Goal: Task Accomplishment & Management: Use online tool/utility

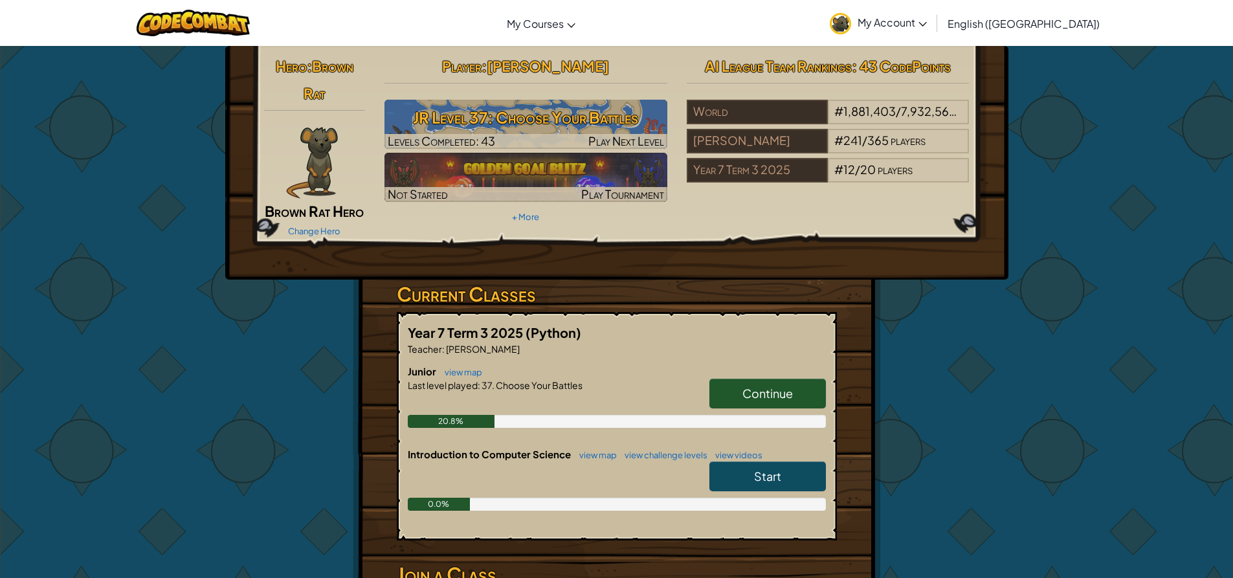
click at [766, 399] on span "Continue" at bounding box center [767, 393] width 50 height 15
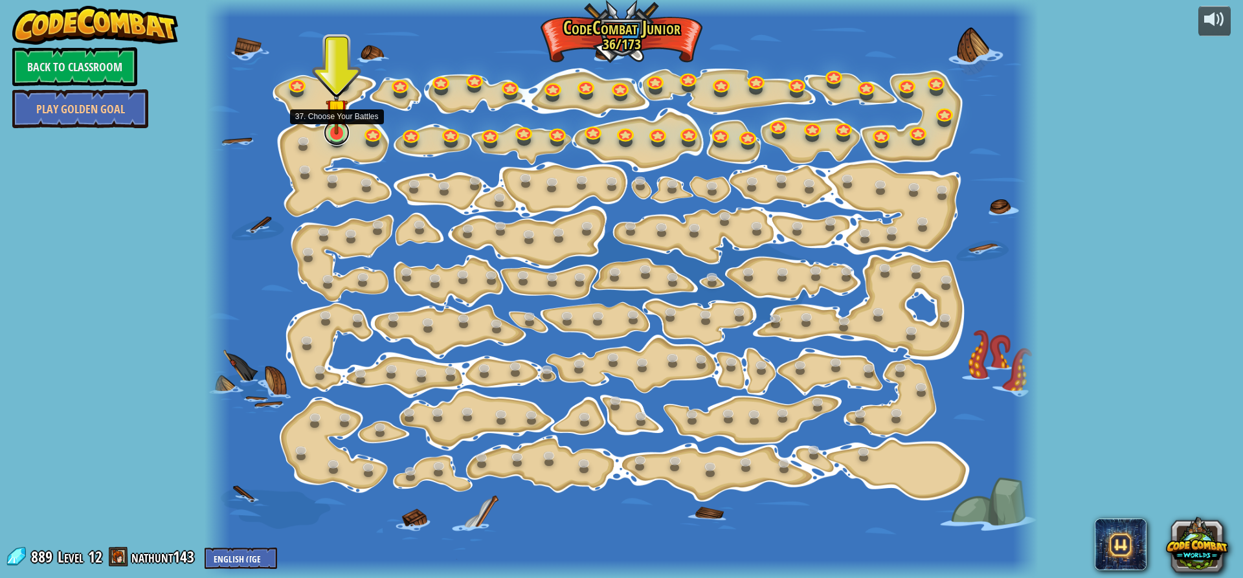
click at [330, 137] on link at bounding box center [337, 133] width 26 height 26
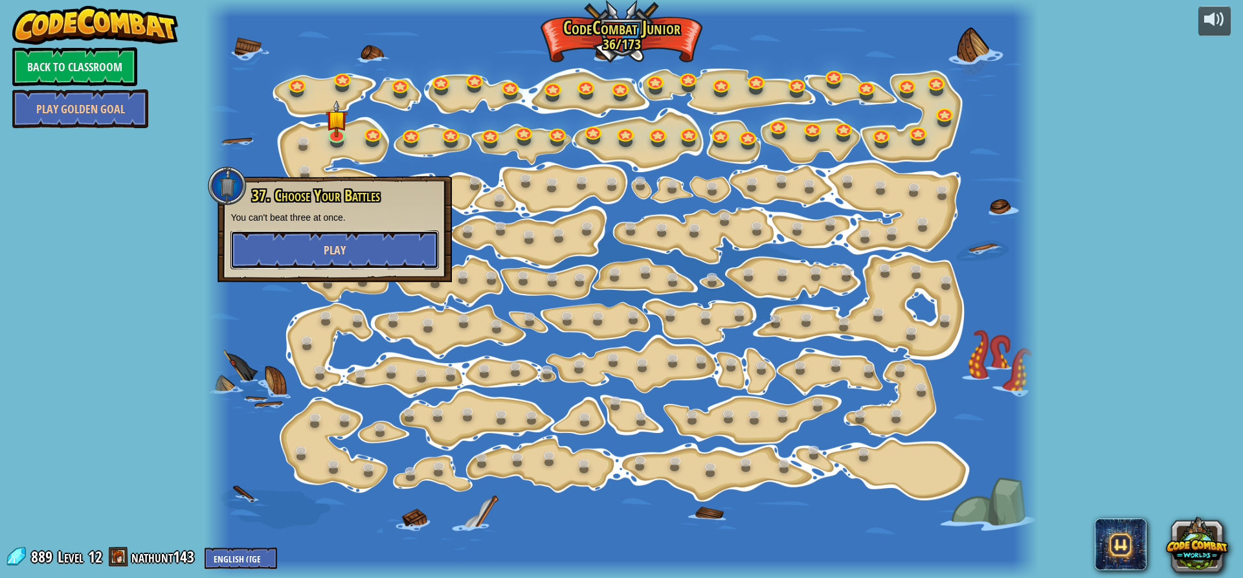
click at [348, 243] on button "Play" at bounding box center [334, 249] width 208 height 39
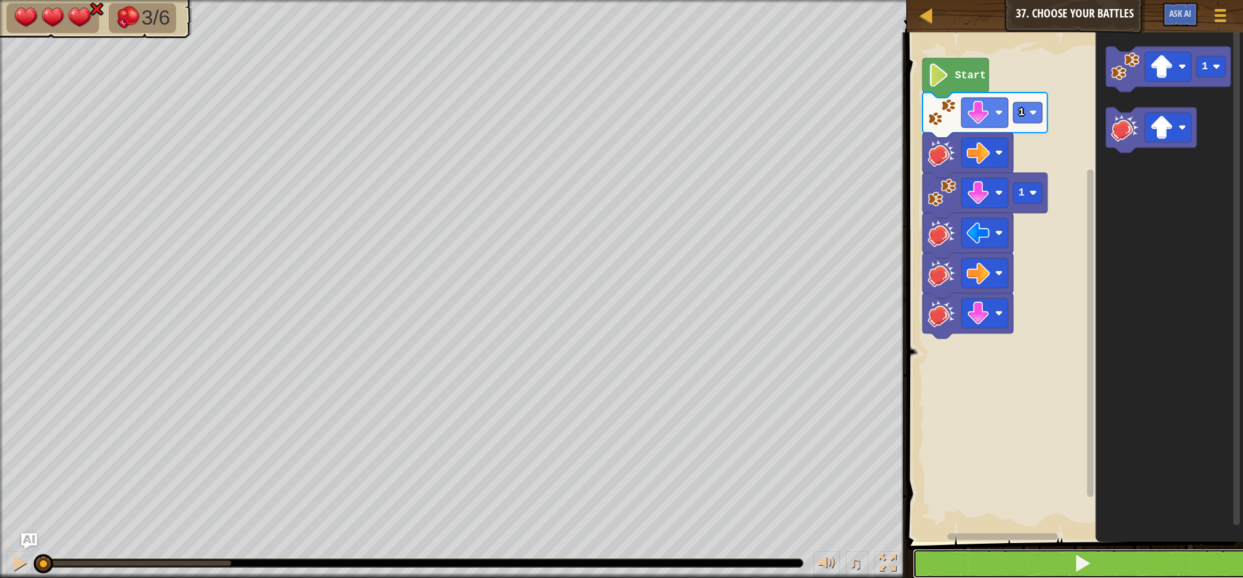
click at [1071, 566] on button at bounding box center [1083, 564] width 340 height 30
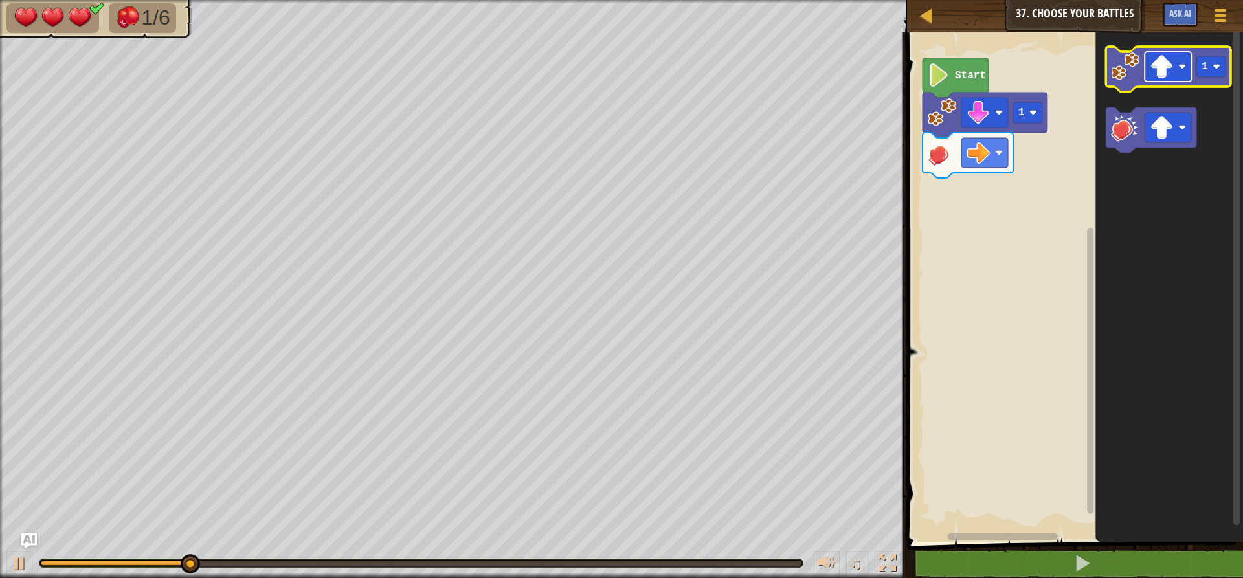
click at [1177, 68] on g "Blockly Workspace" at bounding box center [1167, 67] width 47 height 30
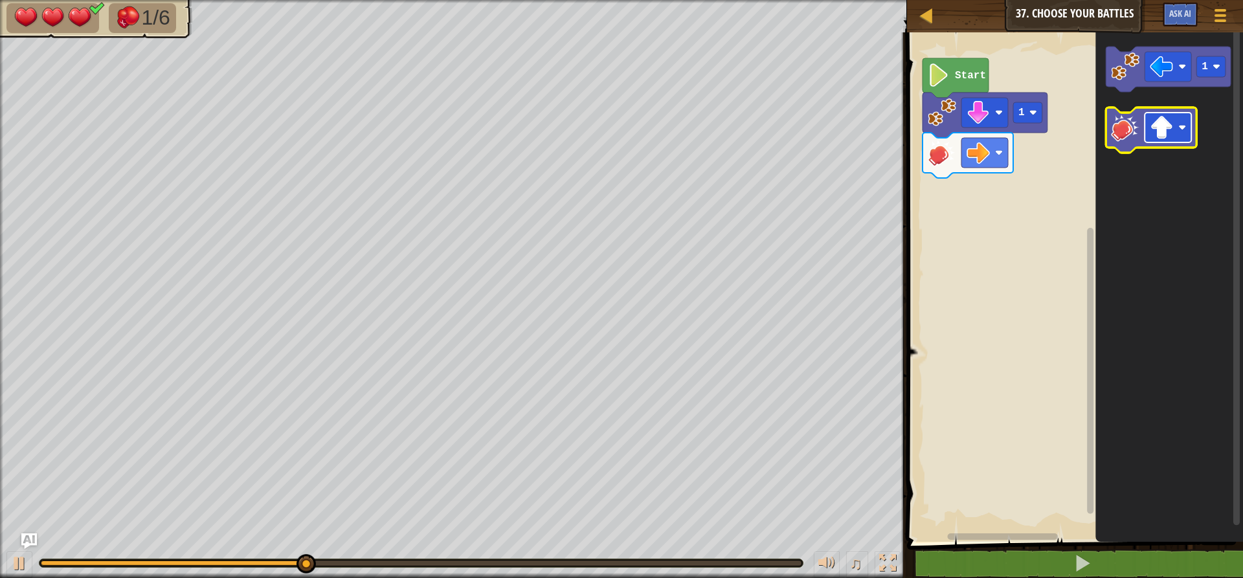
click at [1163, 133] on image "Blockly Workspace" at bounding box center [1161, 127] width 23 height 23
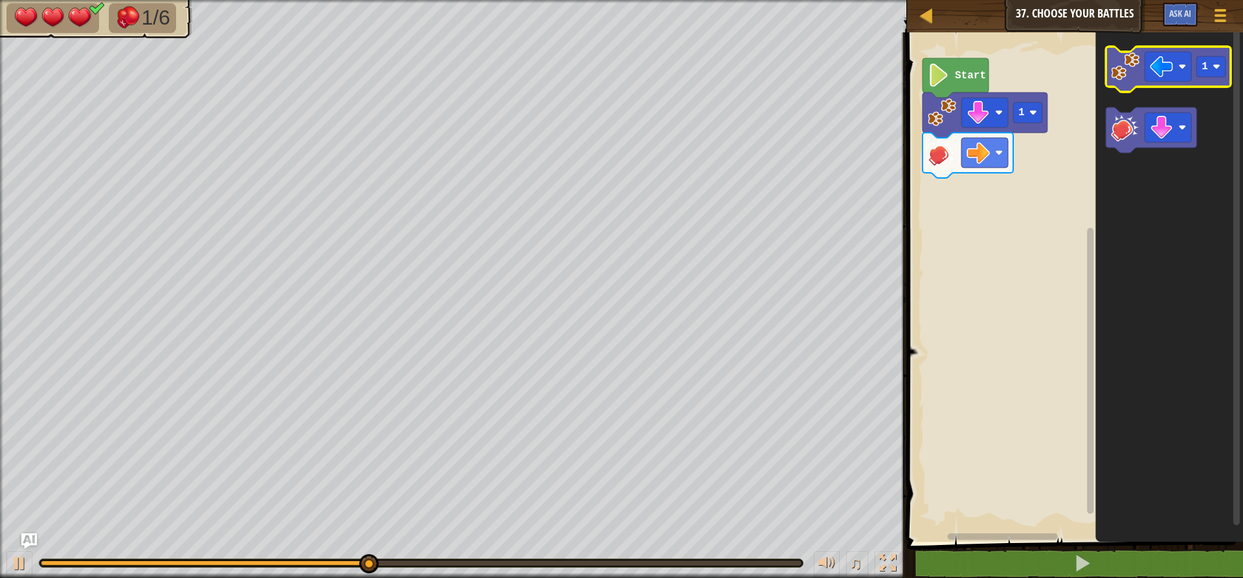
click at [1124, 79] on image "Blockly Workspace" at bounding box center [1125, 66] width 28 height 28
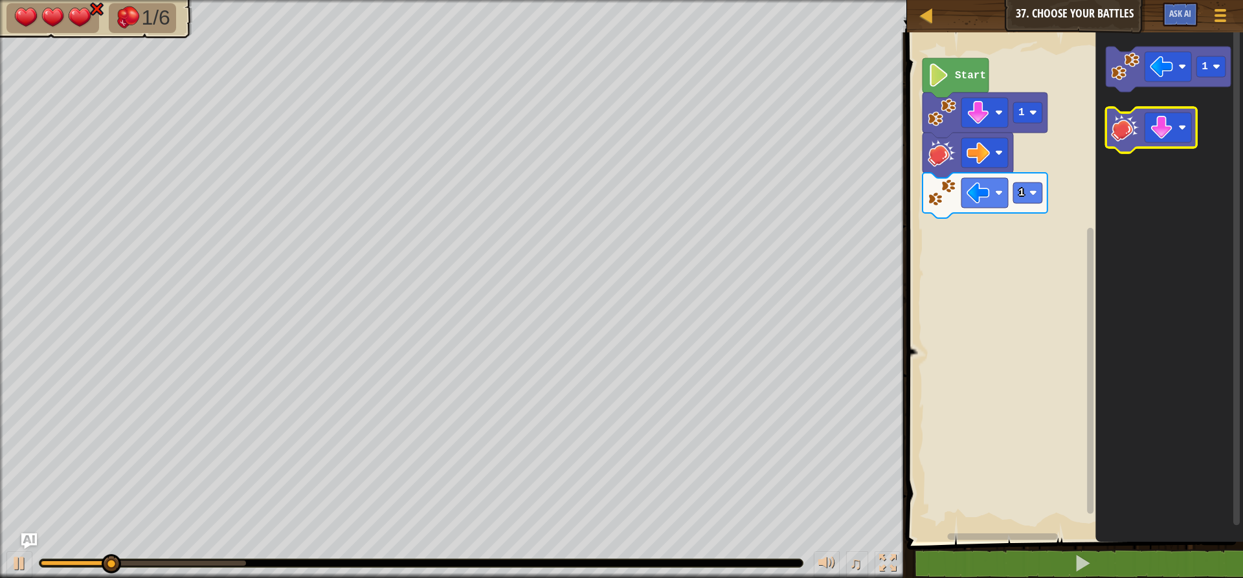
click at [1126, 144] on icon "Blockly Workspace" at bounding box center [1151, 129] width 91 height 45
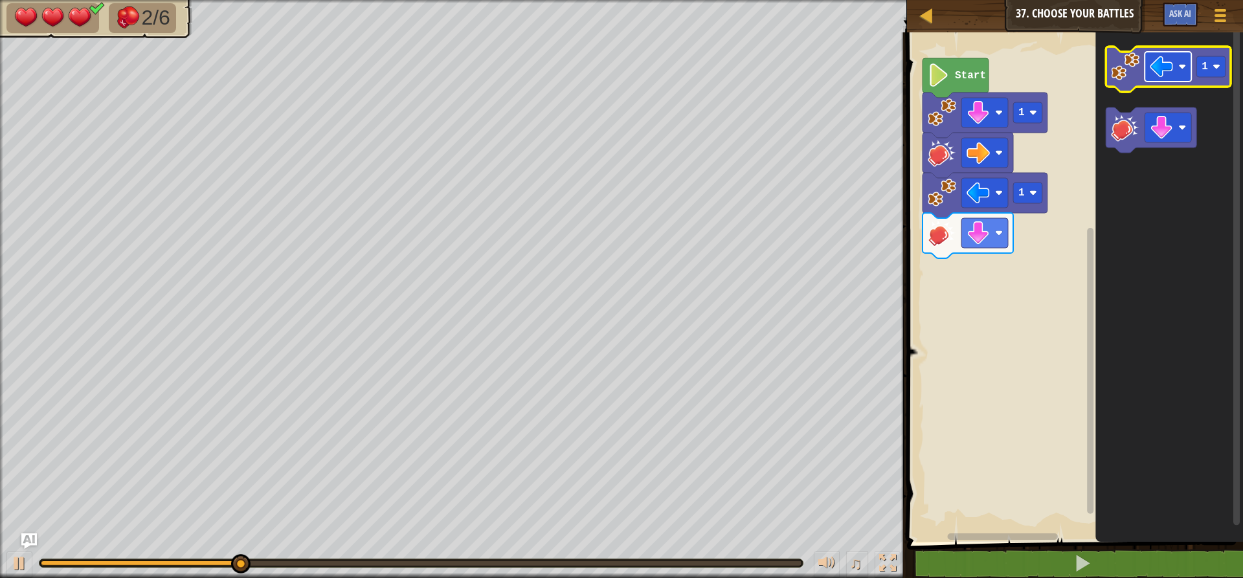
click at [1168, 70] on image "Blockly Workspace" at bounding box center [1161, 66] width 23 height 23
click at [1132, 74] on image "Blockly Workspace" at bounding box center [1125, 66] width 28 height 28
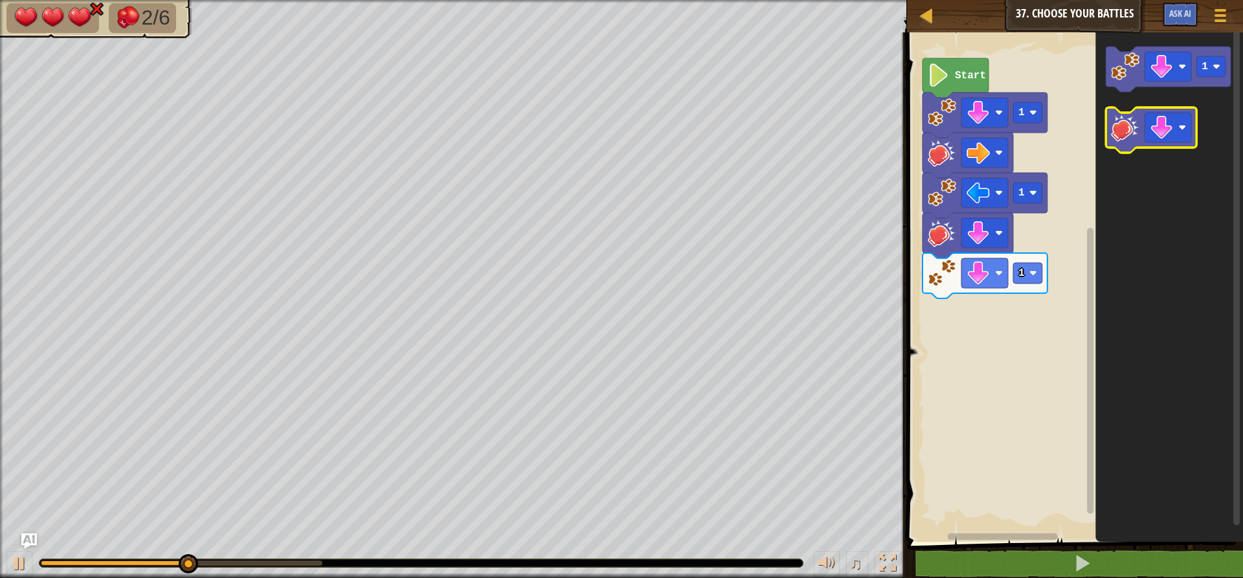
click at [1119, 118] on image "Blockly Workspace" at bounding box center [1125, 127] width 28 height 28
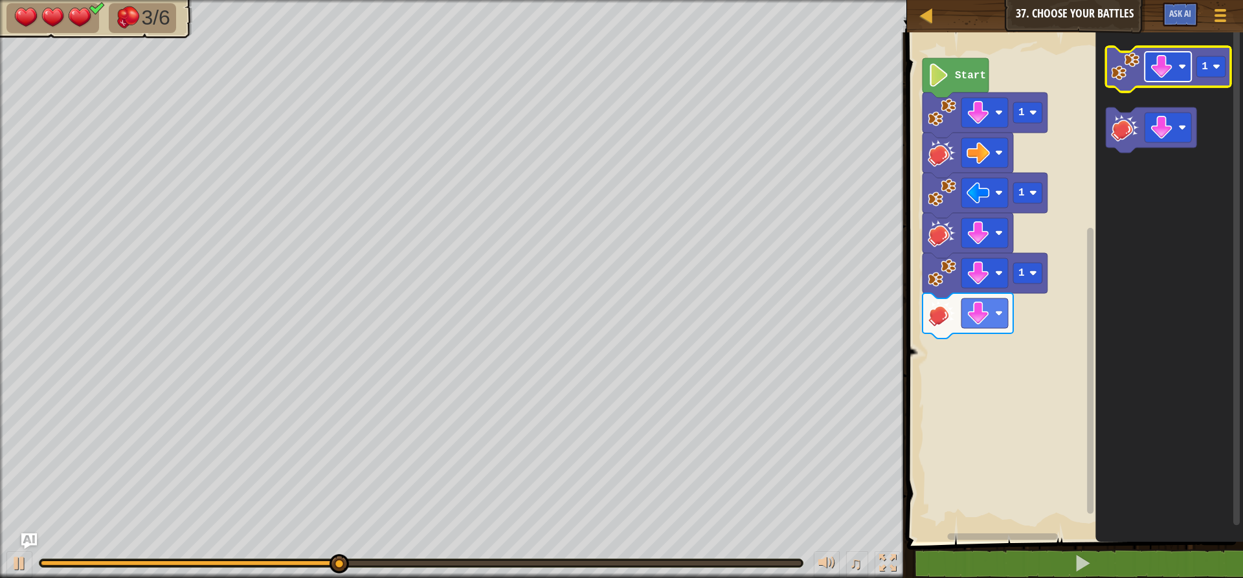
click at [1166, 55] on image "Blockly Workspace" at bounding box center [1161, 66] width 23 height 23
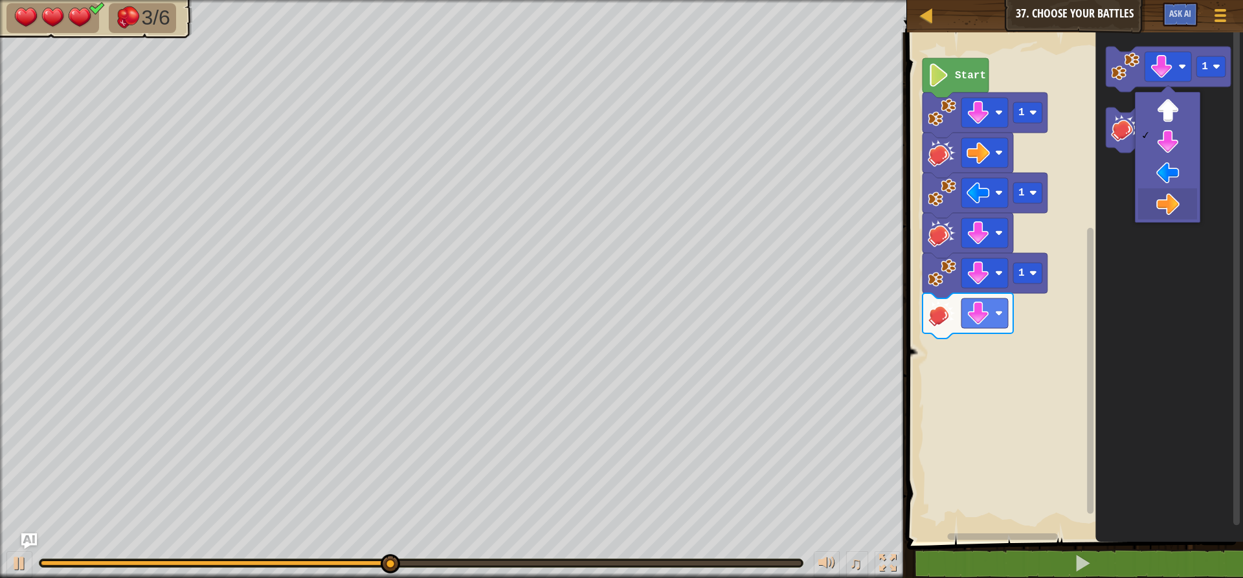
drag, startPoint x: 1176, startPoint y: 201, endPoint x: 1174, endPoint y: 186, distance: 15.1
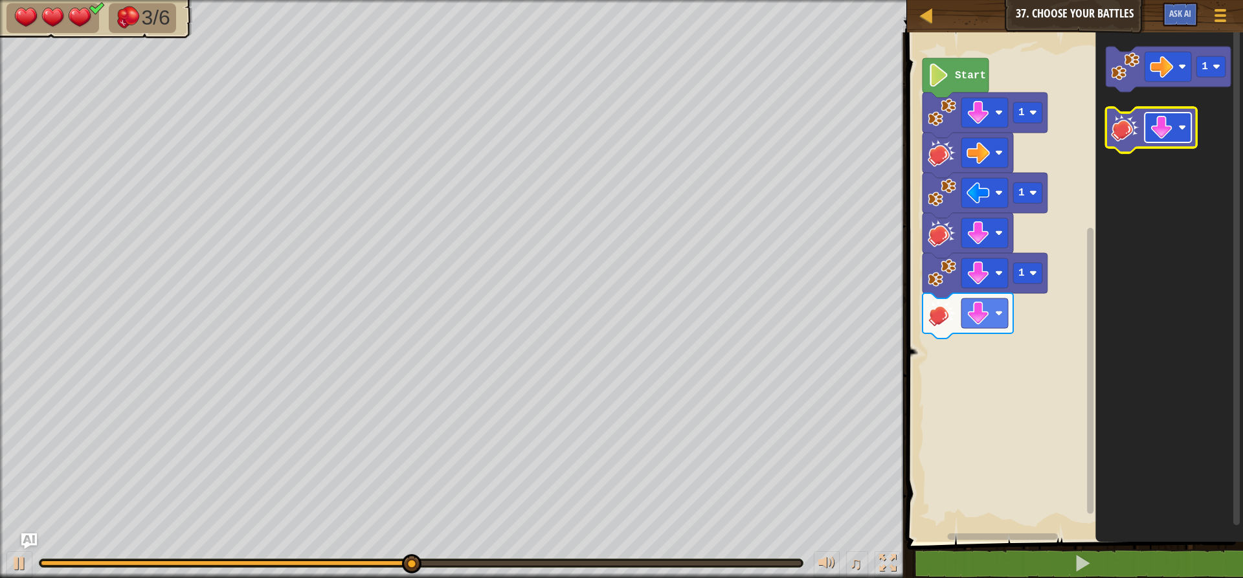
click at [1160, 123] on image "Blockly Workspace" at bounding box center [1161, 127] width 23 height 23
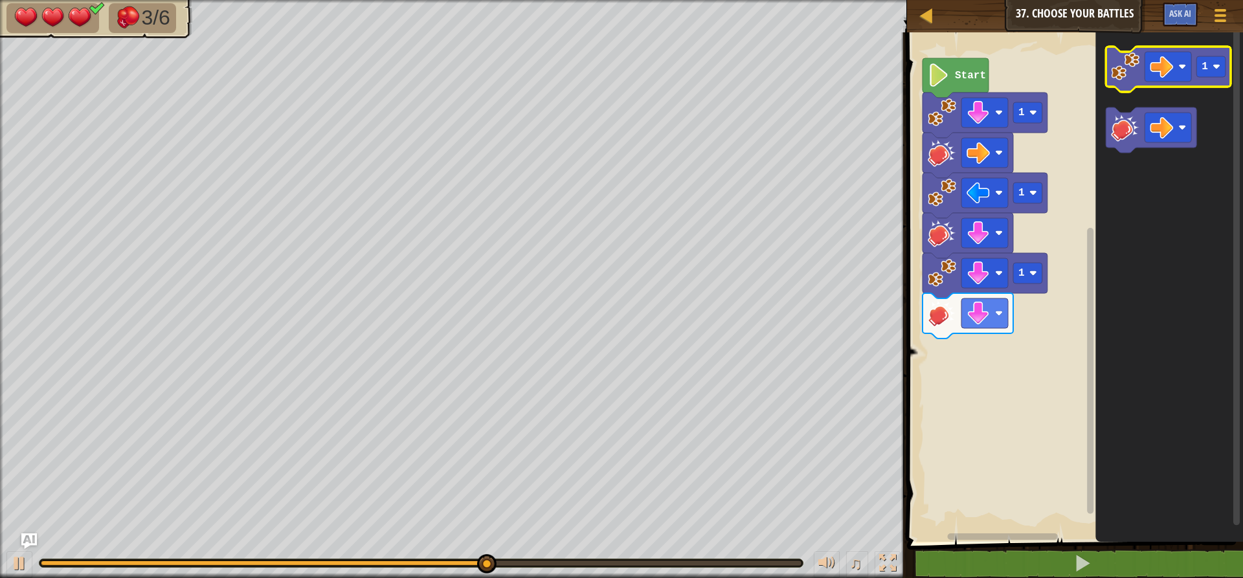
click at [1129, 66] on image "Blockly Workspace" at bounding box center [1125, 66] width 28 height 28
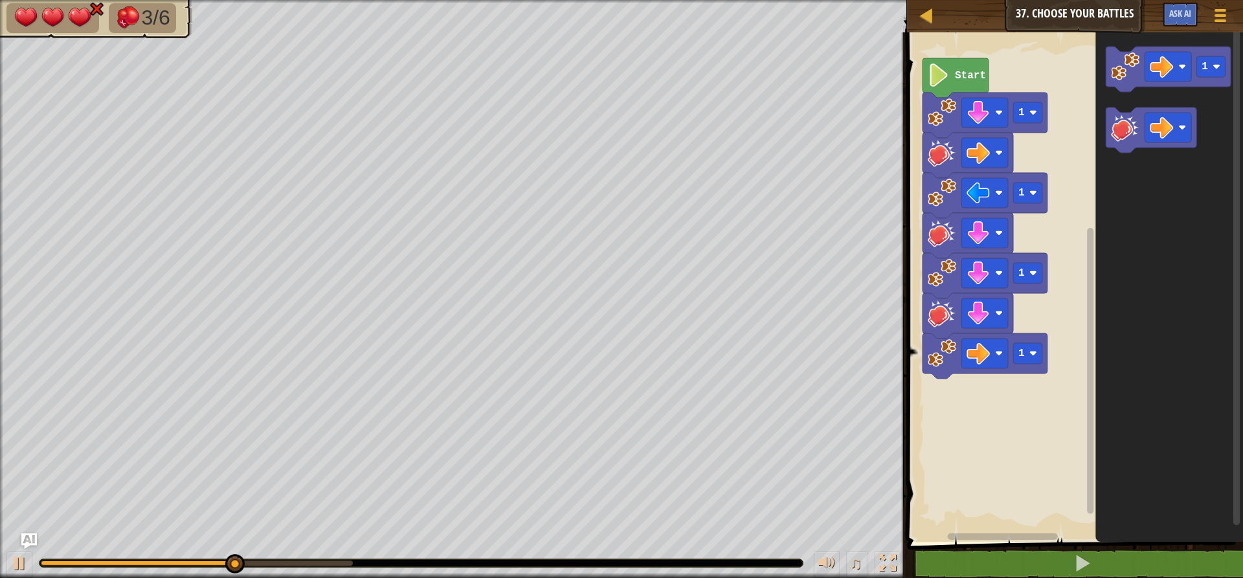
click at [1135, 164] on icon "Blockly Workspace" at bounding box center [1169, 284] width 148 height 516
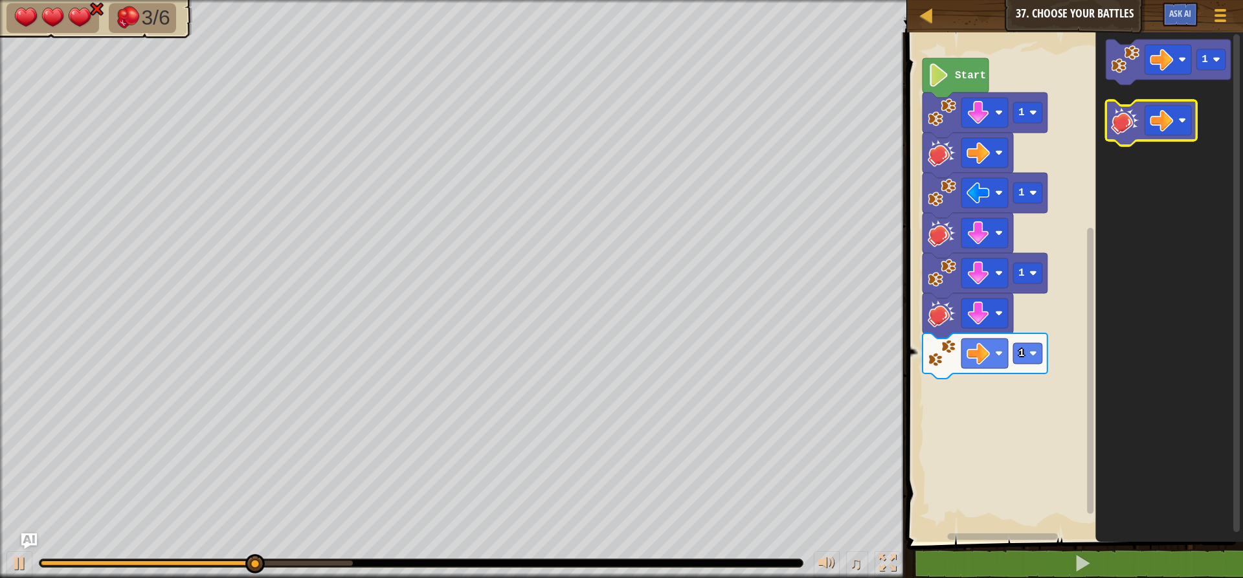
click at [1131, 119] on image "Blockly Workspace" at bounding box center [1125, 120] width 28 height 28
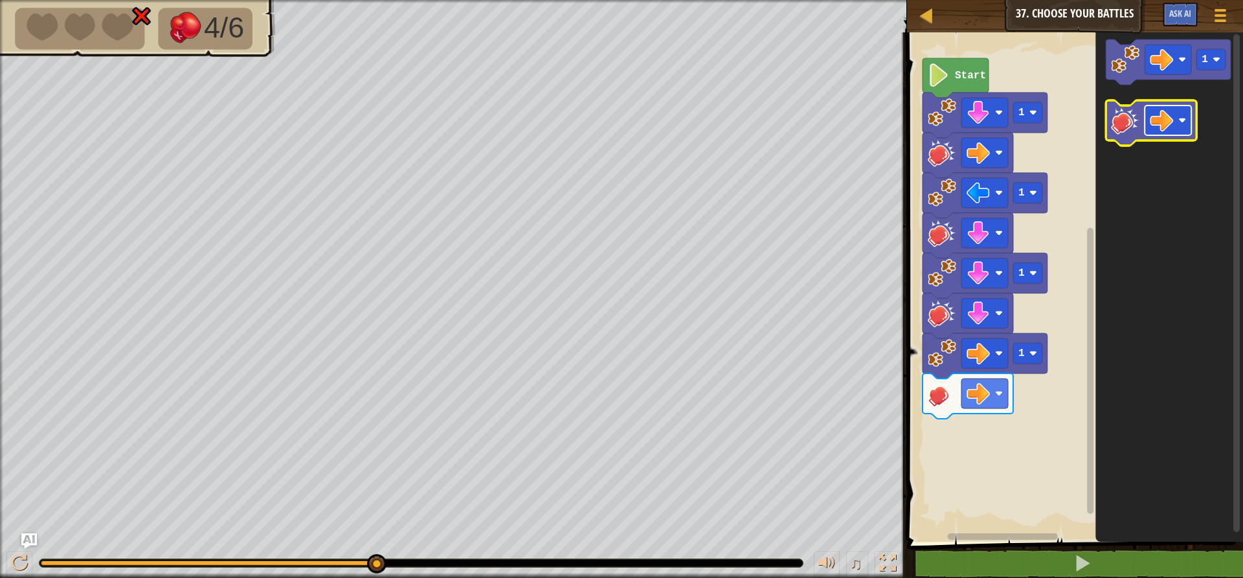
click at [1165, 108] on rect "Blockly Workspace" at bounding box center [1167, 121] width 47 height 30
click at [1119, 113] on image "Blockly Workspace" at bounding box center [1125, 120] width 28 height 28
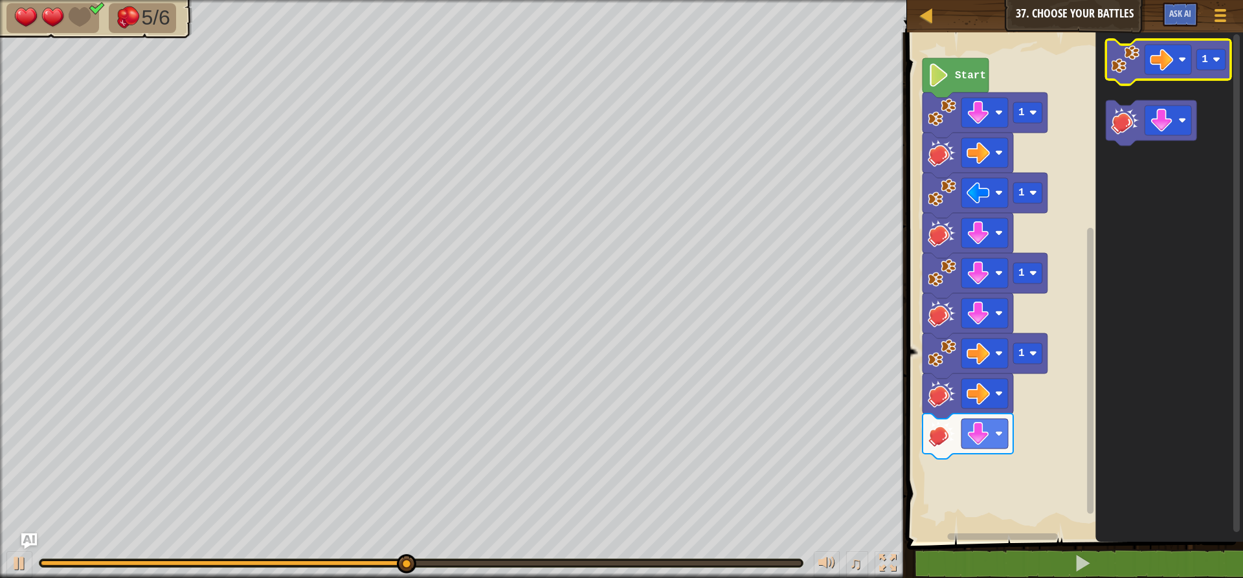
click at [1132, 63] on image "Blockly Workspace" at bounding box center [1125, 59] width 28 height 28
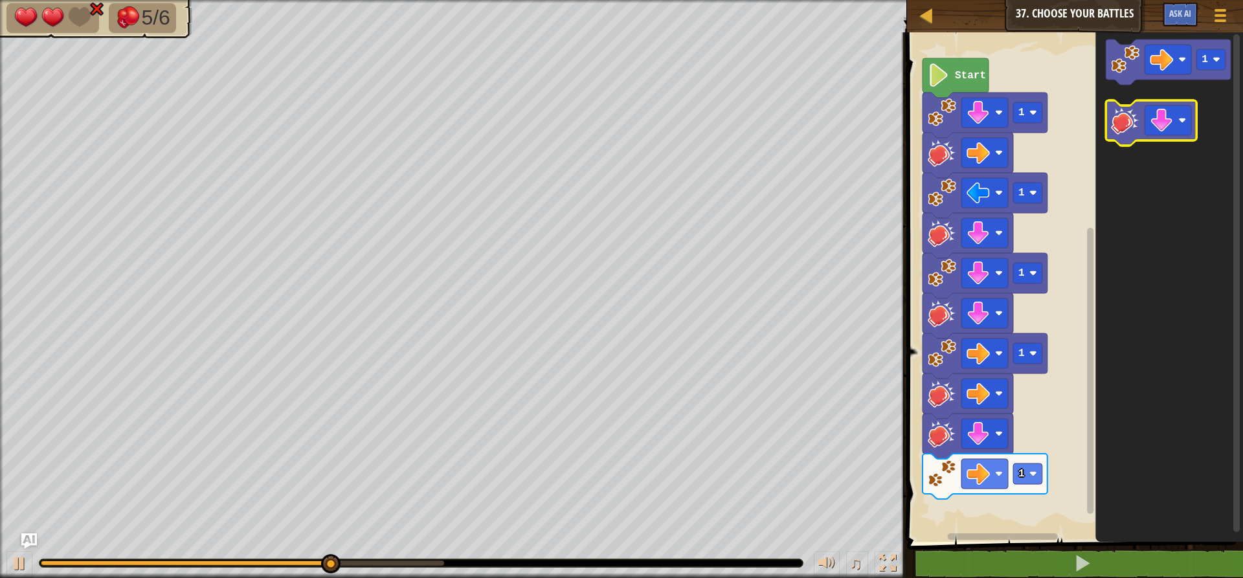
click at [1139, 142] on rect "Blockly Workspace" at bounding box center [1151, 122] width 91 height 45
click at [1124, 129] on image "Blockly Workspace" at bounding box center [1125, 120] width 28 height 28
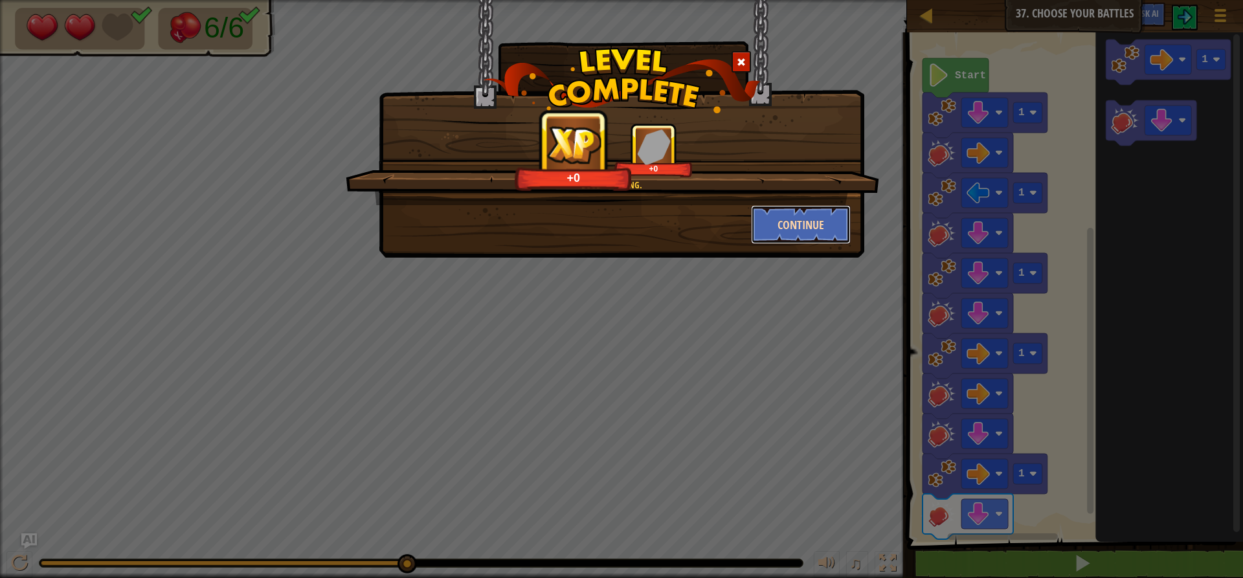
click at [810, 216] on button "Continue" at bounding box center [801, 224] width 100 height 39
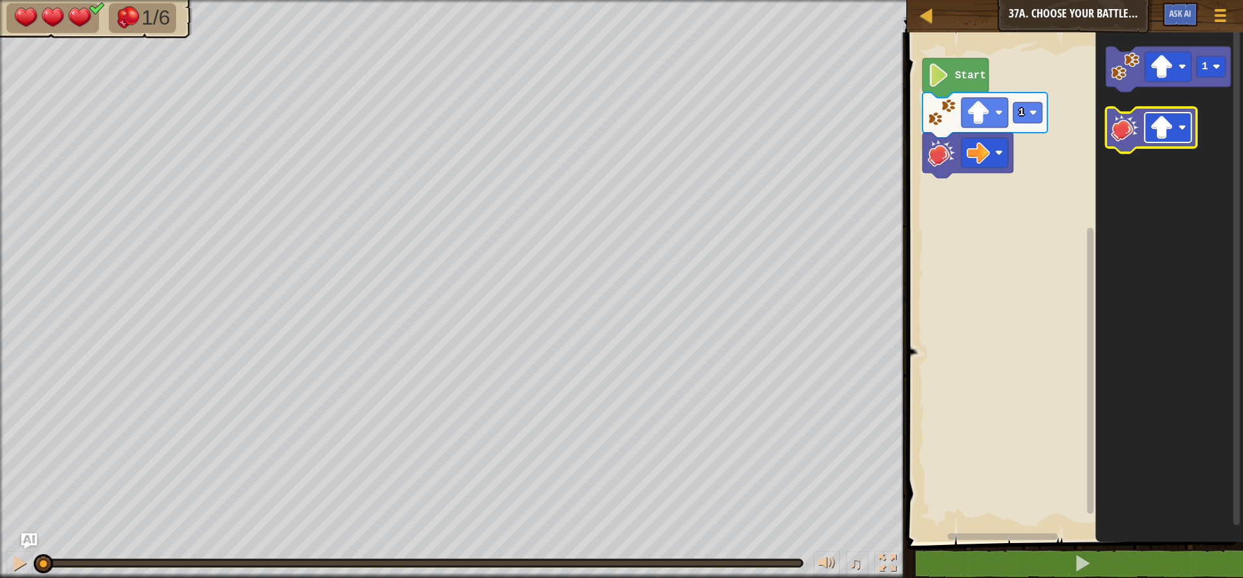
click at [1173, 140] on rect "Blockly Workspace" at bounding box center [1167, 128] width 47 height 30
click at [1123, 146] on icon "Blockly Workspace" at bounding box center [1151, 129] width 91 height 45
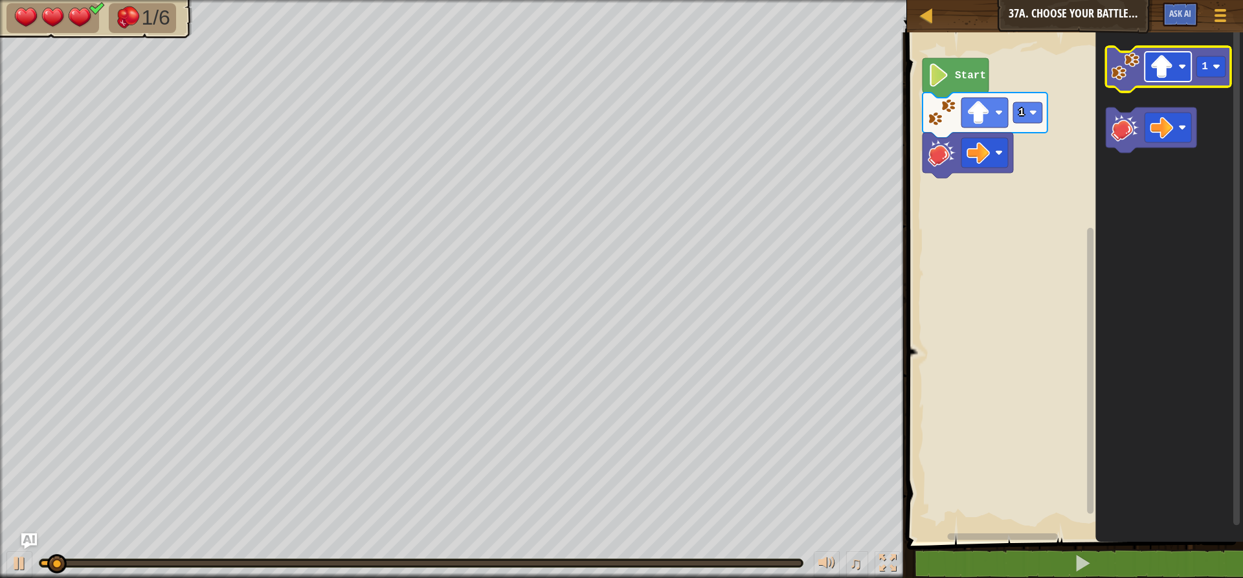
click at [1167, 75] on image "Blockly Workspace" at bounding box center [1161, 66] width 23 height 23
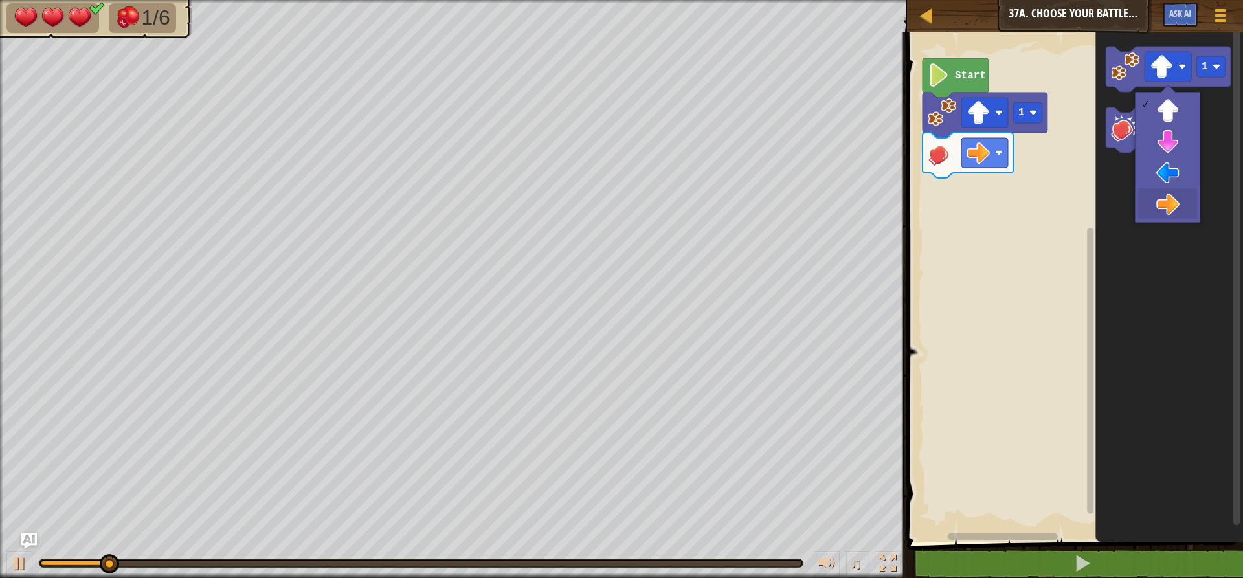
drag, startPoint x: 1157, startPoint y: 201, endPoint x: 1079, endPoint y: 101, distance: 127.3
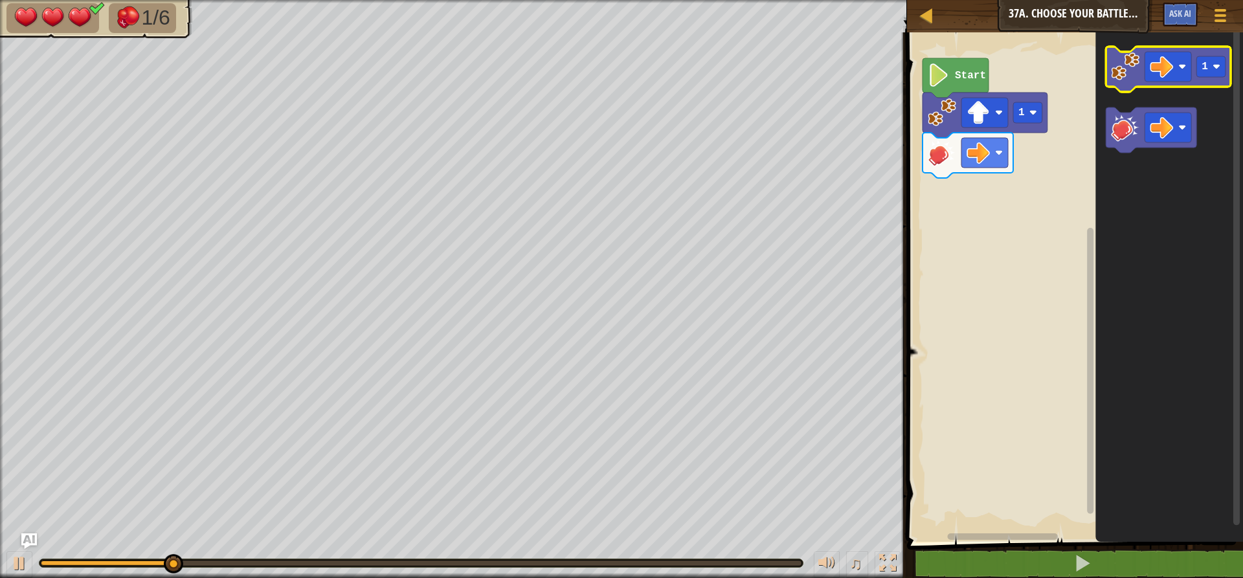
click at [1128, 73] on image "Blockly Workspace" at bounding box center [1125, 66] width 28 height 28
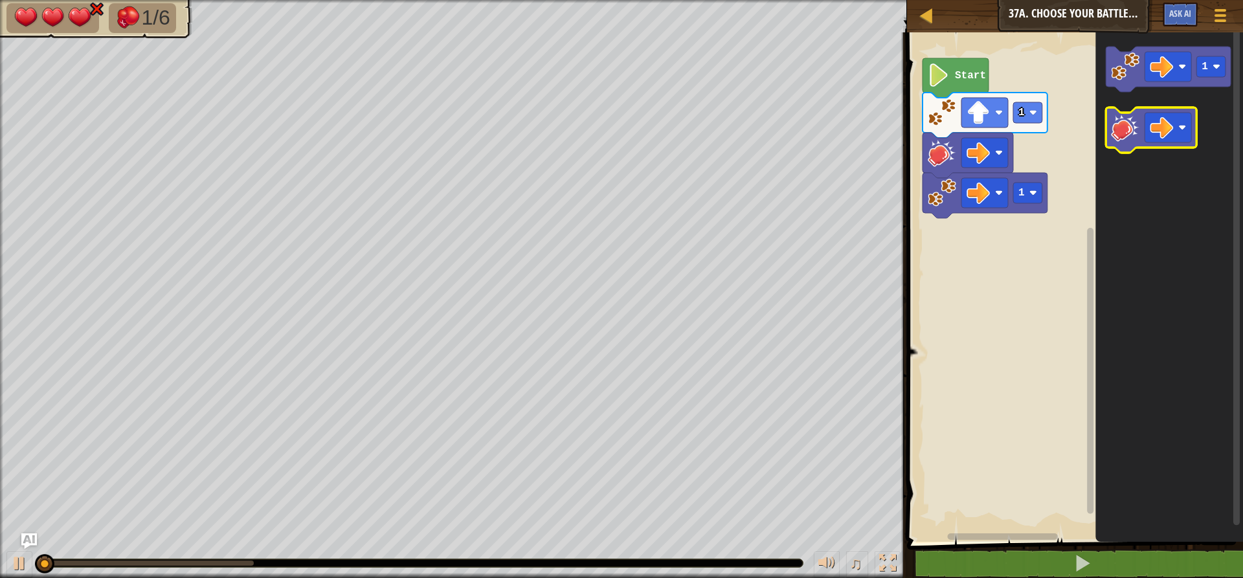
click at [1113, 120] on image "Blockly Workspace" at bounding box center [1125, 127] width 28 height 28
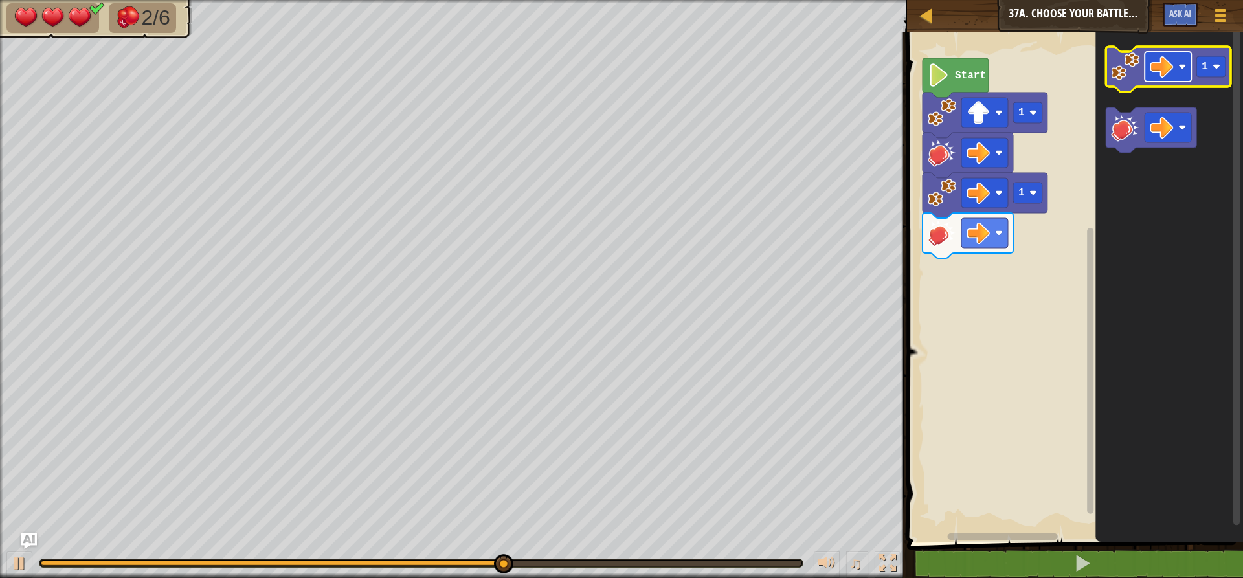
click at [1163, 70] on image "Blockly Workspace" at bounding box center [1161, 66] width 23 height 23
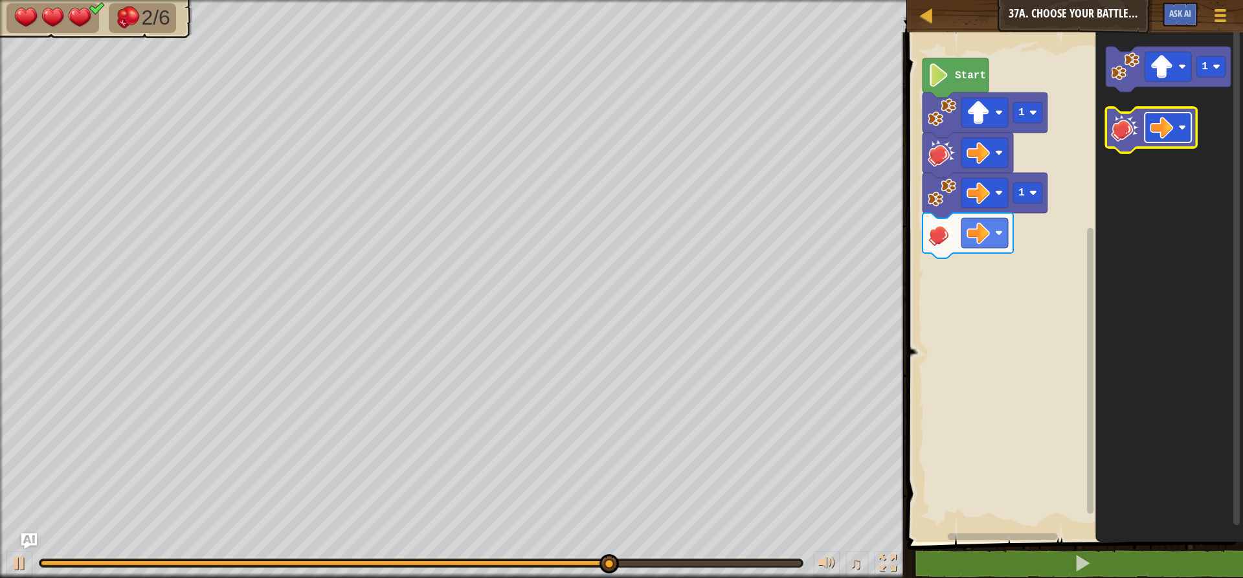
click at [1165, 122] on image "Blockly Workspace" at bounding box center [1161, 127] width 23 height 23
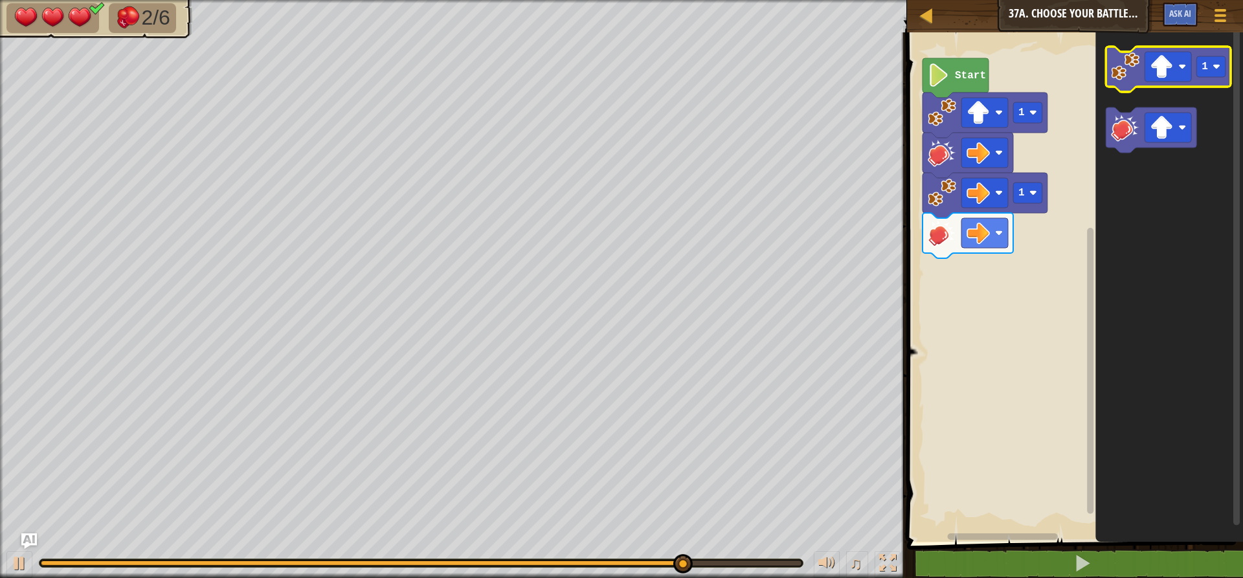
click at [1140, 82] on icon "Blockly Workspace" at bounding box center [1168, 69] width 125 height 45
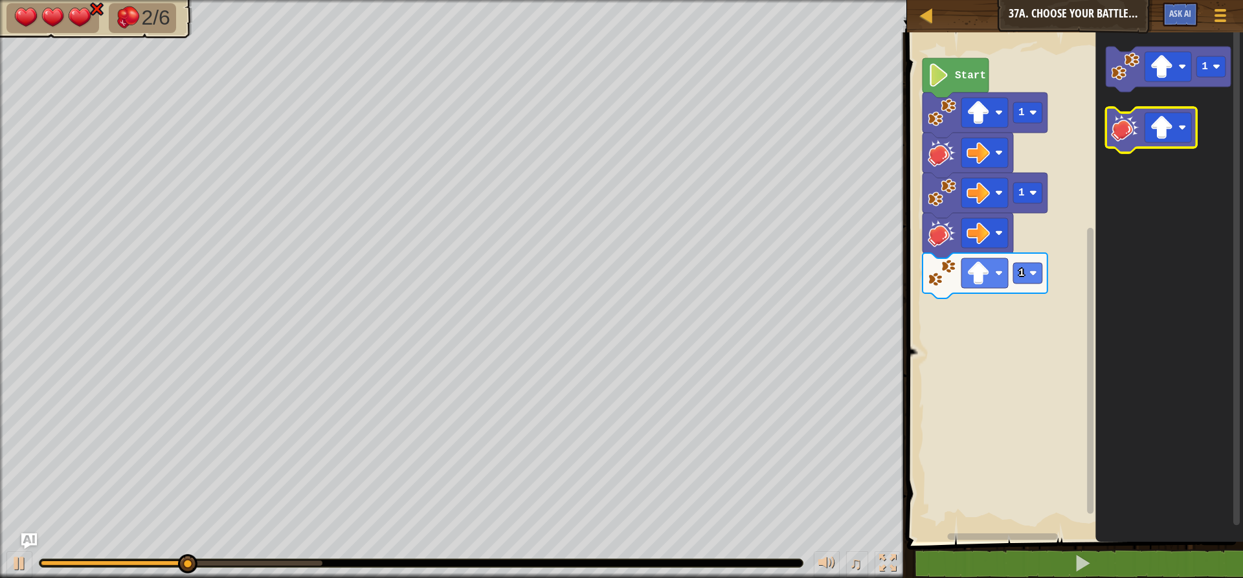
click at [1125, 117] on image "Blockly Workspace" at bounding box center [1125, 127] width 28 height 28
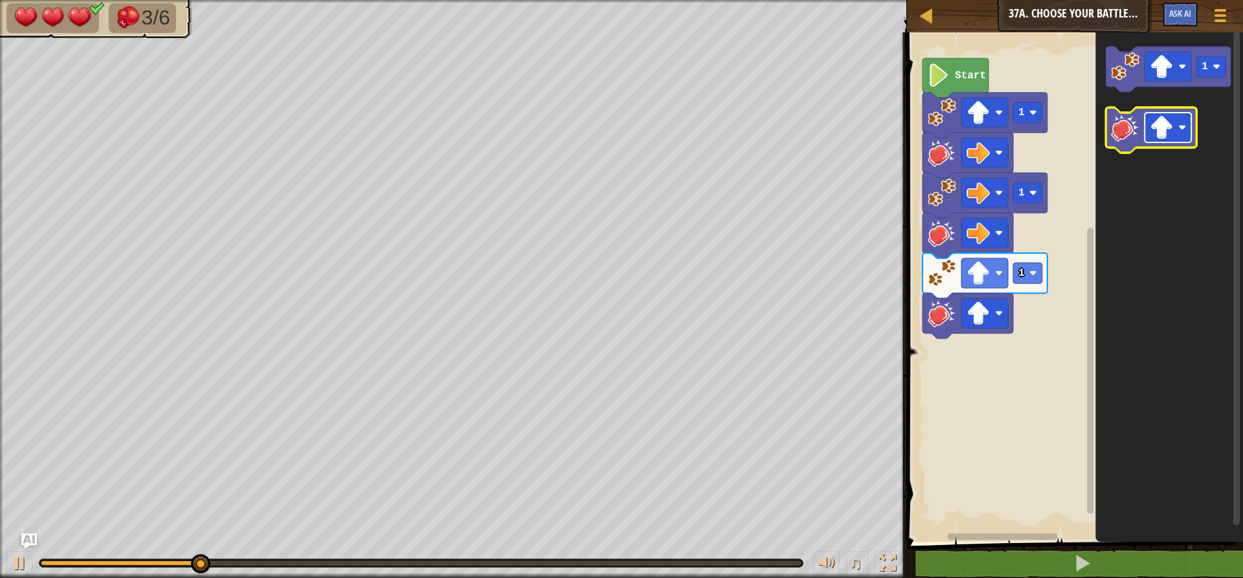
click at [1161, 118] on image "Blockly Workspace" at bounding box center [1161, 127] width 23 height 23
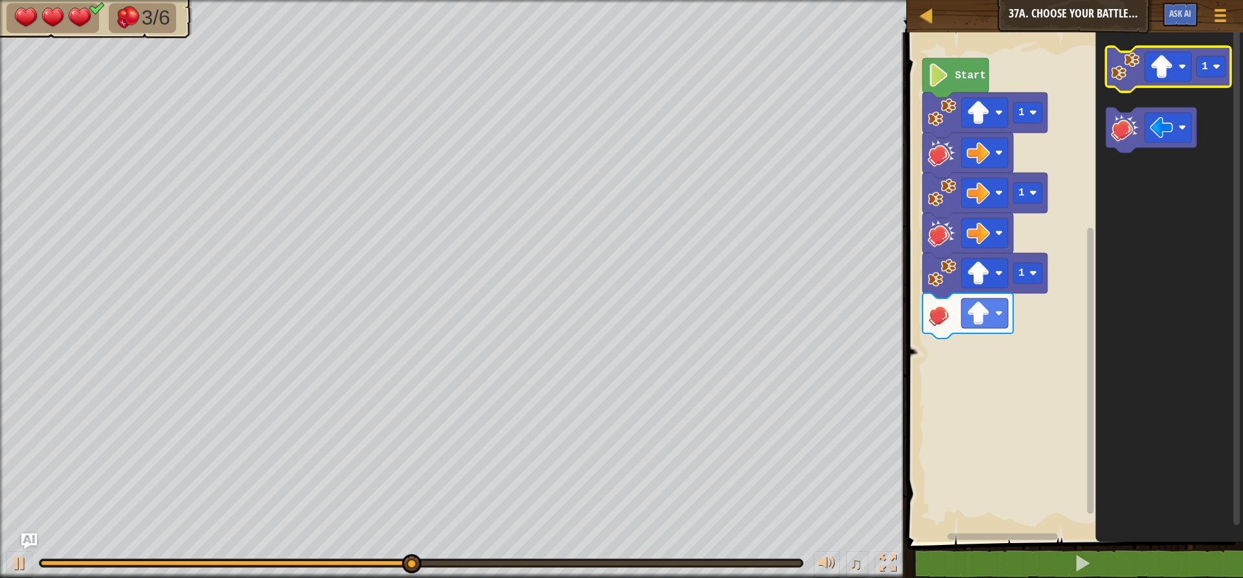
click at [1126, 73] on image "Blockly Workspace" at bounding box center [1125, 66] width 28 height 28
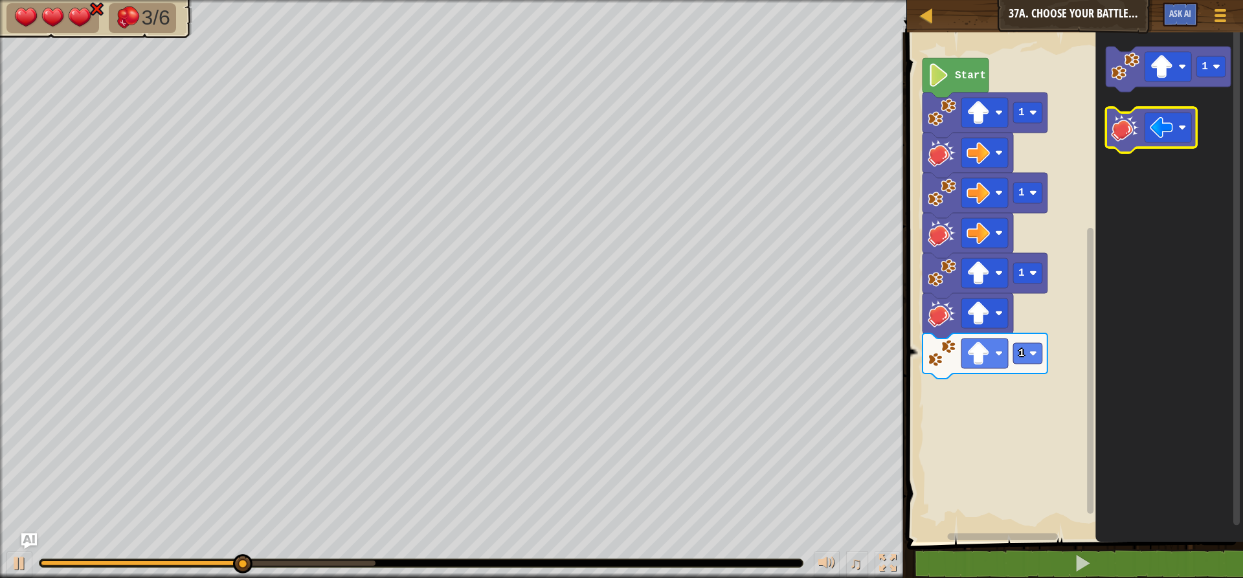
click at [1132, 117] on image "Blockly Workspace" at bounding box center [1125, 127] width 28 height 28
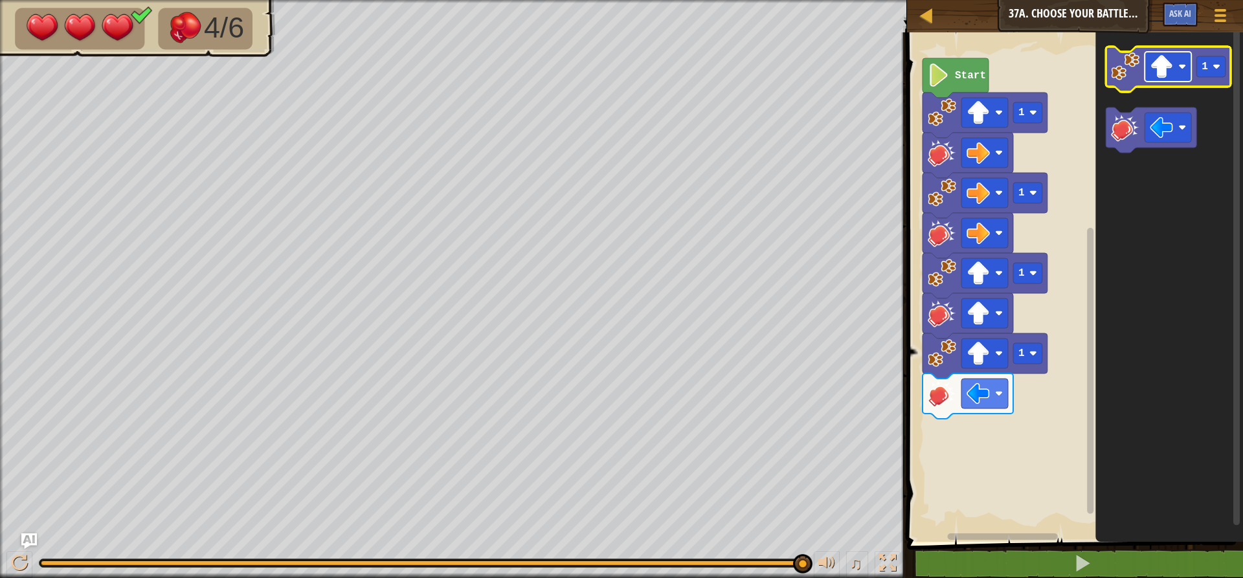
click at [1172, 58] on image "Blockly Workspace" at bounding box center [1161, 66] width 23 height 23
click at [1140, 74] on icon "Blockly Workspace" at bounding box center [1168, 69] width 125 height 45
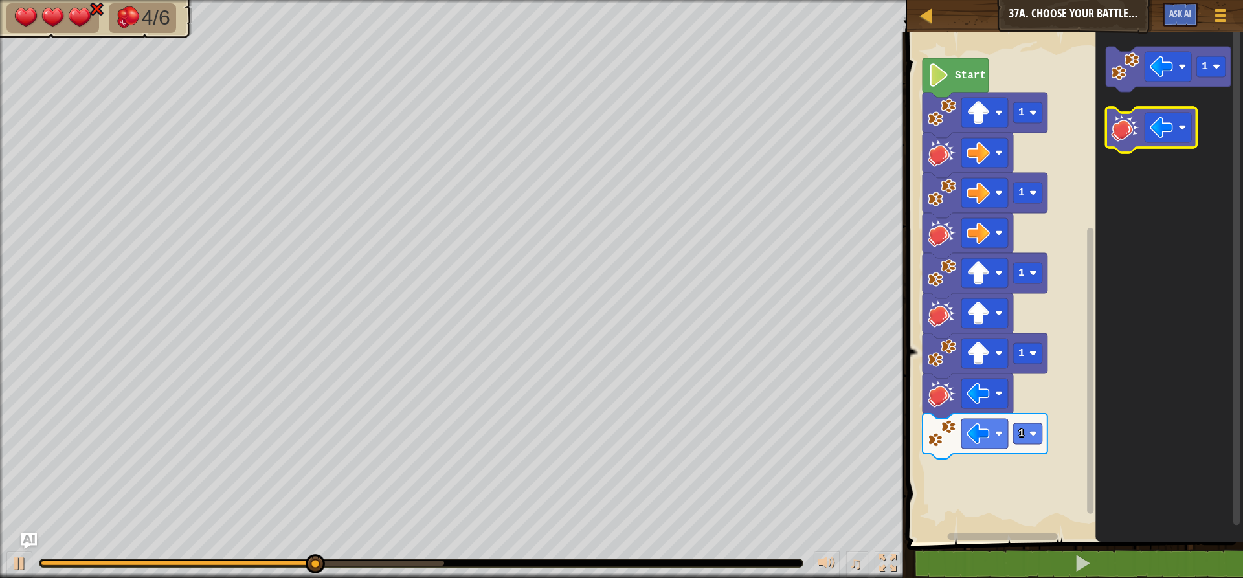
click at [1126, 111] on rect "Blockly Workspace" at bounding box center [1151, 129] width 91 height 45
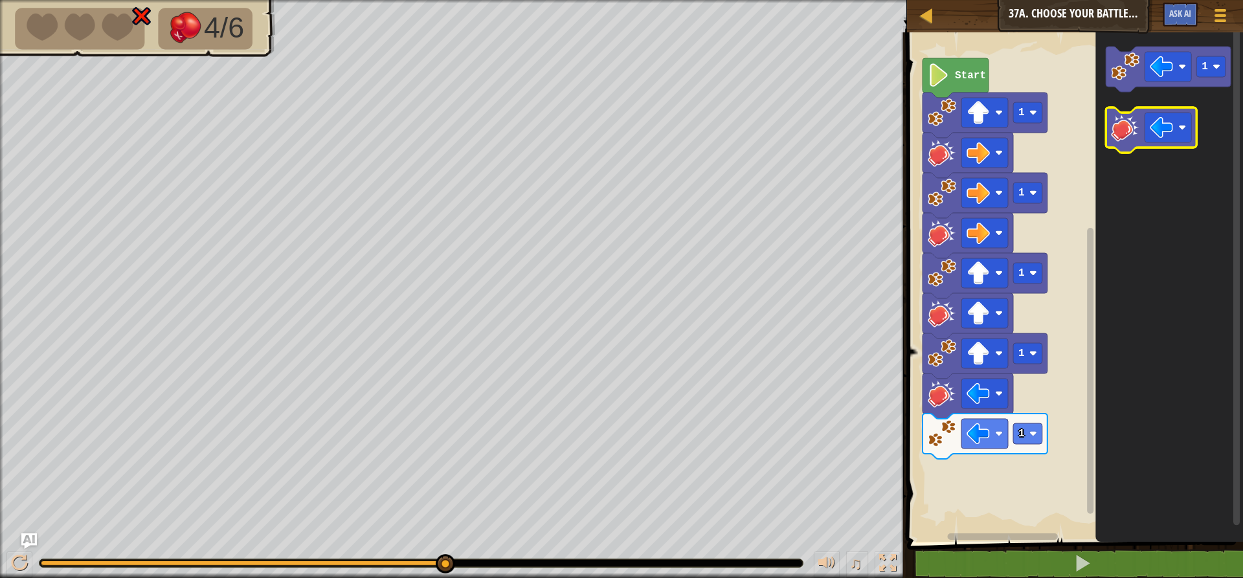
click at [1123, 114] on image "Blockly Workspace" at bounding box center [1125, 127] width 28 height 28
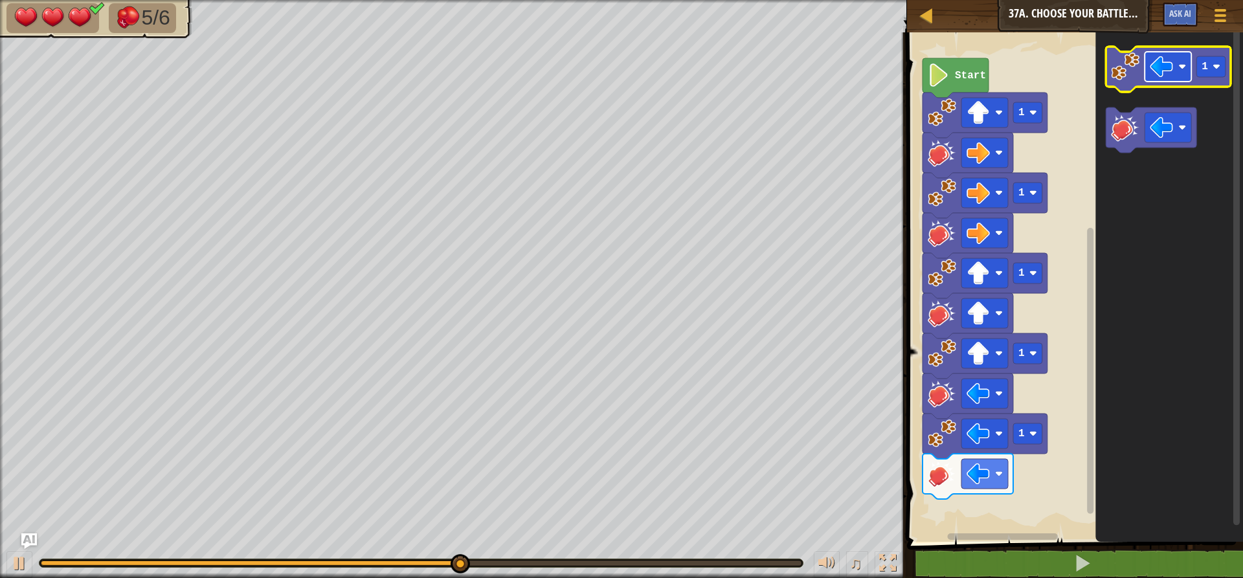
click at [1165, 73] on image "Blockly Workspace" at bounding box center [1161, 66] width 23 height 23
click at [1132, 77] on image "Blockly Workspace" at bounding box center [1125, 66] width 28 height 28
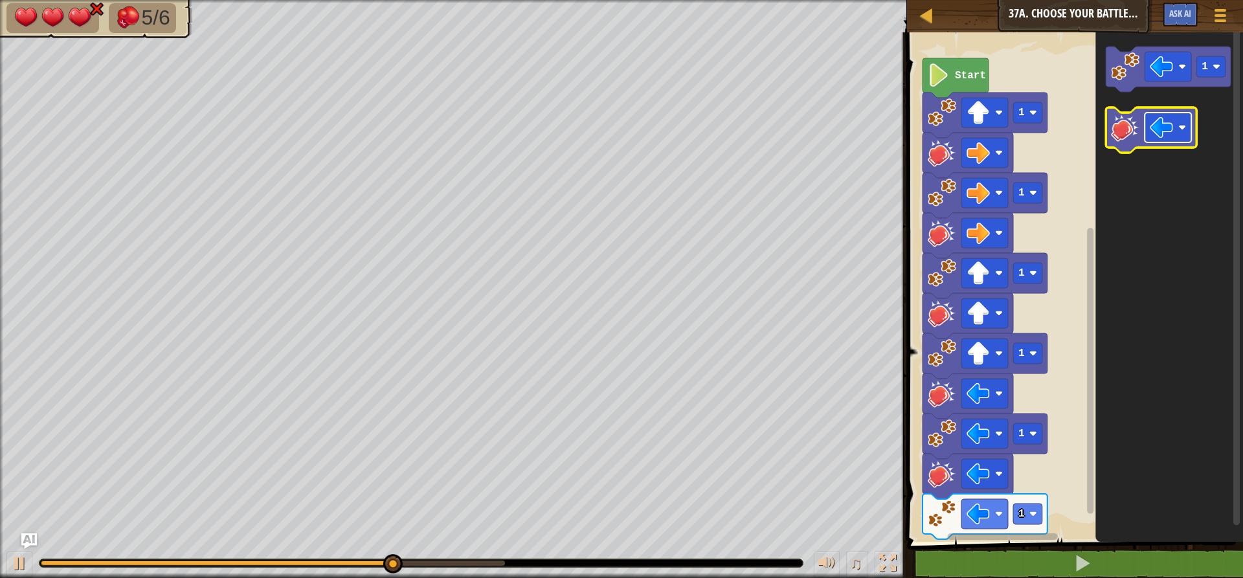
click at [1153, 117] on image "Blockly Workspace" at bounding box center [1161, 127] width 23 height 23
click at [1126, 128] on image "Blockly Workspace" at bounding box center [1125, 127] width 28 height 28
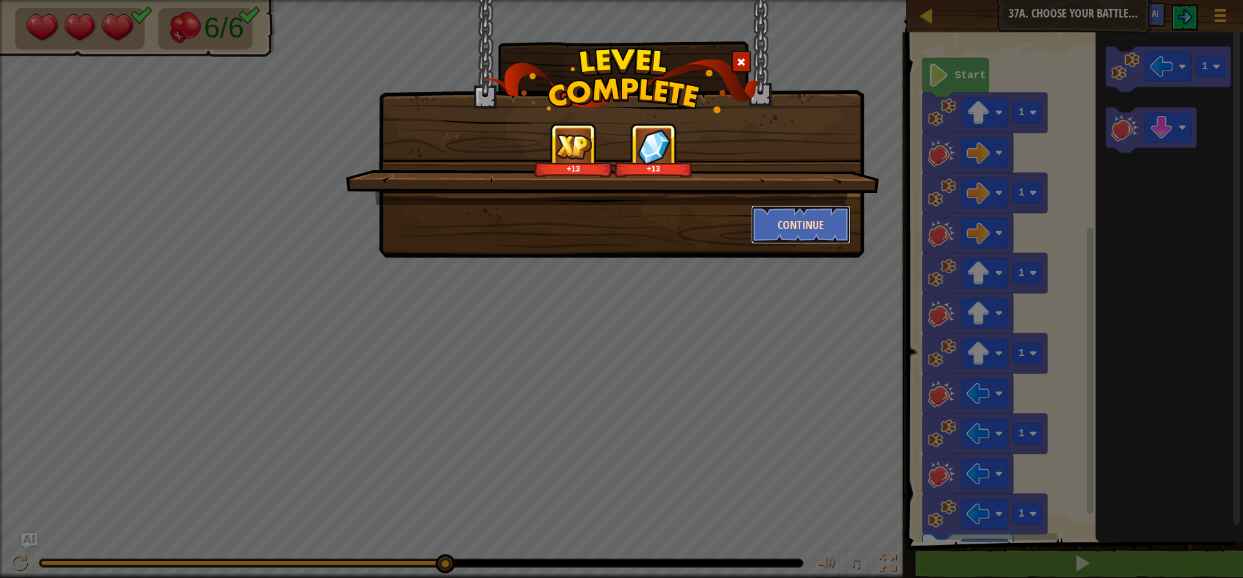
click at [792, 233] on button "Continue" at bounding box center [801, 224] width 100 height 39
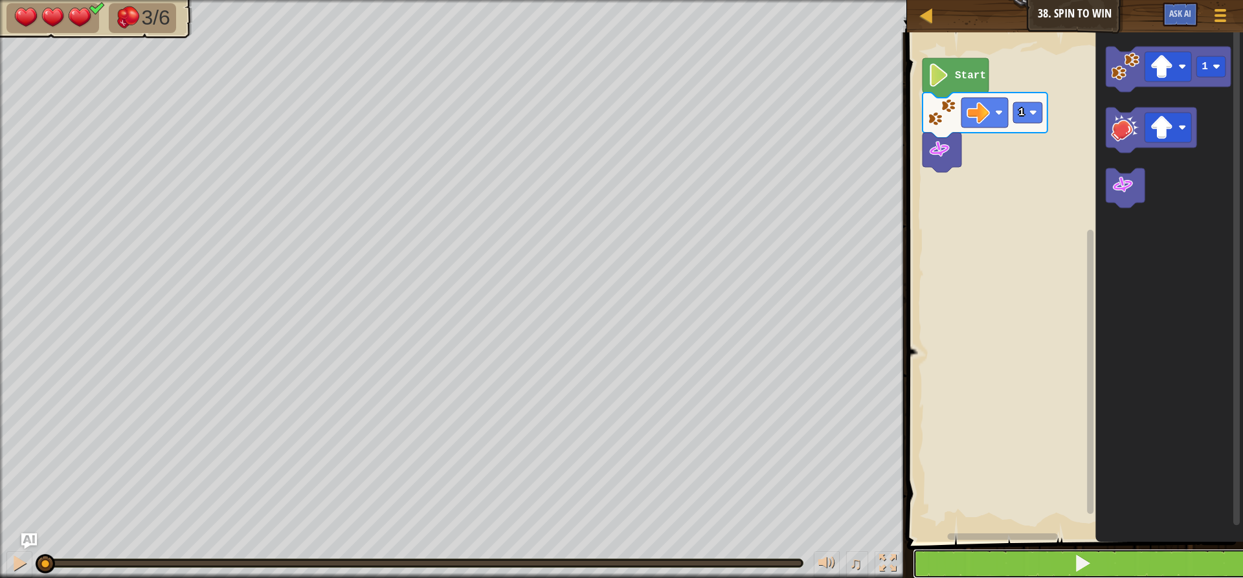
click at [1047, 573] on button at bounding box center [1083, 564] width 340 height 30
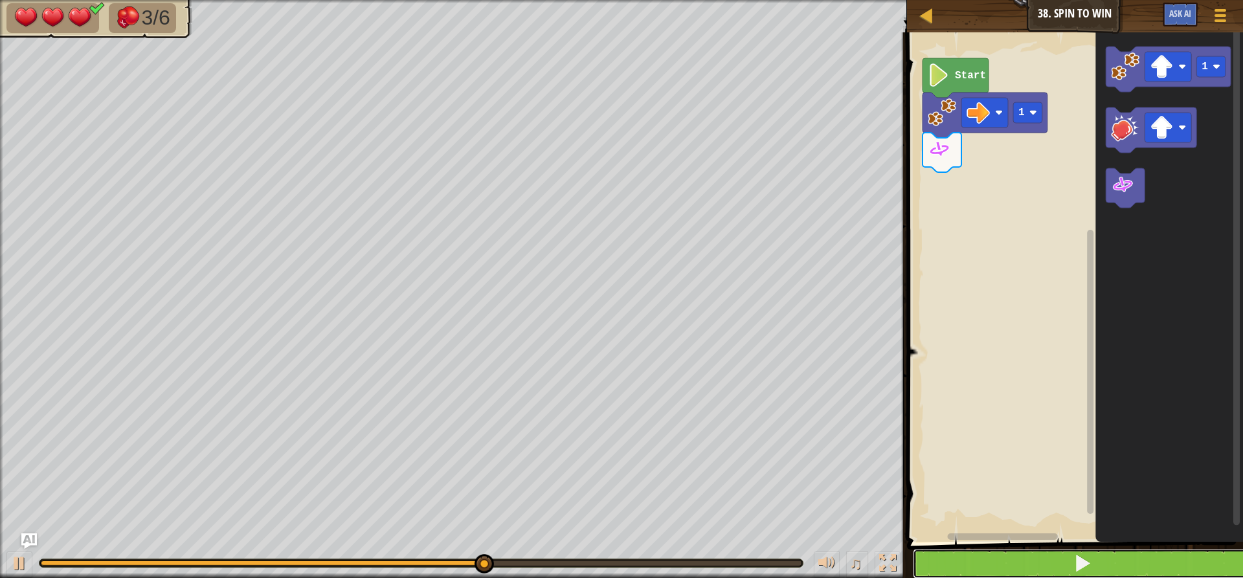
click at [1075, 555] on span at bounding box center [1082, 563] width 18 height 18
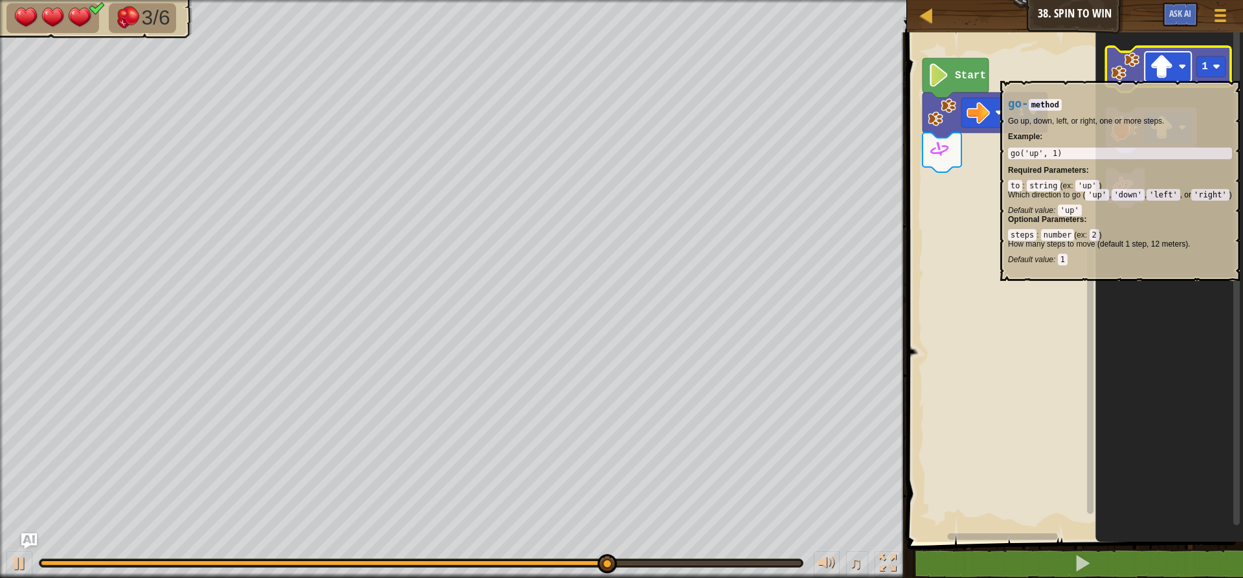
click at [1165, 74] on image "Blockly Workspace" at bounding box center [1161, 66] width 23 height 23
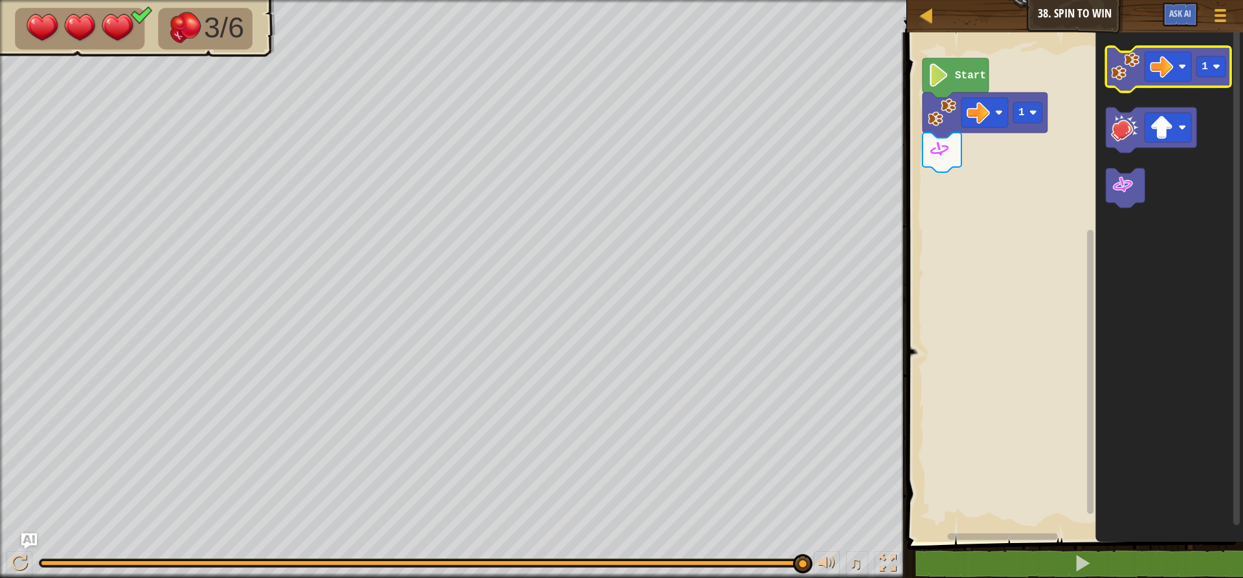
click at [1132, 73] on image "Blockly Workspace" at bounding box center [1125, 66] width 28 height 28
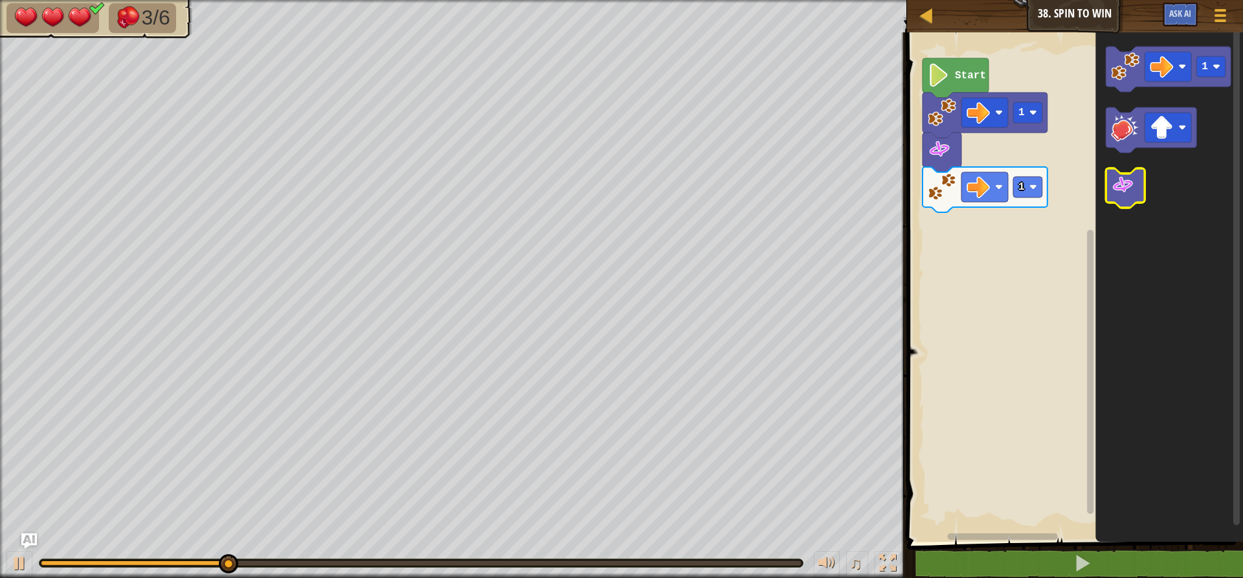
click at [1119, 183] on image "Blockly Workspace" at bounding box center [1122, 184] width 23 height 23
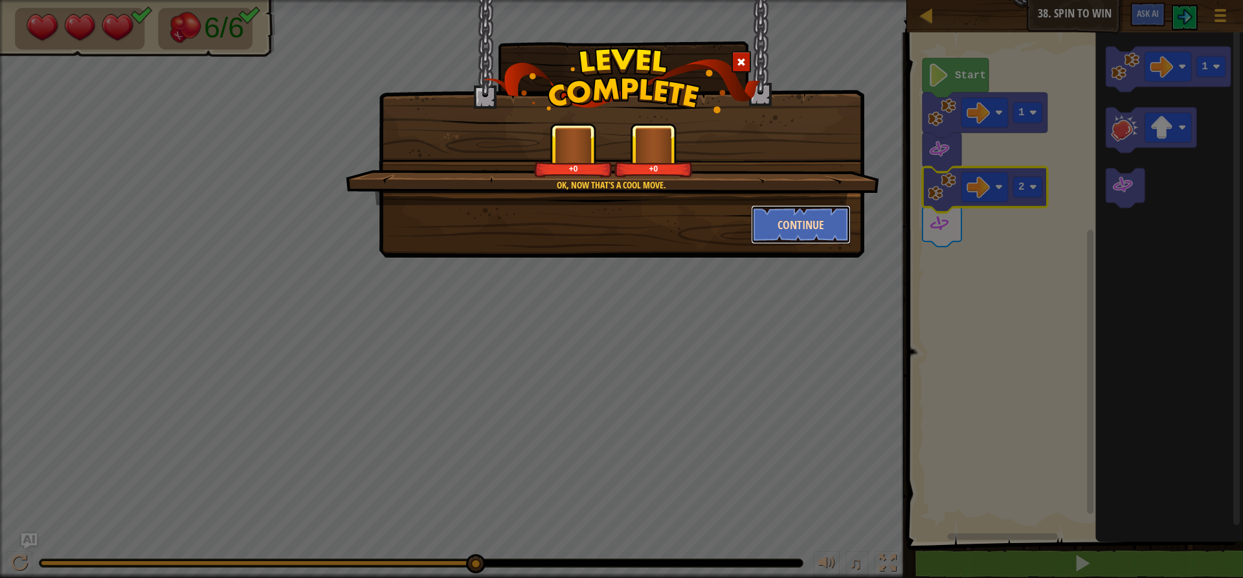
click at [794, 220] on button "Continue" at bounding box center [801, 224] width 100 height 39
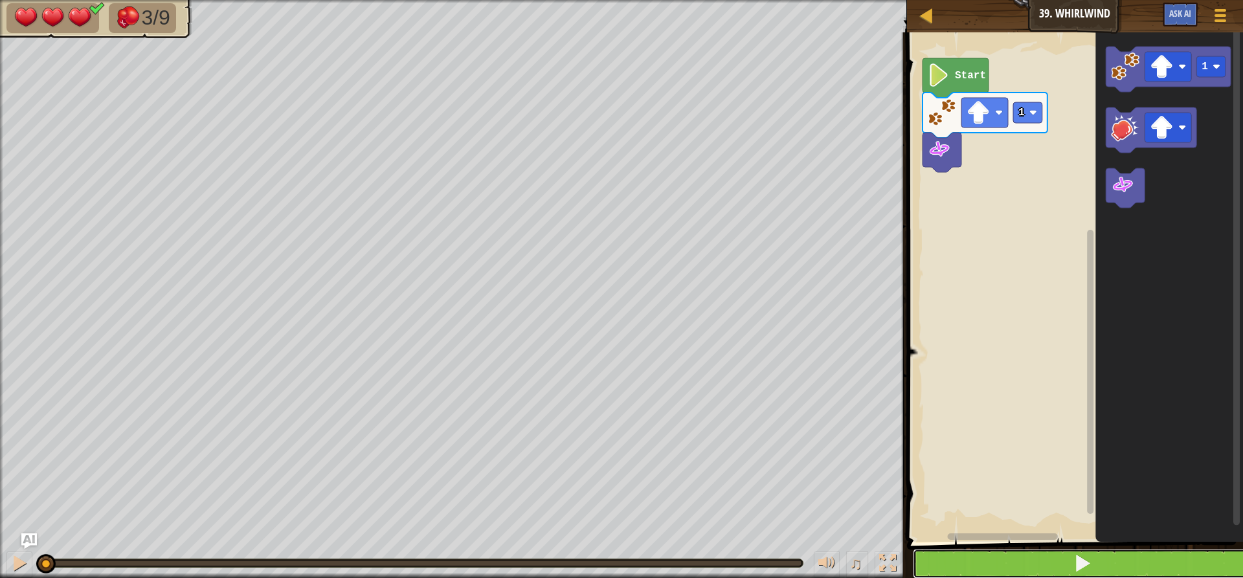
click at [1045, 558] on button at bounding box center [1083, 564] width 340 height 30
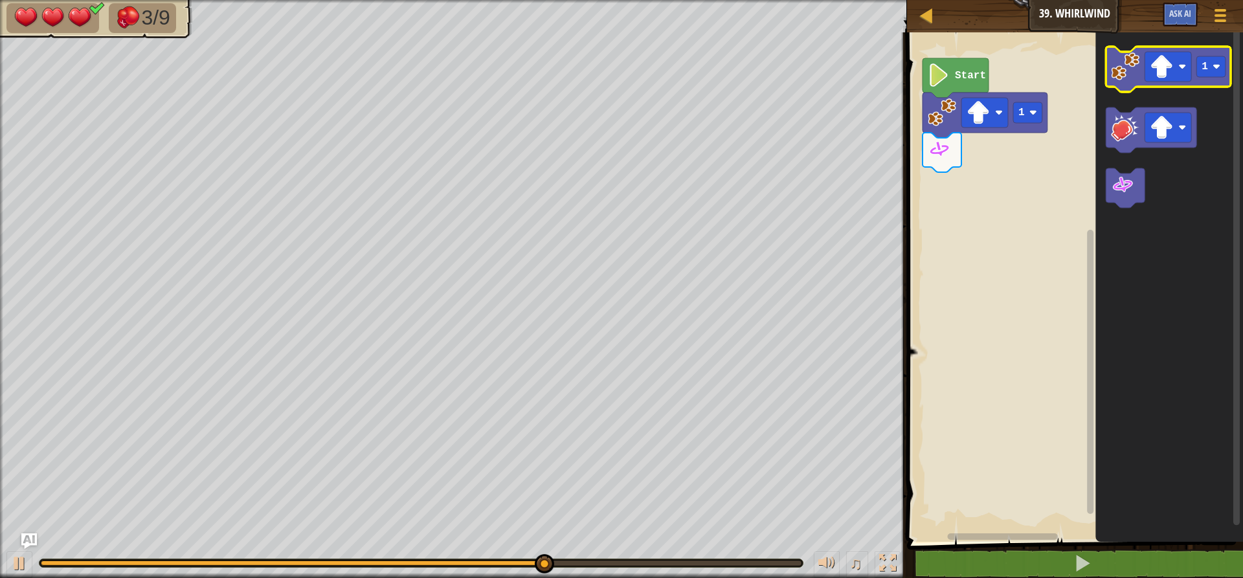
click at [1122, 76] on image "Blockly Workspace" at bounding box center [1125, 66] width 28 height 28
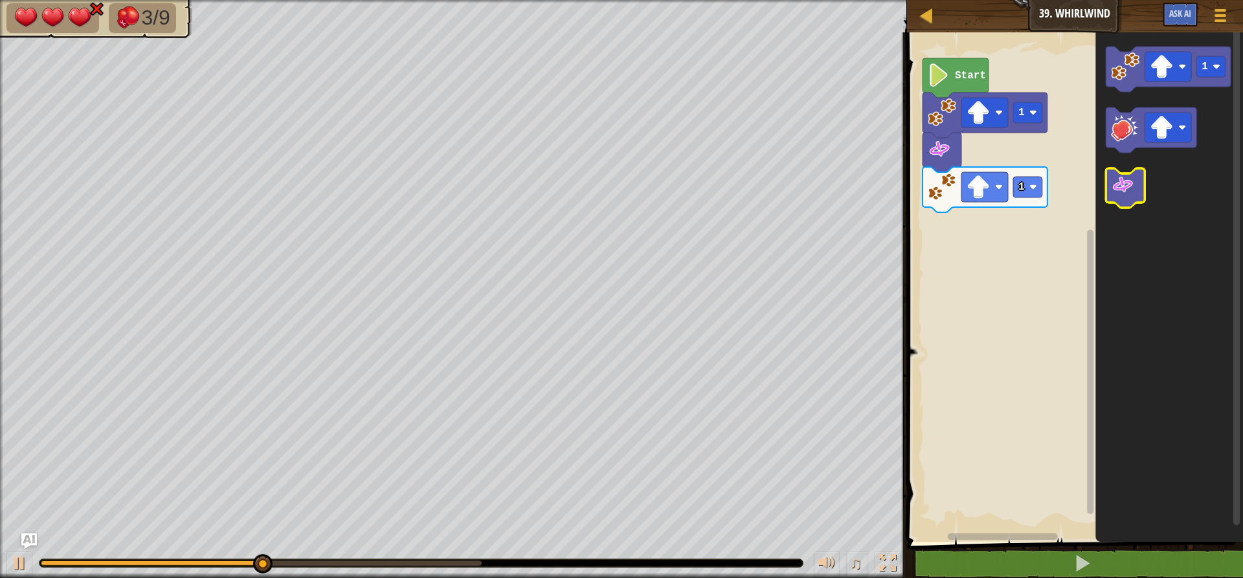
click at [1114, 183] on image "Blockly Workspace" at bounding box center [1122, 184] width 23 height 23
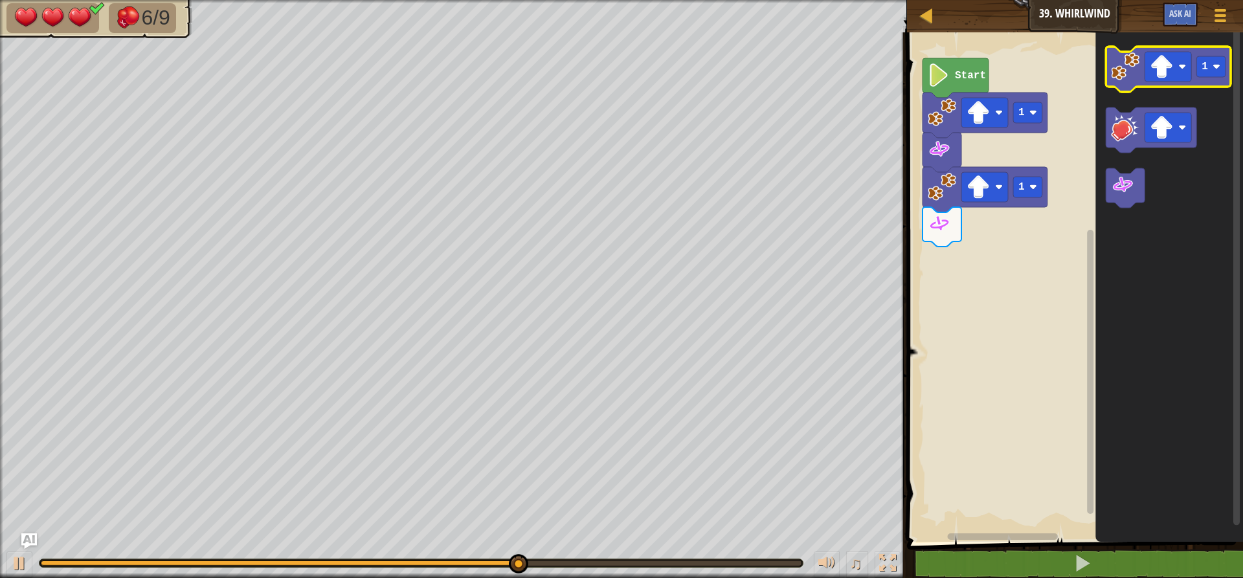
click at [1124, 81] on icon "Blockly Workspace" at bounding box center [1168, 69] width 125 height 45
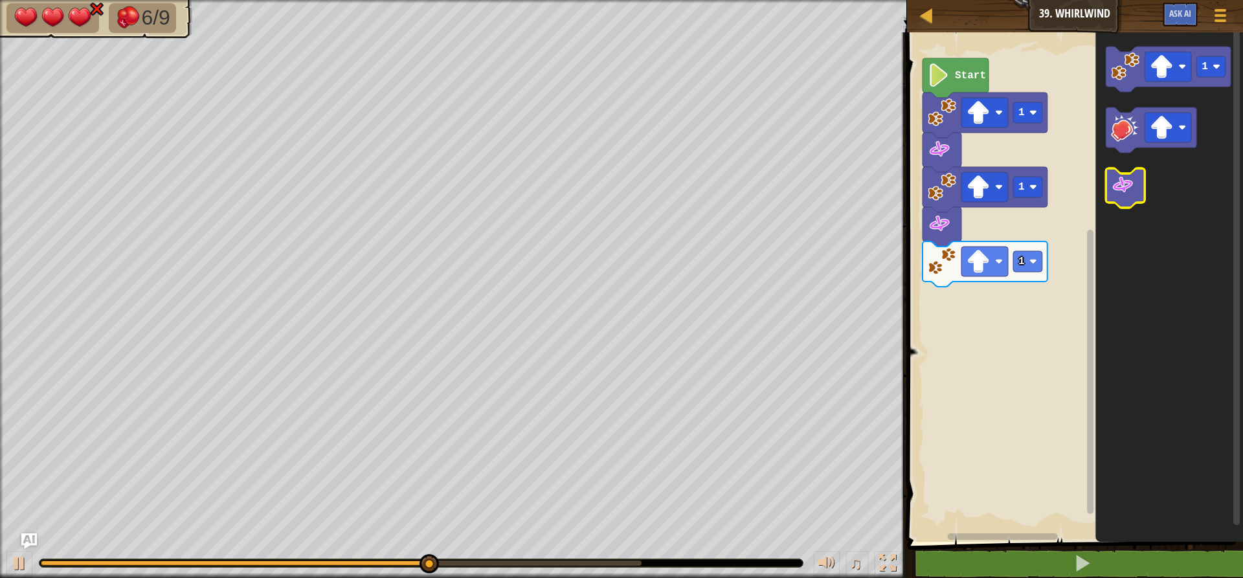
click at [1108, 178] on icon "Blockly Workspace" at bounding box center [1125, 187] width 39 height 39
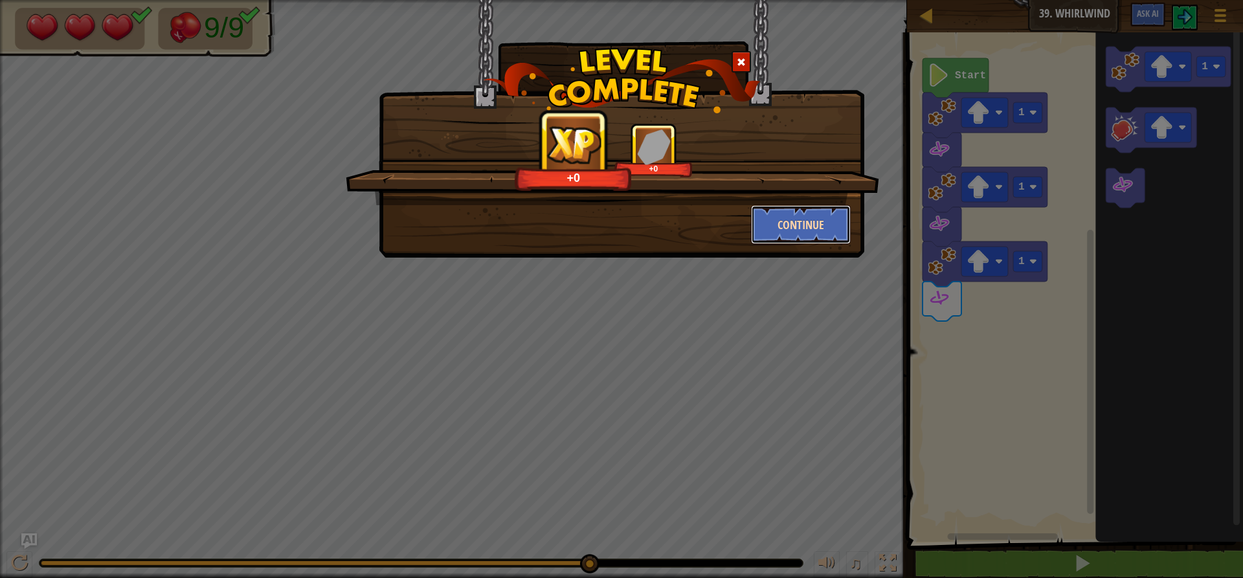
click at [789, 220] on button "Continue" at bounding box center [801, 224] width 100 height 39
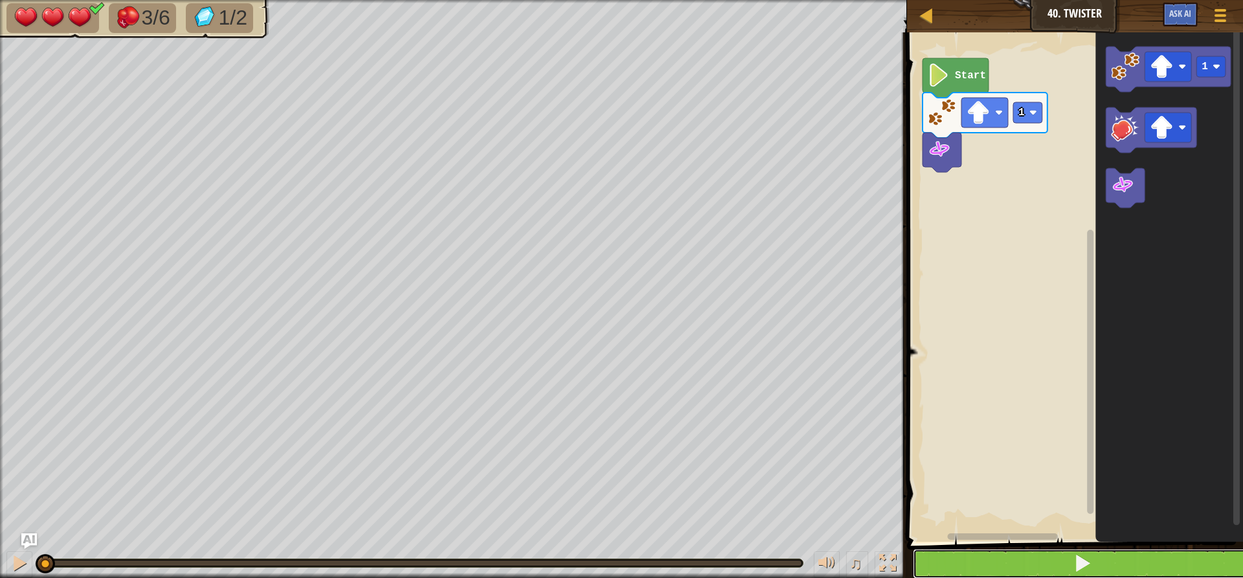
click at [1060, 559] on button at bounding box center [1083, 564] width 340 height 30
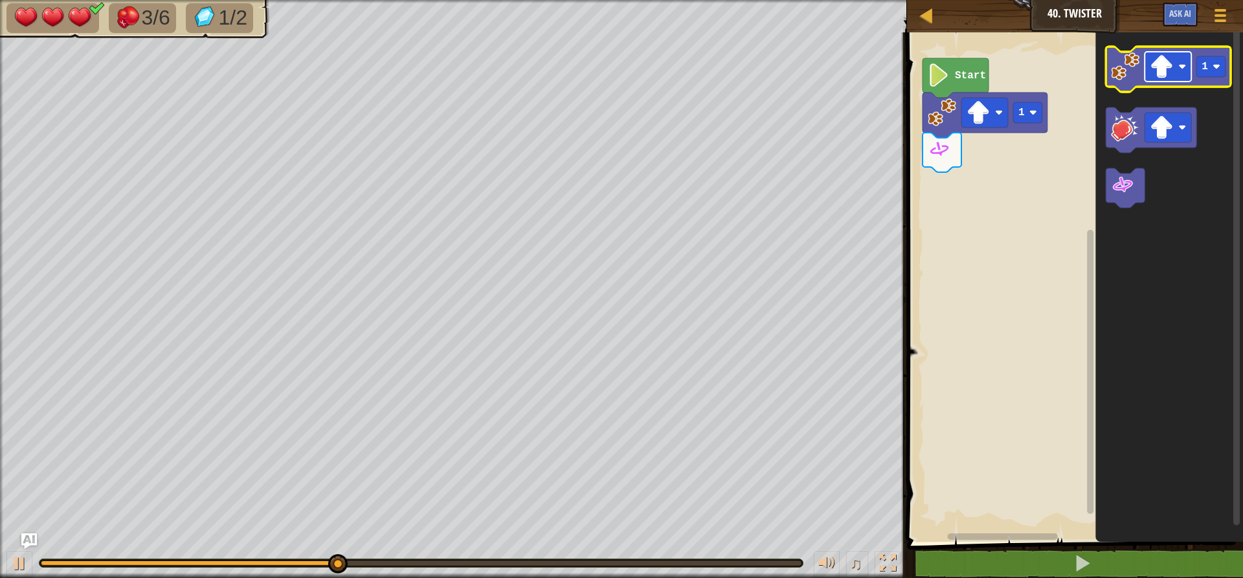
click at [1156, 61] on image "Blockly Workspace" at bounding box center [1161, 66] width 23 height 23
click at [1215, 71] on rect "Blockly Workspace" at bounding box center [1210, 66] width 29 height 21
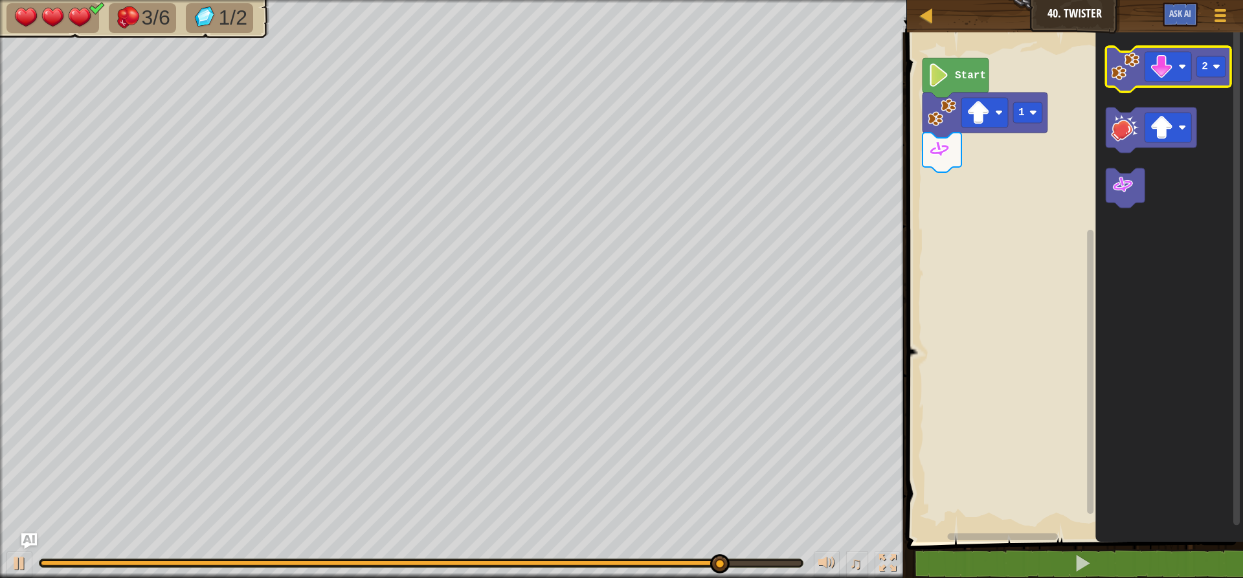
click at [1137, 72] on image "Blockly Workspace" at bounding box center [1125, 66] width 28 height 28
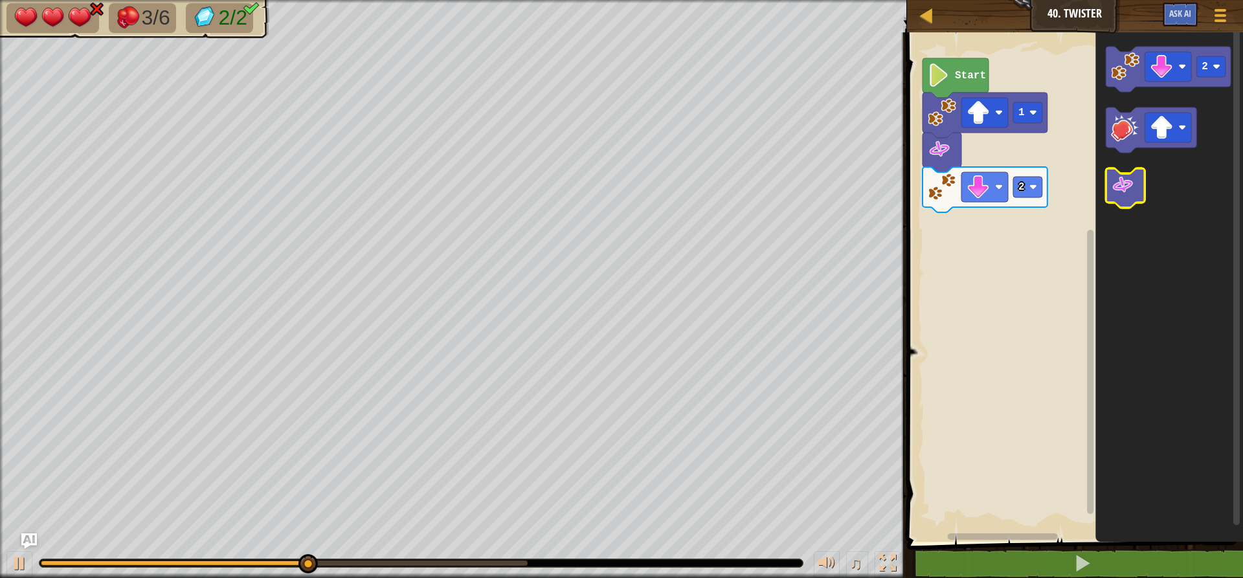
click at [1113, 197] on image "Blockly Workspace" at bounding box center [1122, 184] width 23 height 23
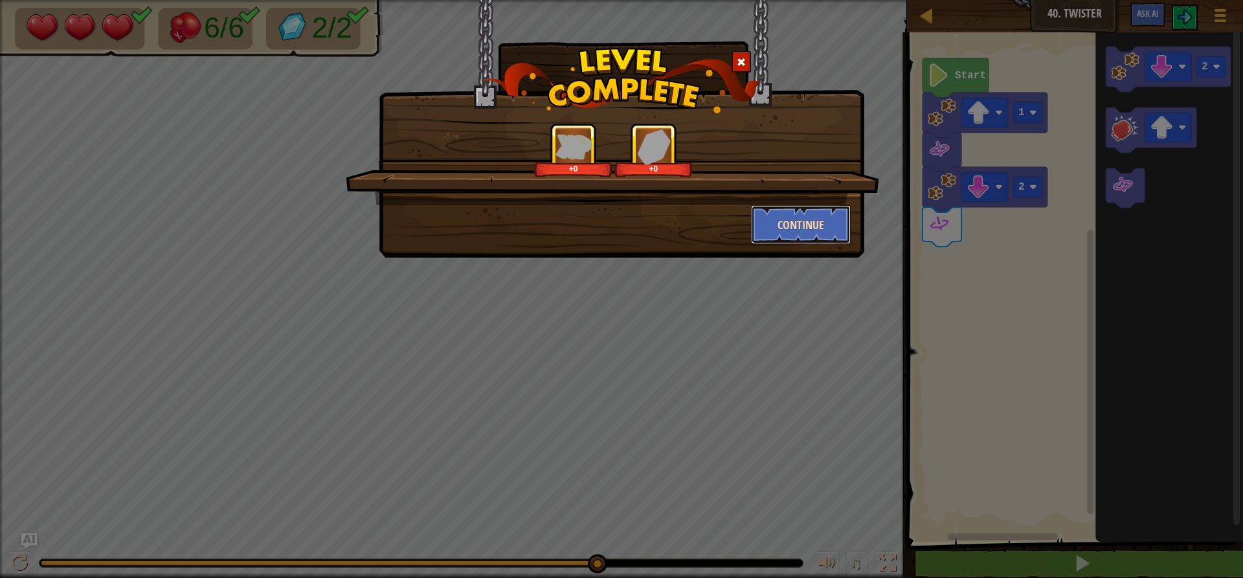
click at [803, 230] on button "Continue" at bounding box center [801, 224] width 100 height 39
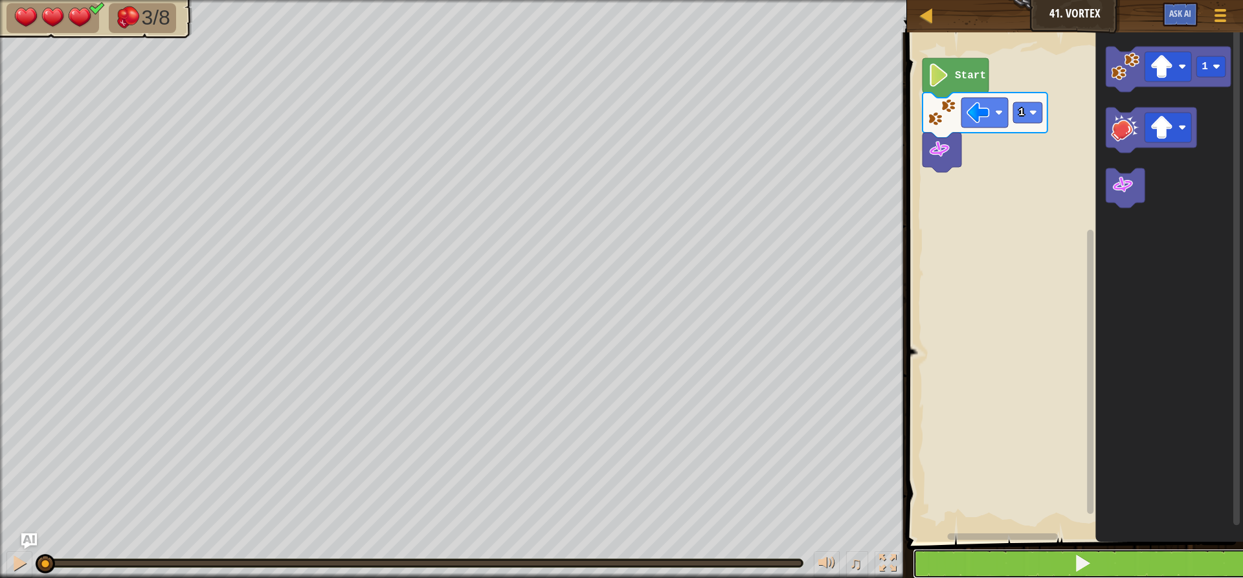
click at [1062, 560] on button at bounding box center [1083, 564] width 340 height 30
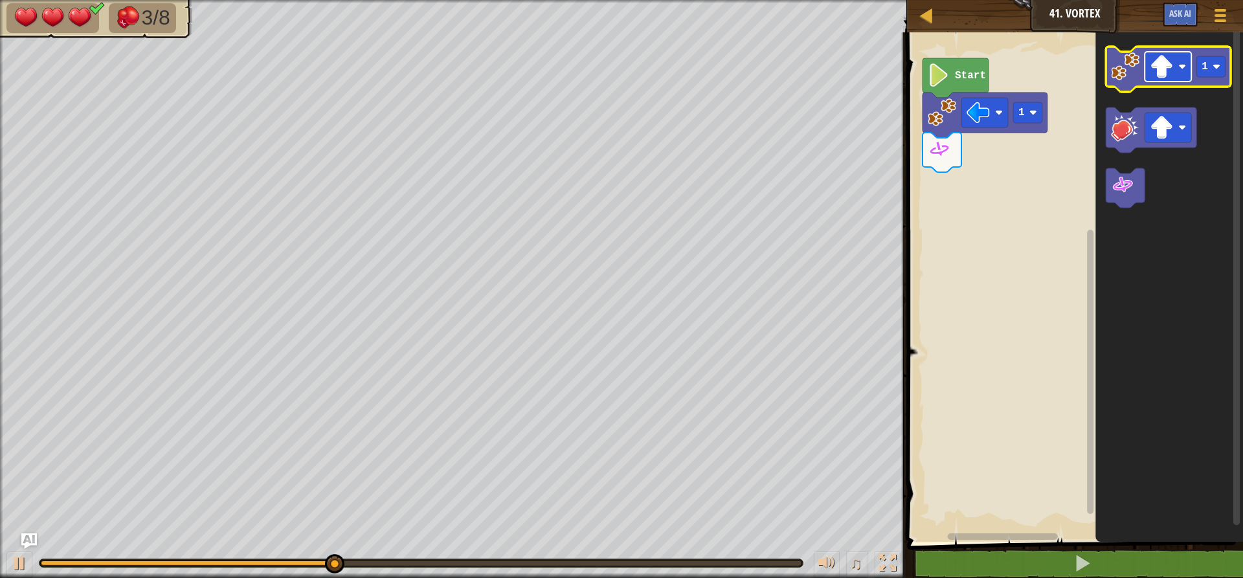
click at [1165, 77] on image "Blockly Workspace" at bounding box center [1161, 66] width 23 height 23
click at [1125, 80] on image "Blockly Workspace" at bounding box center [1125, 66] width 28 height 28
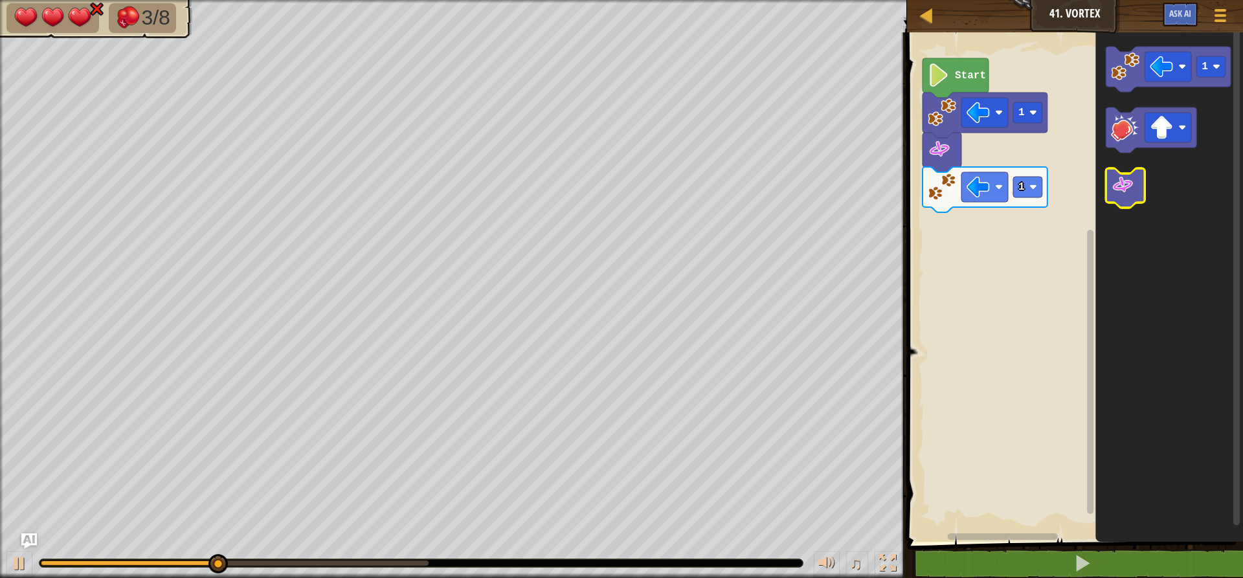
click at [1116, 182] on image "Blockly Workspace" at bounding box center [1122, 184] width 23 height 23
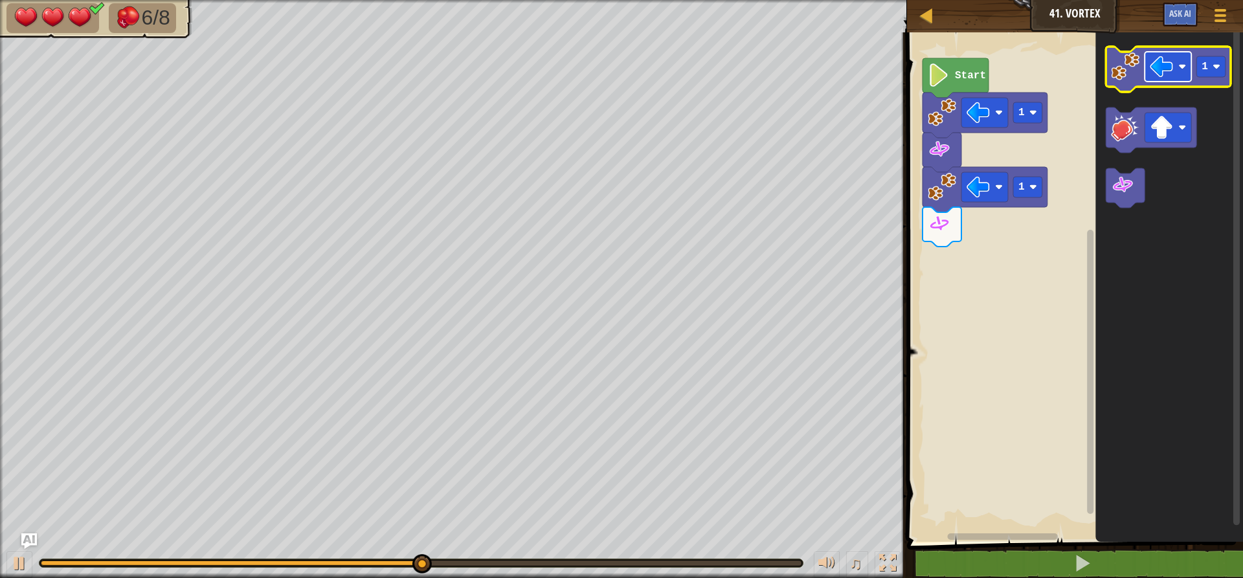
click at [1187, 76] on rect "Blockly Workspace" at bounding box center [1167, 67] width 47 height 30
click at [1116, 73] on image "Blockly Workspace" at bounding box center [1125, 66] width 28 height 28
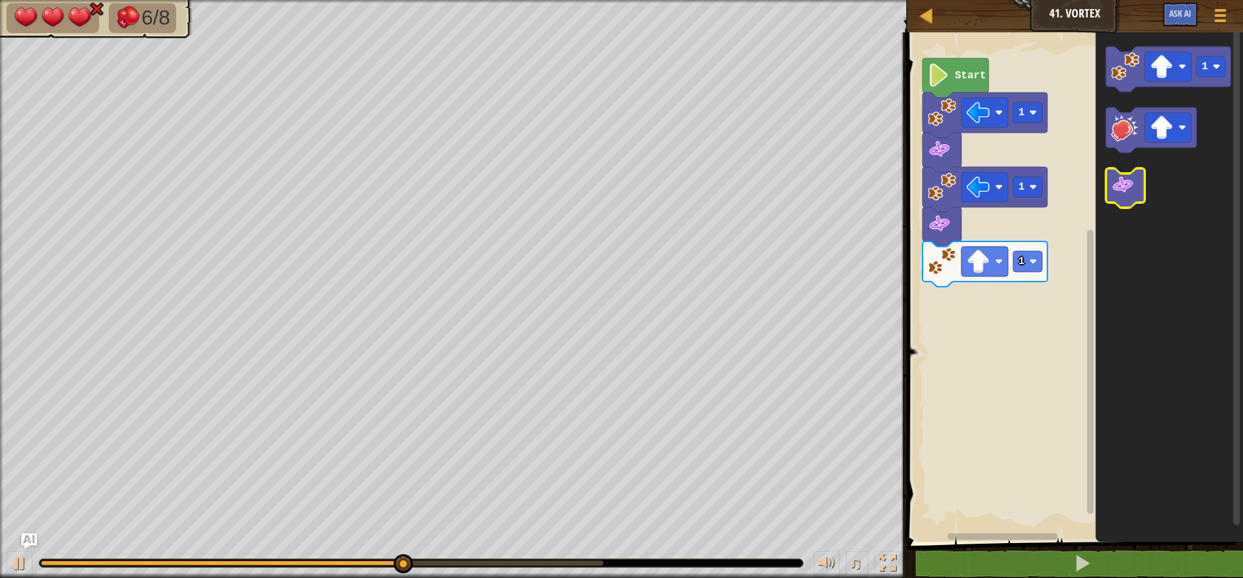
click at [1107, 179] on icon "Blockly Workspace" at bounding box center [1125, 187] width 39 height 39
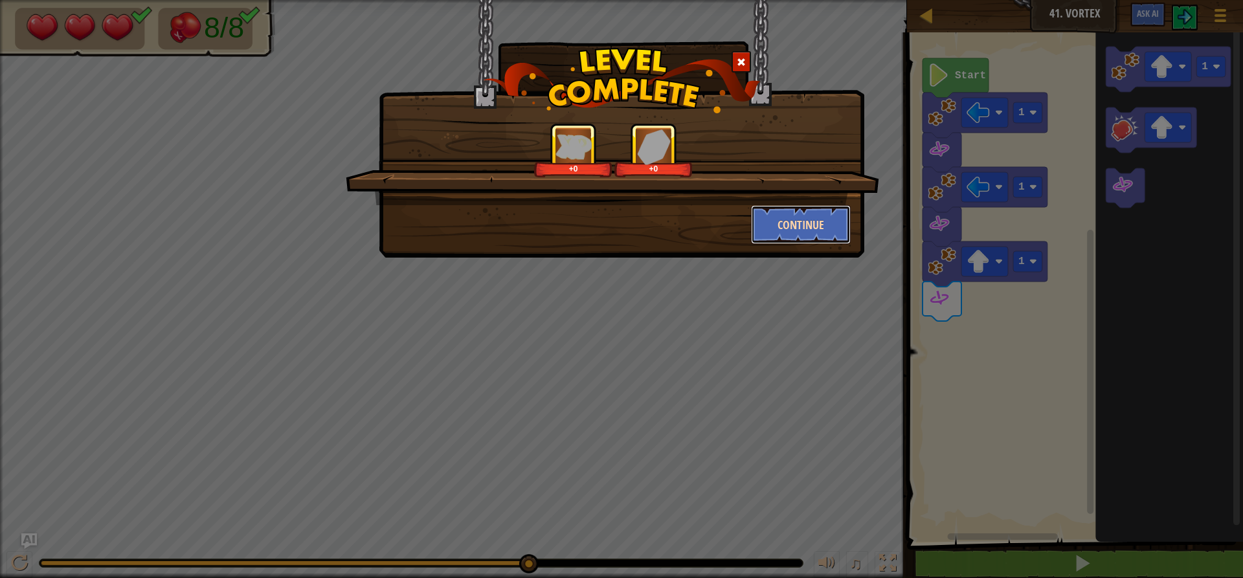
click at [809, 224] on button "Continue" at bounding box center [801, 224] width 100 height 39
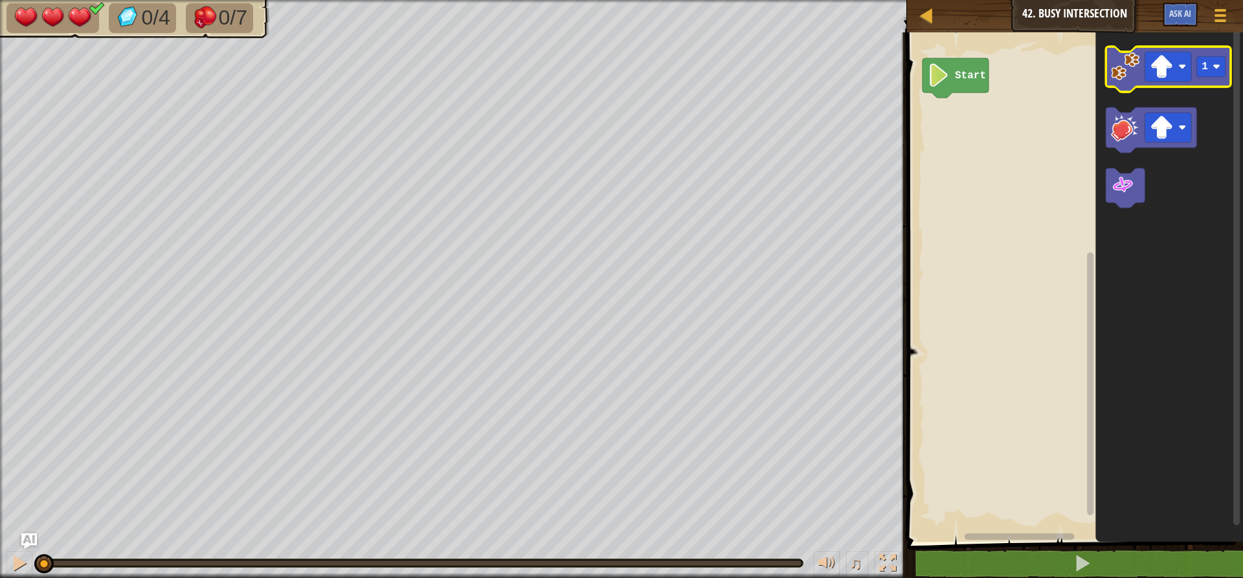
click at [1132, 74] on image "Blockly Workspace" at bounding box center [1125, 66] width 28 height 28
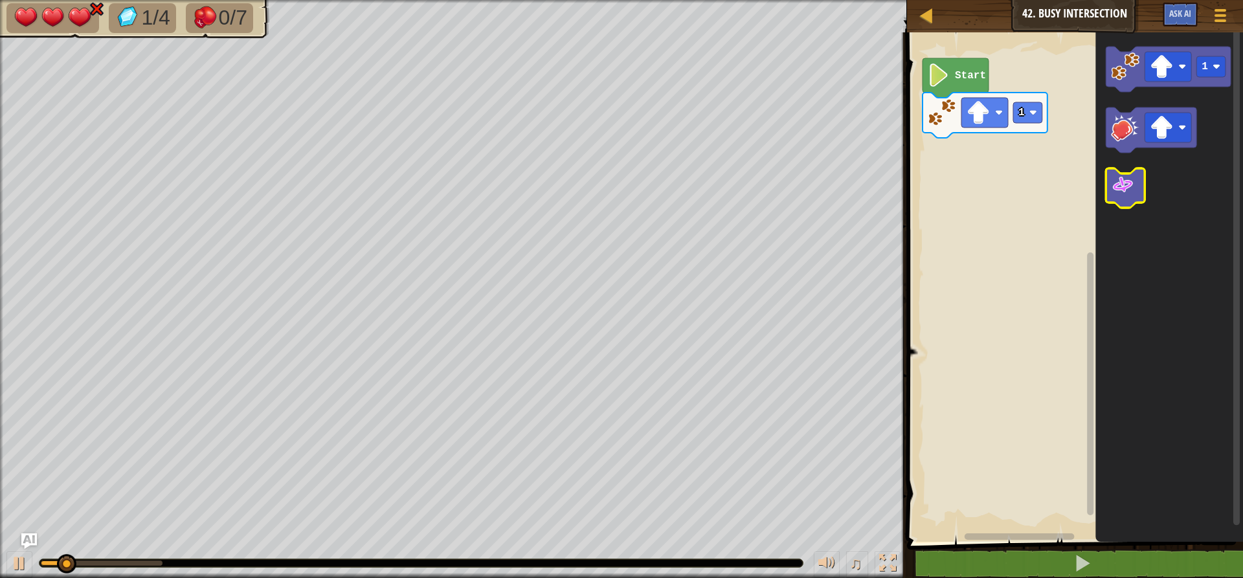
click at [1119, 175] on image "Blockly Workspace" at bounding box center [1122, 184] width 23 height 23
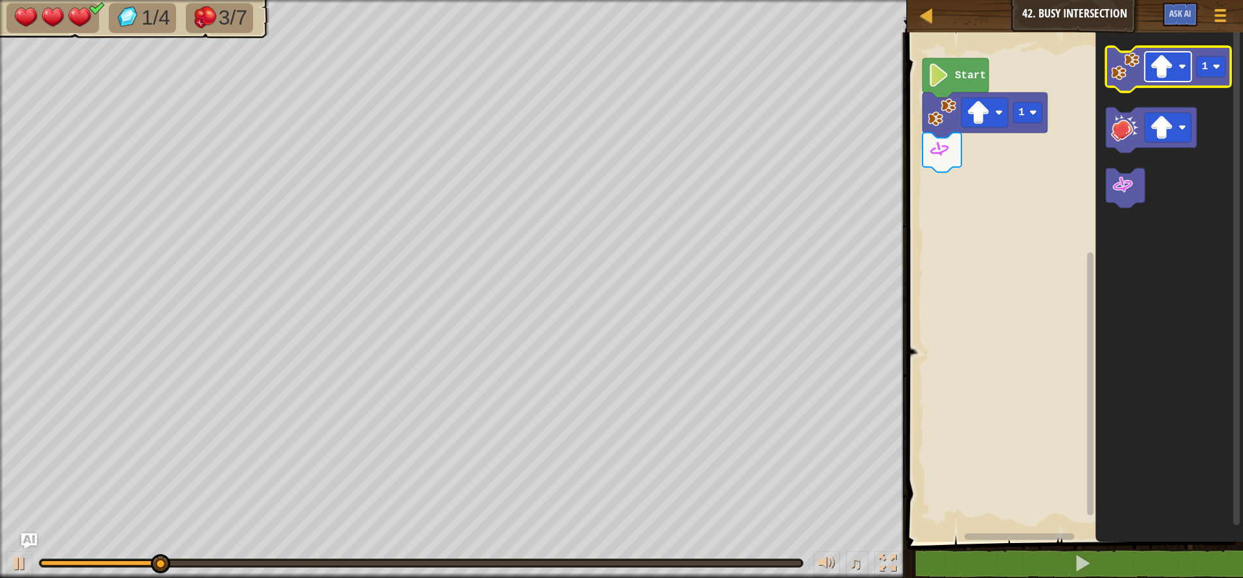
click at [1162, 74] on image "Blockly Workspace" at bounding box center [1161, 66] width 23 height 23
click at [1215, 63] on image "Blockly Workspace" at bounding box center [1216, 67] width 8 height 8
click at [1123, 71] on image "Blockly Workspace" at bounding box center [1125, 66] width 28 height 28
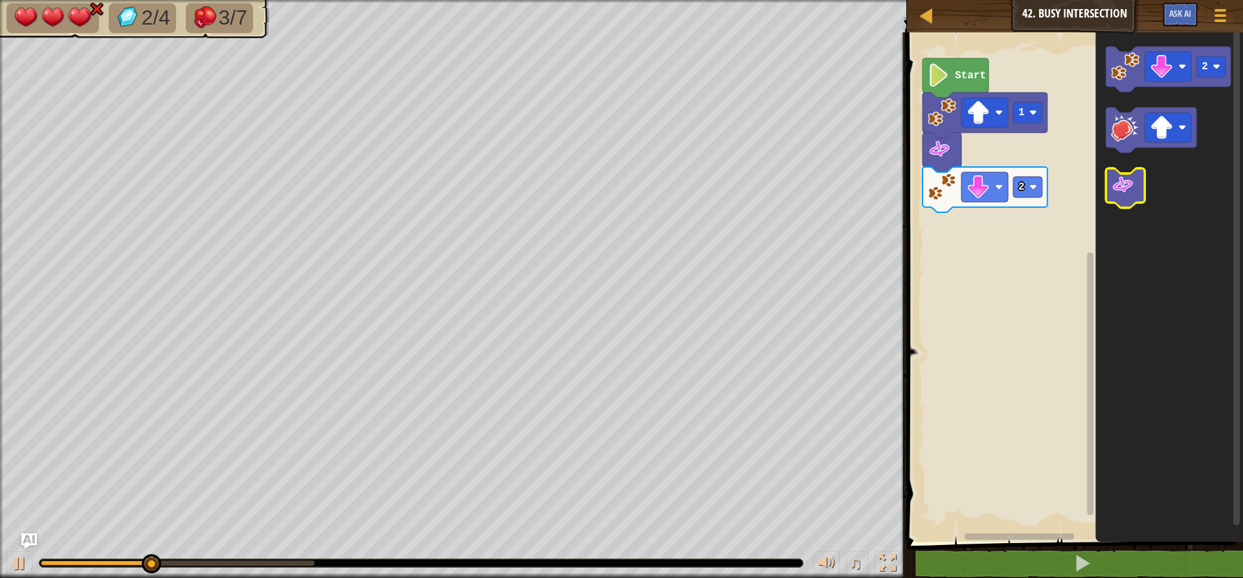
click at [1126, 178] on image "Blockly Workspace" at bounding box center [1122, 184] width 23 height 23
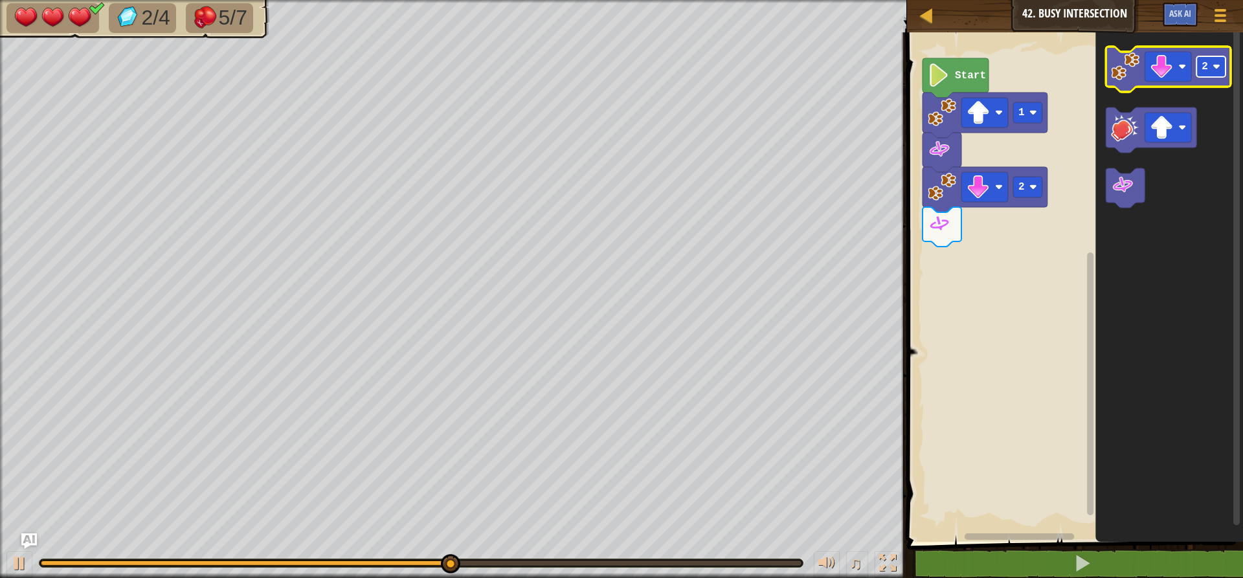
click at [1215, 67] on image "Blockly Workspace" at bounding box center [1216, 67] width 8 height 8
click at [1154, 62] on image "Blockly Workspace" at bounding box center [1161, 66] width 23 height 23
click at [1128, 78] on image "Blockly Workspace" at bounding box center [1125, 66] width 28 height 28
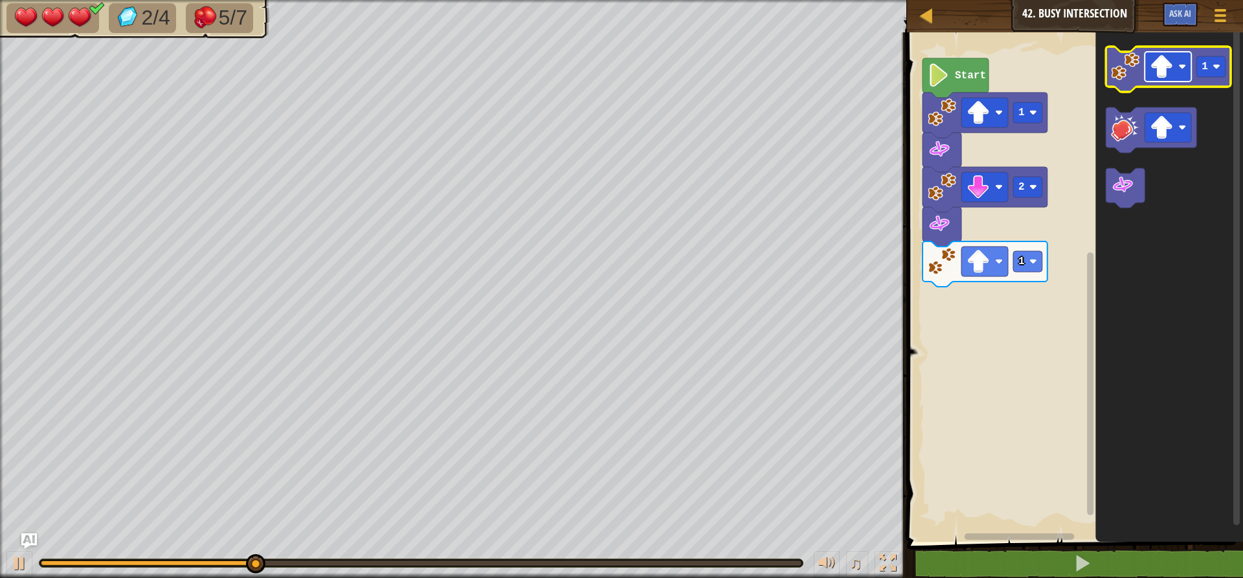
click at [1152, 71] on image "Blockly Workspace" at bounding box center [1161, 66] width 23 height 23
click at [1134, 81] on icon "Blockly Workspace" at bounding box center [1168, 69] width 125 height 45
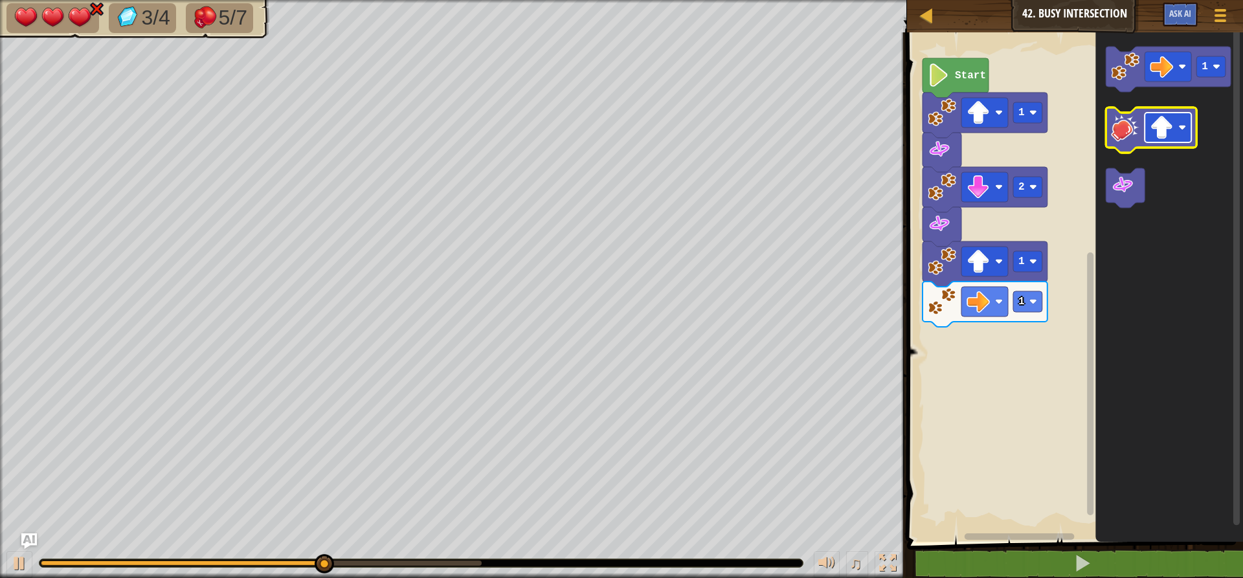
click at [1160, 128] on image "Blockly Workspace" at bounding box center [1161, 127] width 23 height 23
click at [1128, 143] on icon "Blockly Workspace" at bounding box center [1151, 129] width 91 height 45
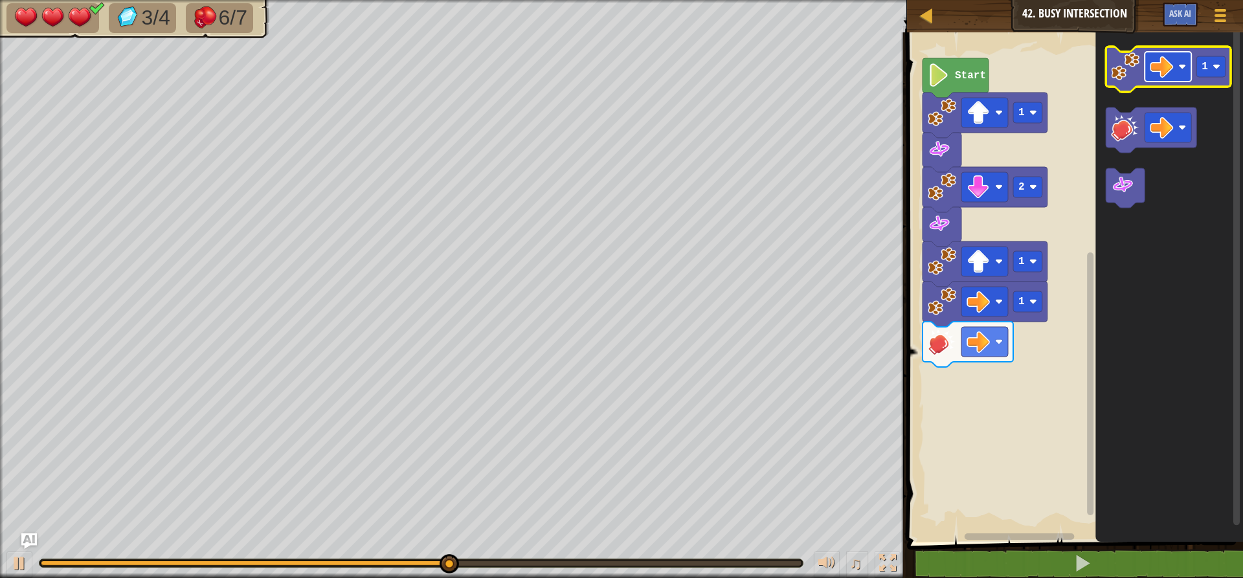
click at [1162, 73] on image "Blockly Workspace" at bounding box center [1161, 66] width 23 height 23
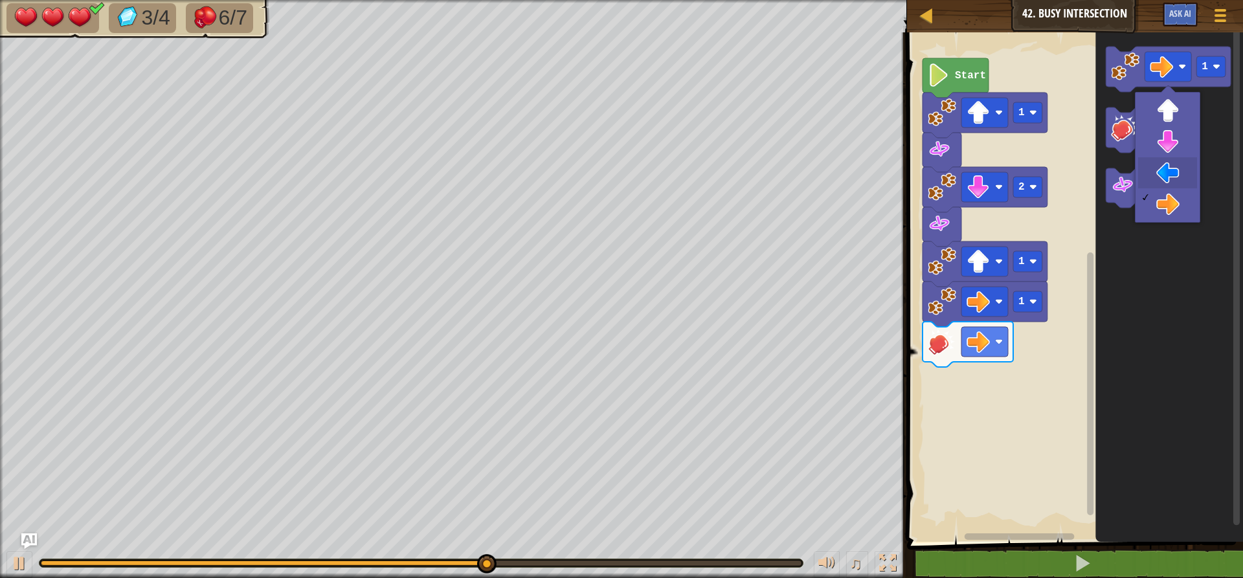
drag, startPoint x: 1155, startPoint y: 166, endPoint x: 1161, endPoint y: 143, distance: 23.2
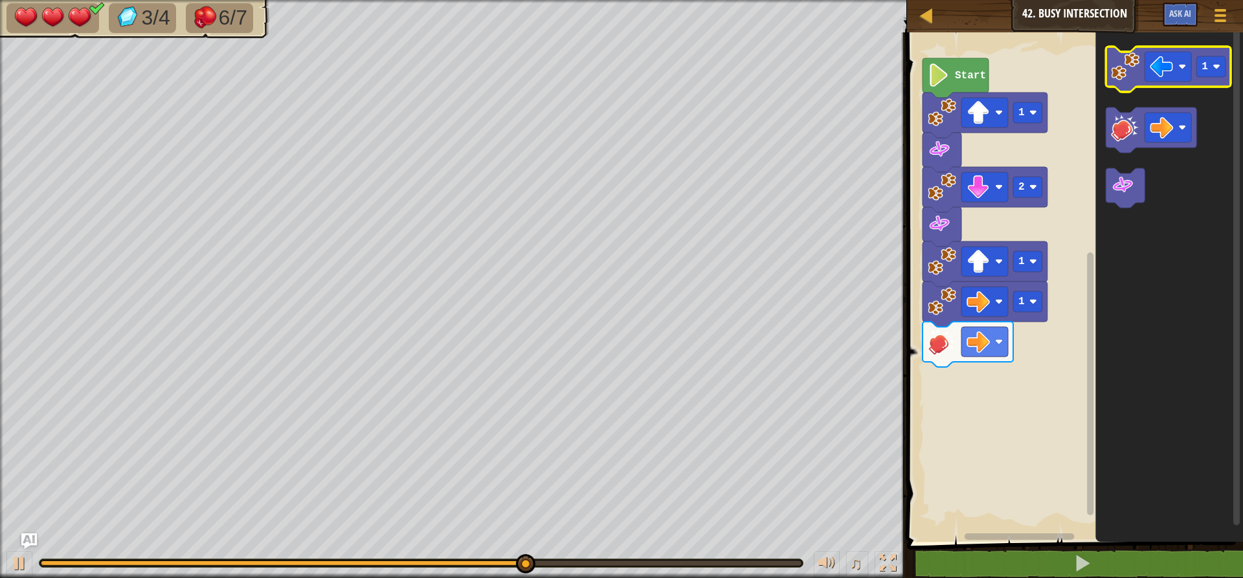
click at [1210, 80] on icon "Blockly Workspace" at bounding box center [1168, 69] width 125 height 45
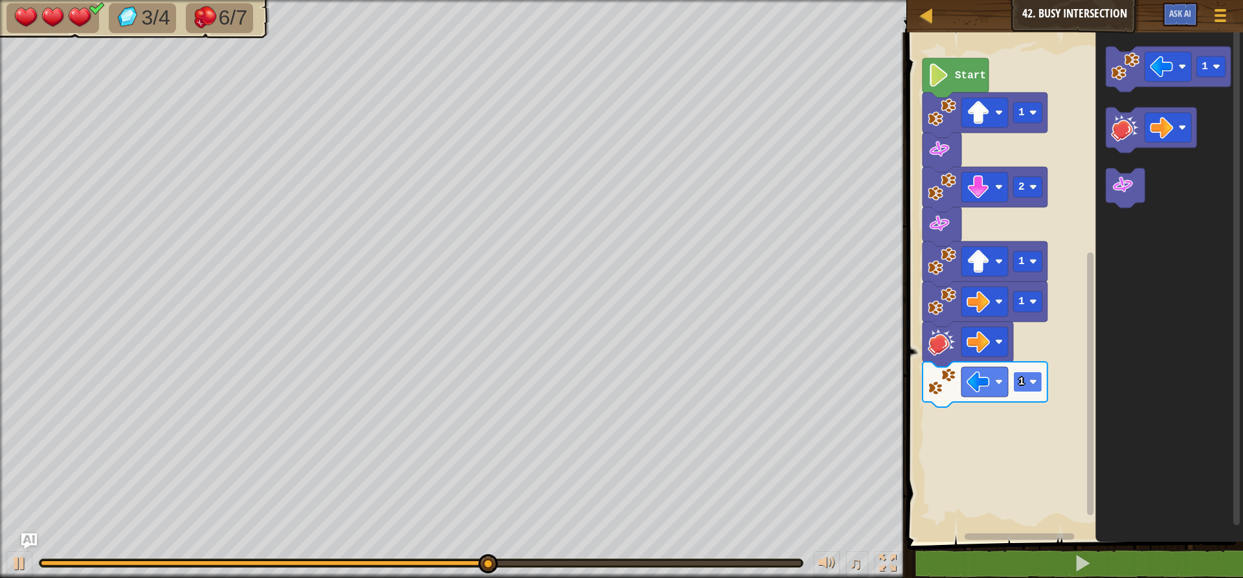
click at [1029, 375] on rect "Blockly Workspace" at bounding box center [1027, 382] width 29 height 21
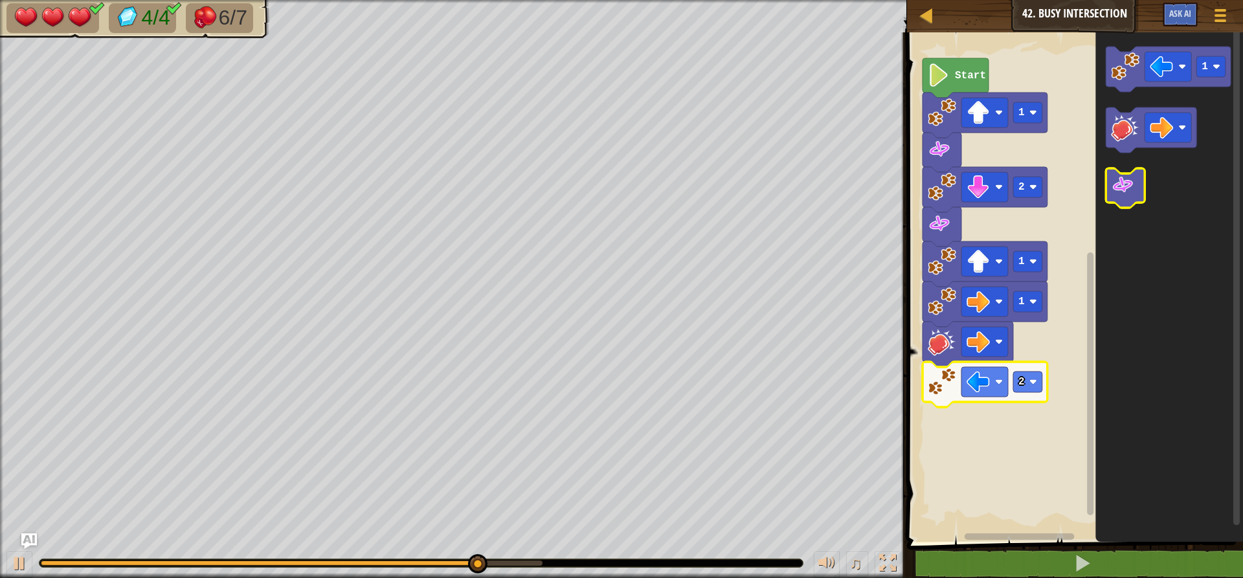
click at [1114, 184] on image "Blockly Workspace" at bounding box center [1122, 184] width 23 height 23
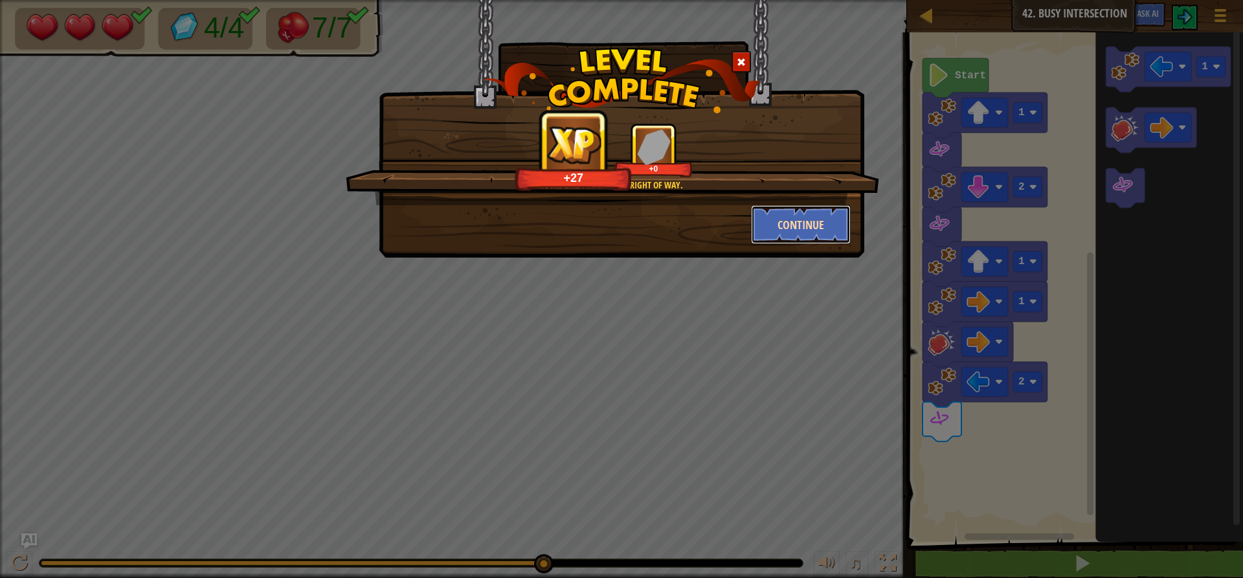
click at [790, 225] on button "Continue" at bounding box center [801, 224] width 100 height 39
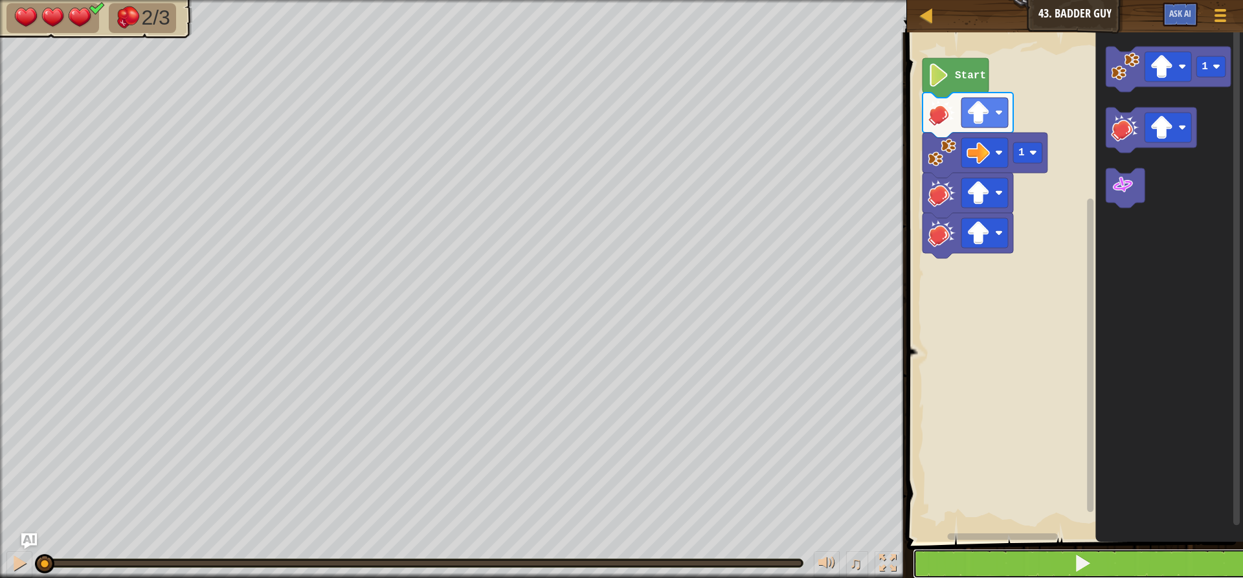
click at [1089, 570] on span at bounding box center [1082, 563] width 18 height 18
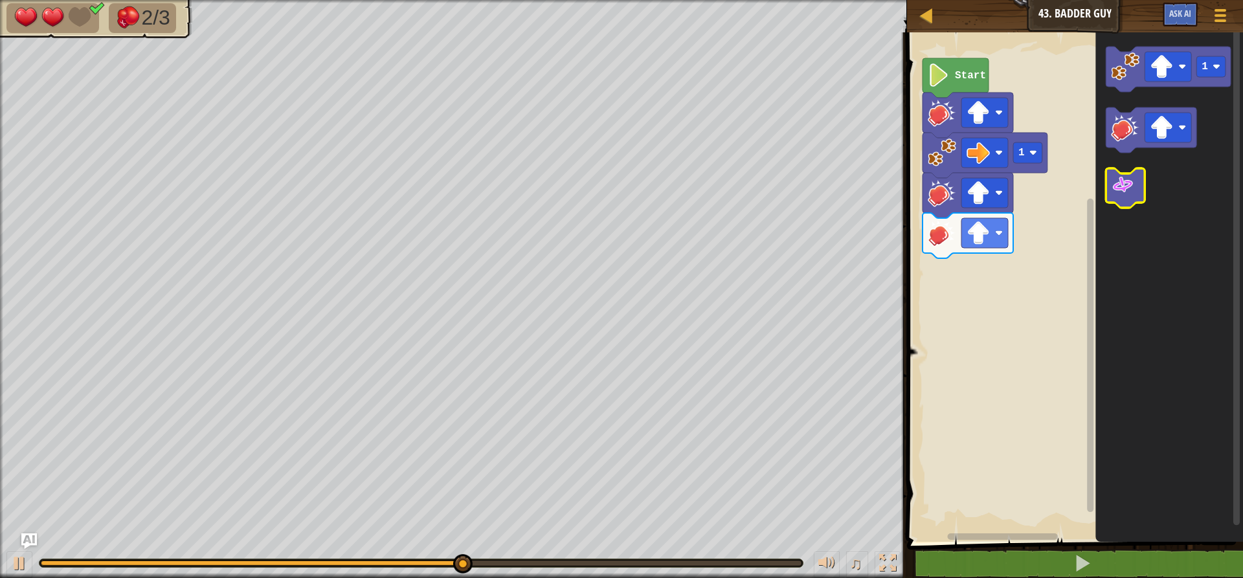
click at [1140, 197] on icon "Blockly Workspace" at bounding box center [1125, 187] width 39 height 39
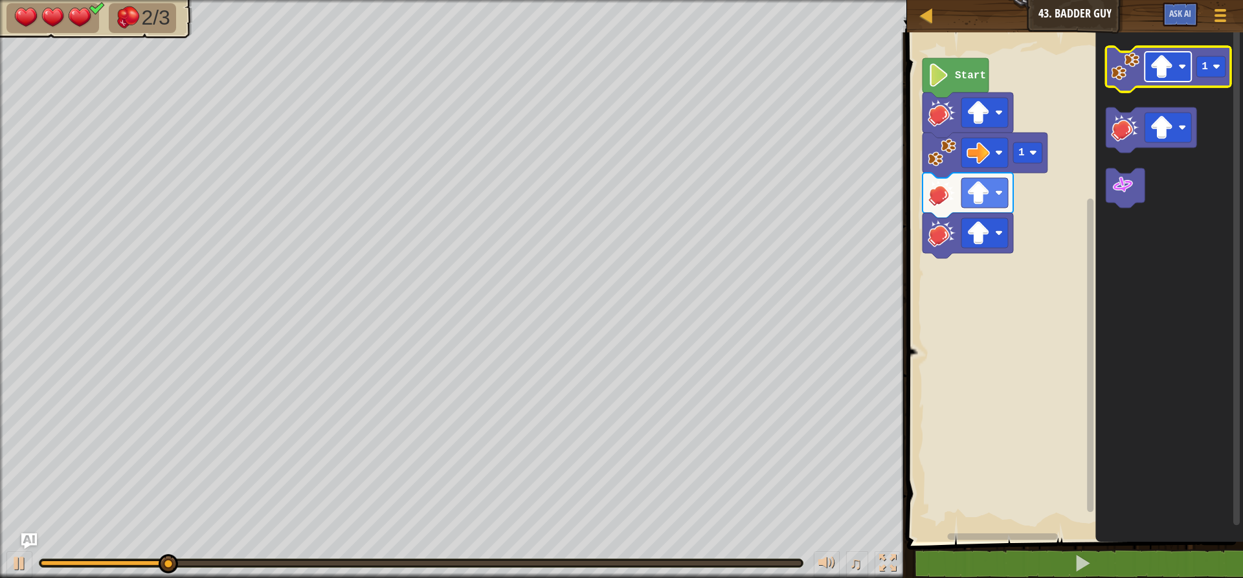
click at [1164, 67] on image "Blockly Workspace" at bounding box center [1161, 66] width 23 height 23
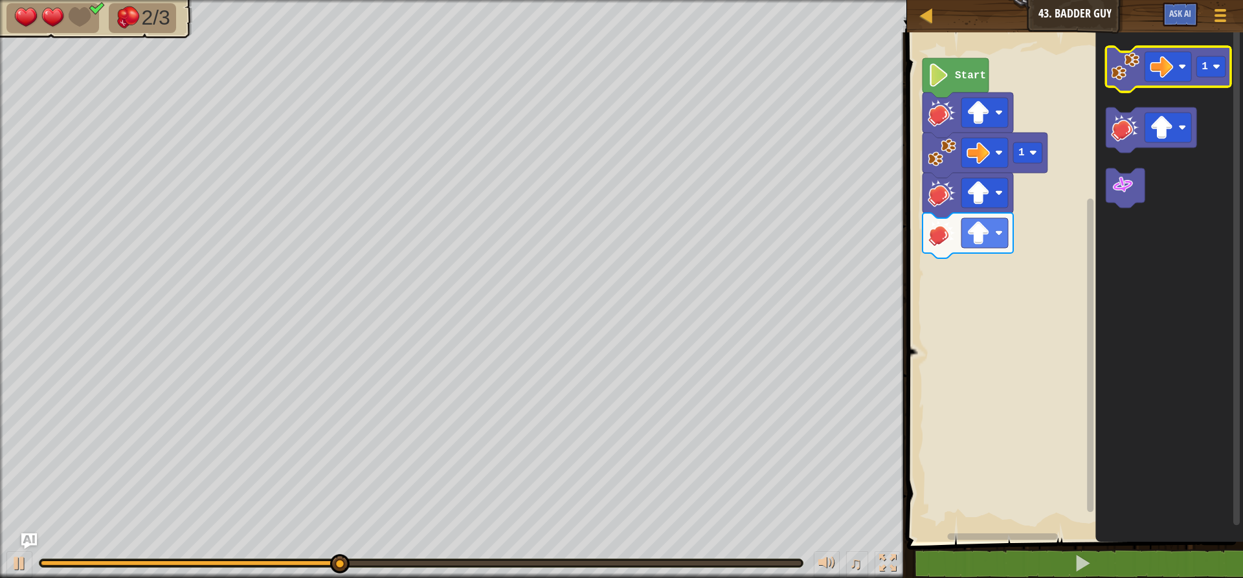
click at [1131, 68] on image "Blockly Workspace" at bounding box center [1125, 66] width 28 height 28
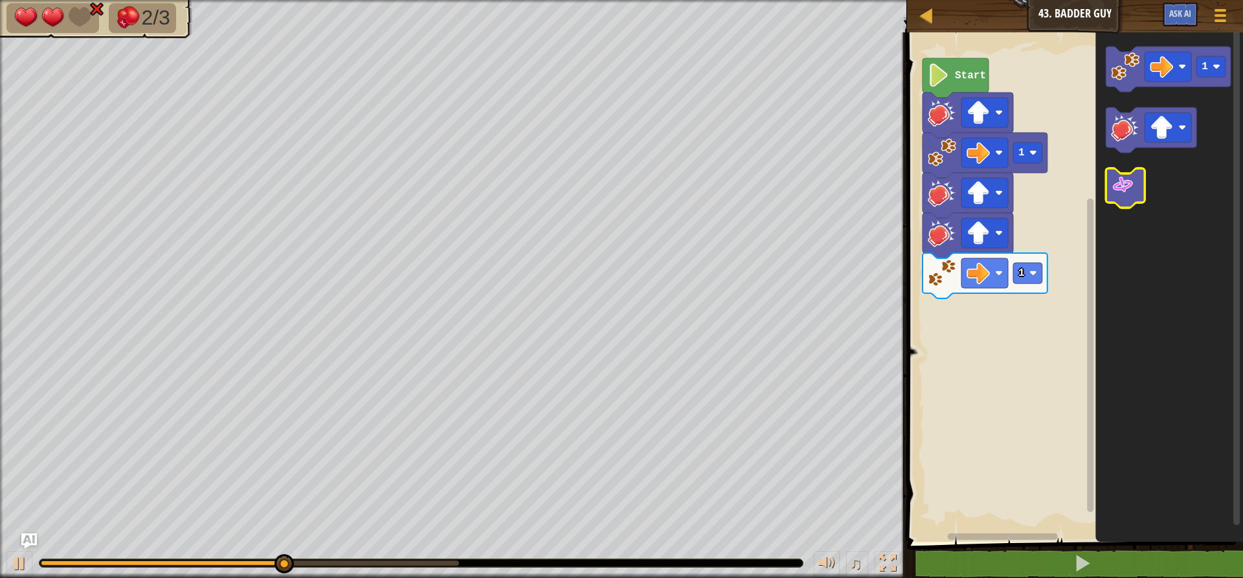
click at [1122, 178] on image "Blockly Workspace" at bounding box center [1122, 184] width 23 height 23
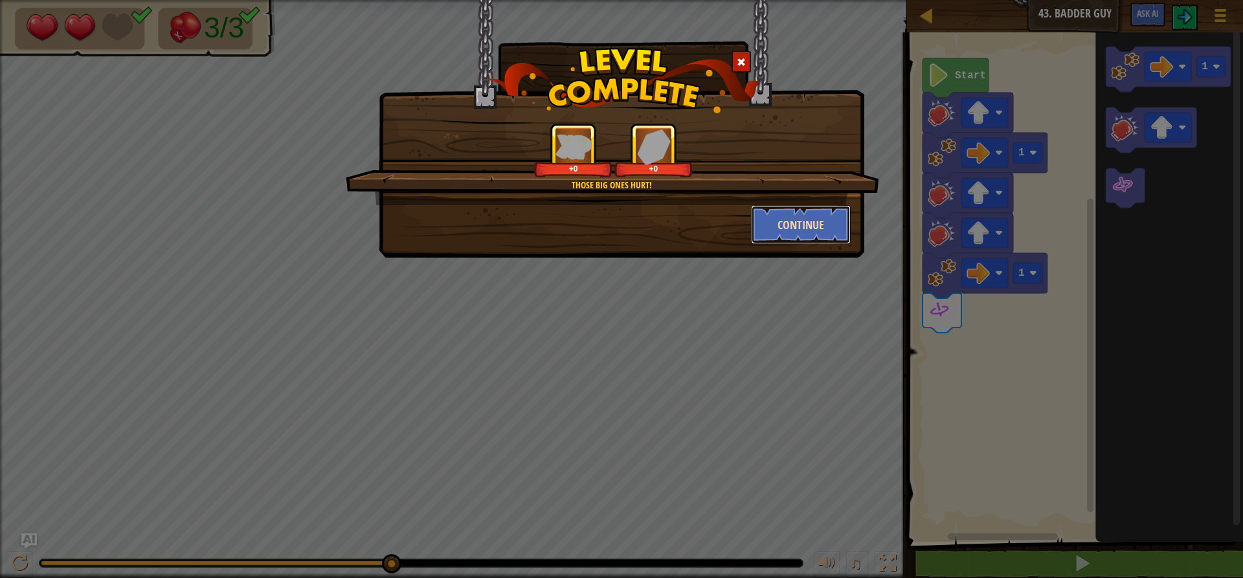
click at [770, 212] on button "Continue" at bounding box center [801, 224] width 100 height 39
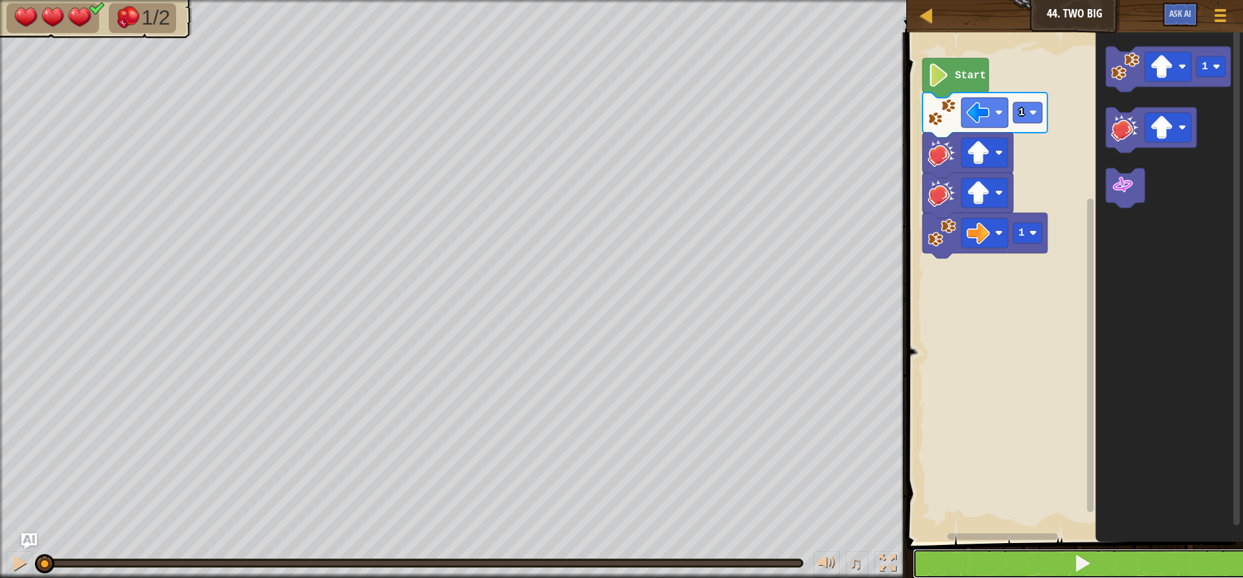
click at [1104, 563] on button at bounding box center [1083, 564] width 340 height 30
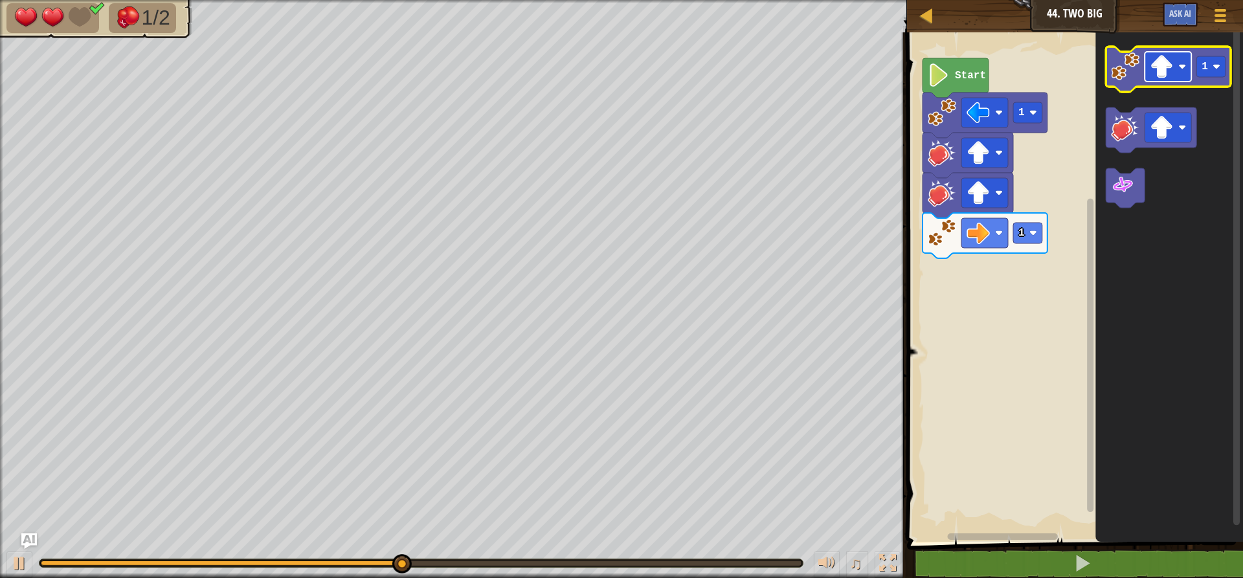
click at [1179, 73] on rect "Blockly Workspace" at bounding box center [1167, 67] width 47 height 30
click at [1136, 84] on icon "Blockly Workspace" at bounding box center [1168, 69] width 125 height 45
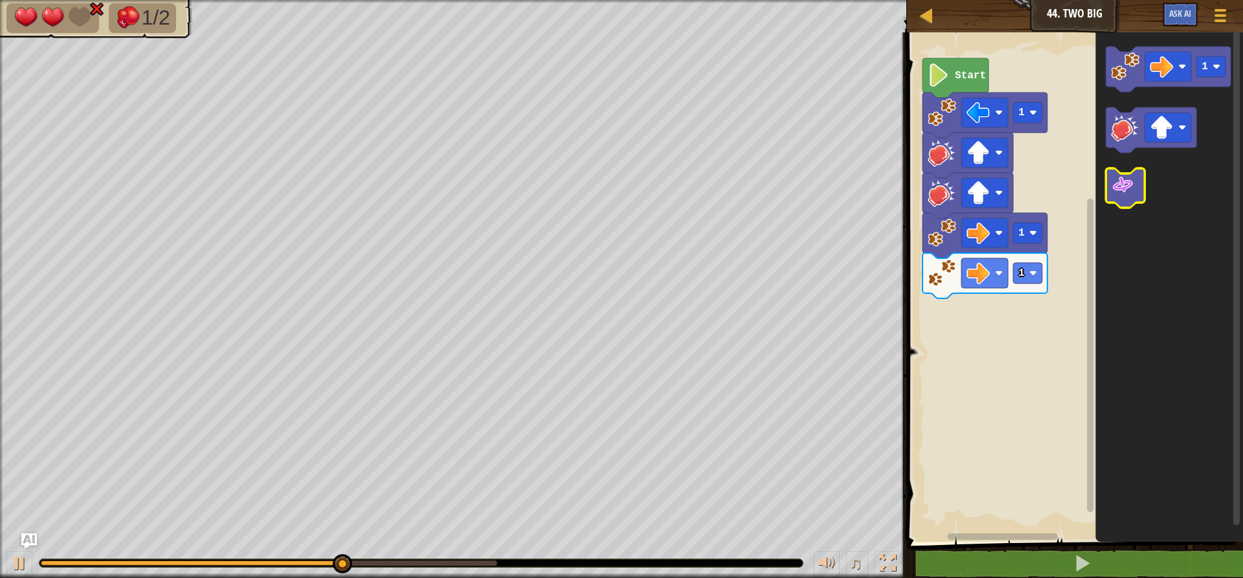
click at [1130, 184] on image "Blockly Workspace" at bounding box center [1122, 184] width 23 height 23
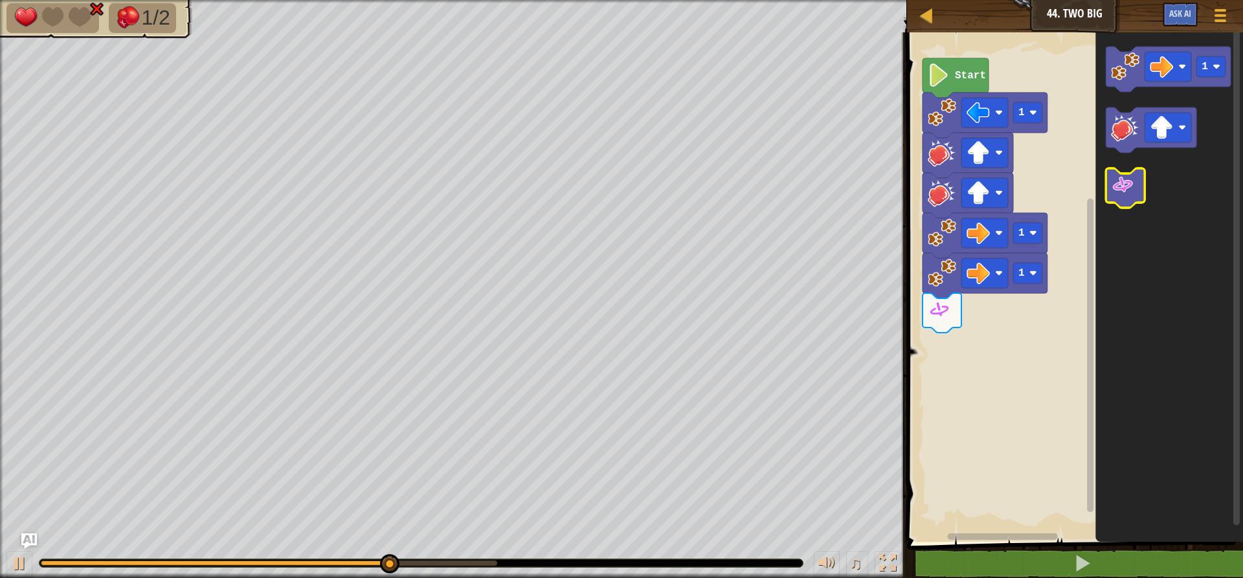
click at [1130, 184] on image "Blockly Workspace" at bounding box center [1122, 184] width 23 height 23
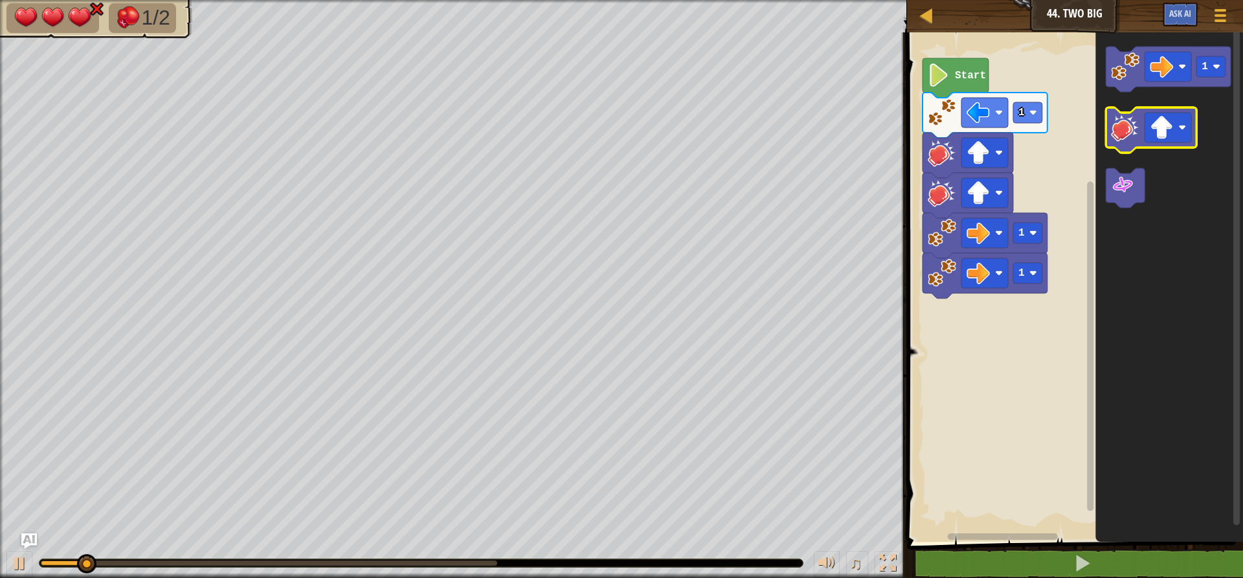
click at [1116, 128] on image "Blockly Workspace" at bounding box center [1125, 127] width 28 height 28
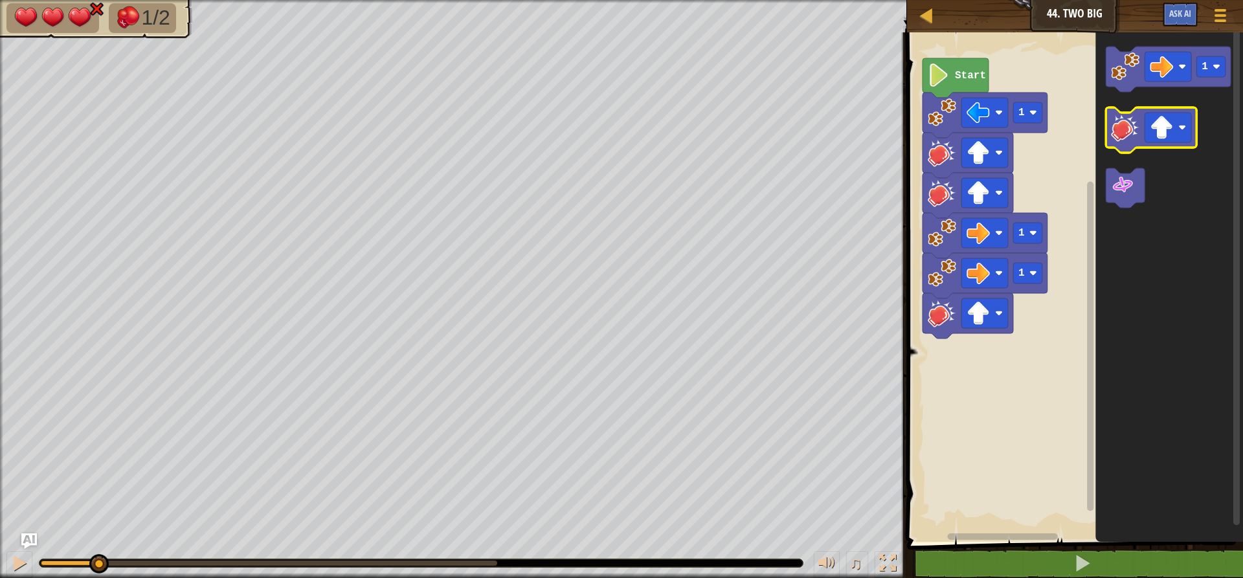
click at [1116, 128] on image "Blockly Workspace" at bounding box center [1125, 127] width 28 height 28
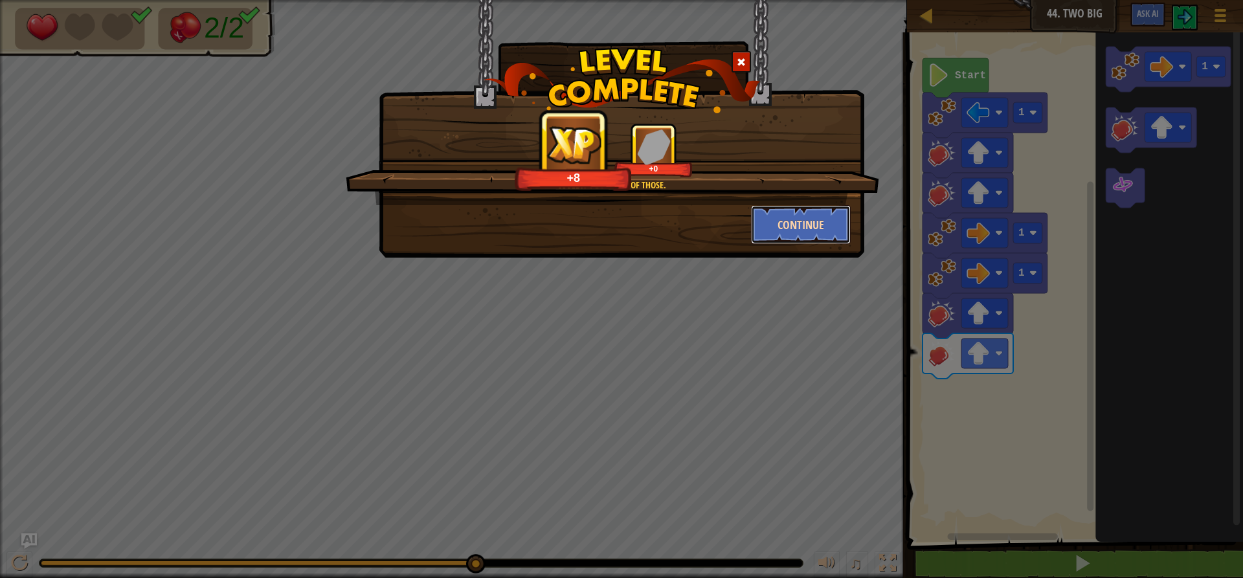
click at [803, 217] on button "Continue" at bounding box center [801, 224] width 100 height 39
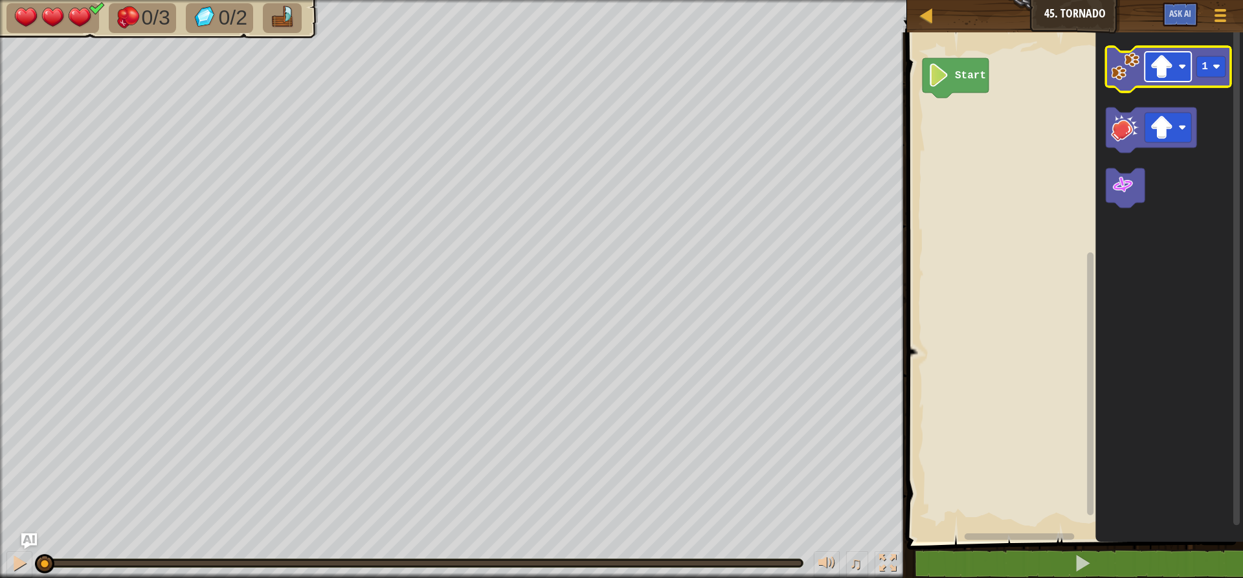
click at [1169, 73] on image "Blockly Workspace" at bounding box center [1161, 66] width 23 height 23
click at [1115, 76] on image "Blockly Workspace" at bounding box center [1125, 66] width 28 height 28
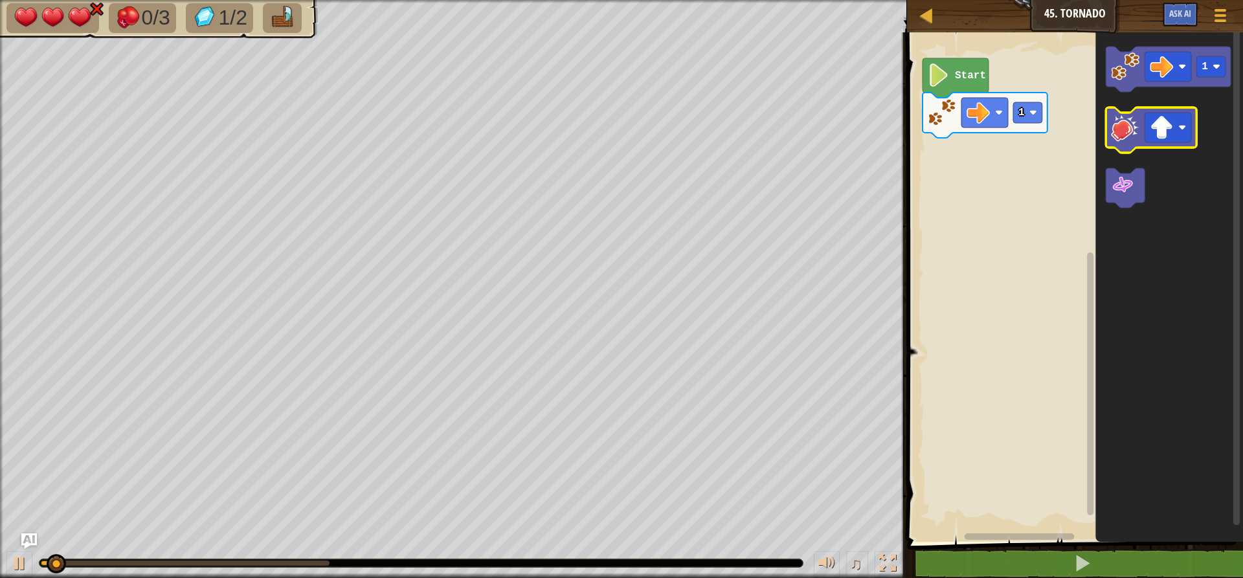
click at [1125, 129] on image "Blockly Workspace" at bounding box center [1125, 127] width 28 height 28
click at [1125, 134] on image "Blockly Workspace" at bounding box center [1125, 127] width 28 height 28
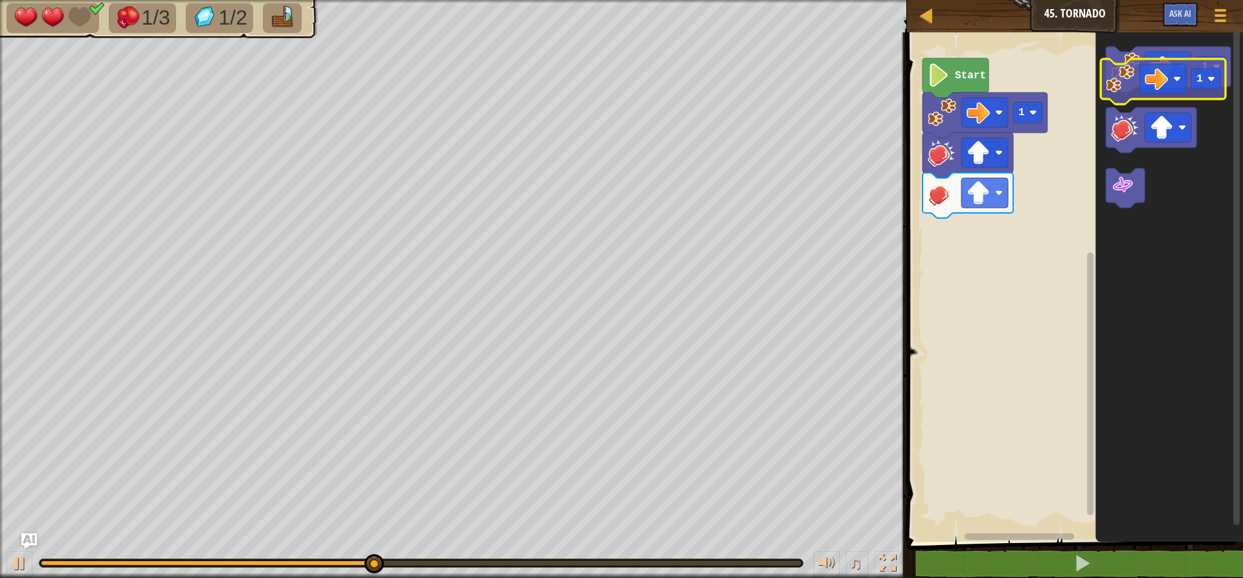
click at [1120, 103] on icon "1" at bounding box center [1169, 284] width 148 height 516
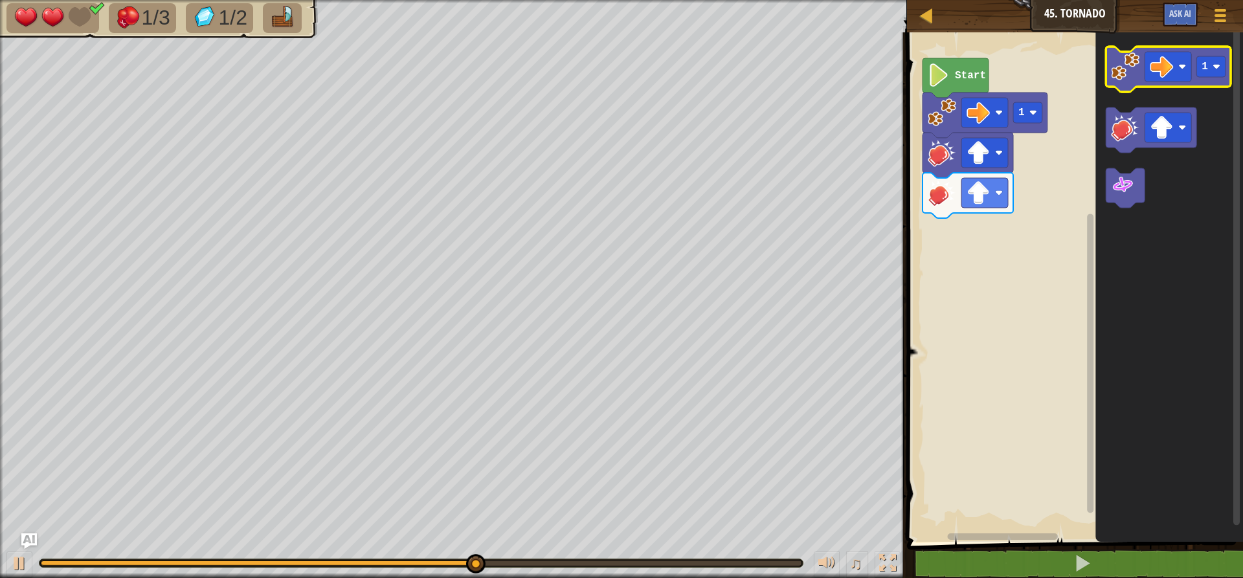
click at [1123, 70] on image "Blockly Workspace" at bounding box center [1125, 66] width 28 height 28
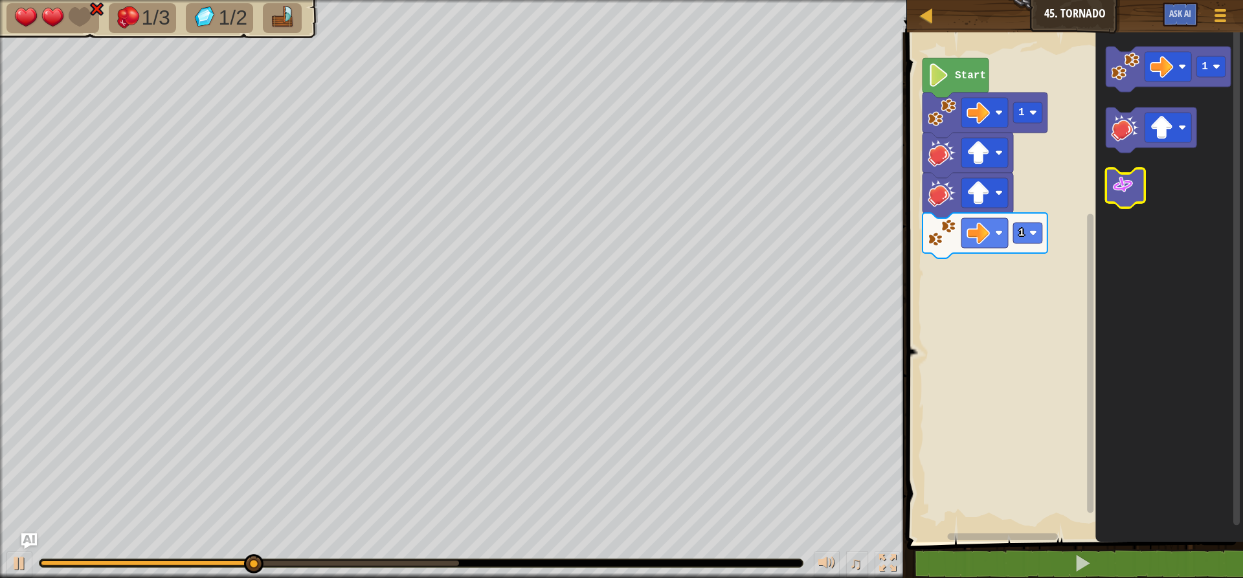
click at [1129, 180] on image "Blockly Workspace" at bounding box center [1122, 184] width 23 height 23
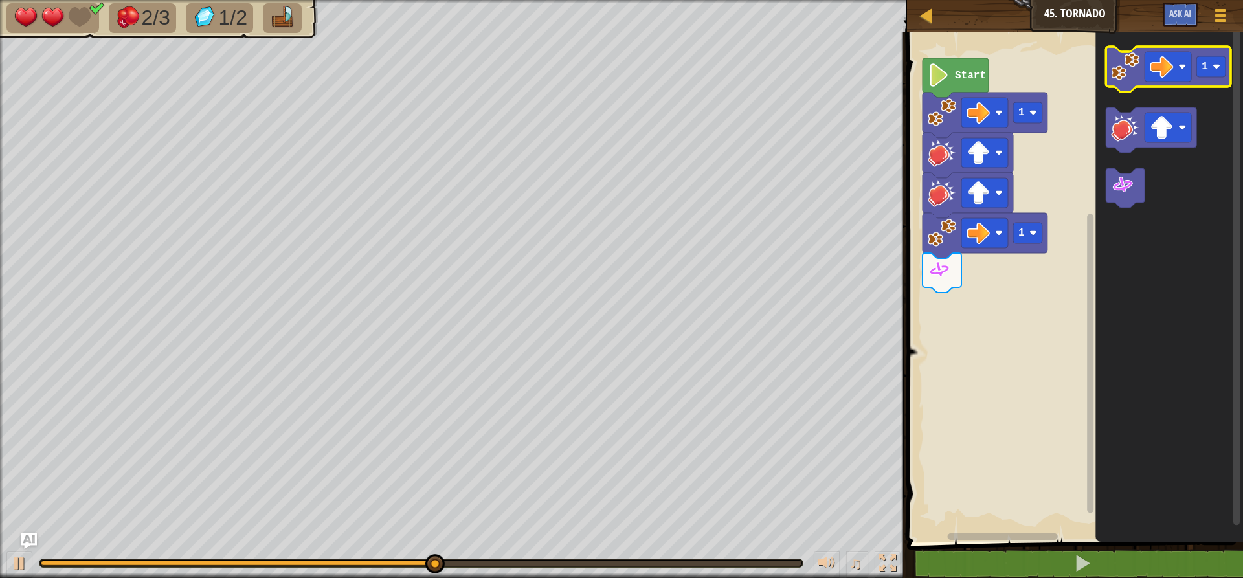
click at [1126, 85] on icon "Blockly Workspace" at bounding box center [1168, 69] width 125 height 45
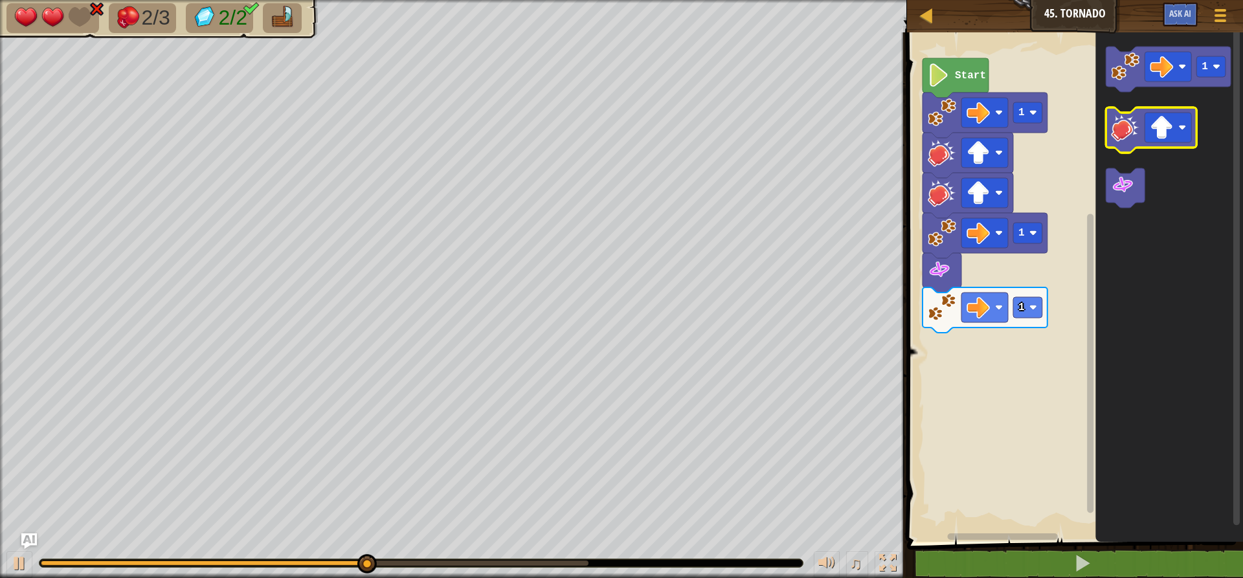
click at [1135, 127] on image "Blockly Workspace" at bounding box center [1125, 127] width 28 height 28
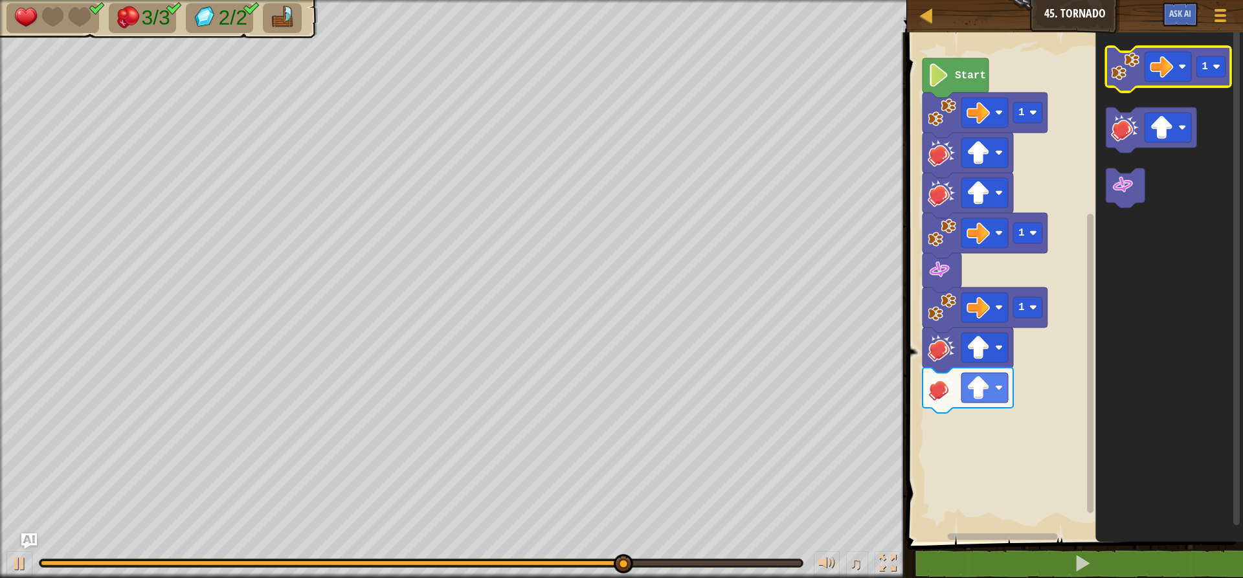
click at [1128, 66] on image "Blockly Workspace" at bounding box center [1125, 66] width 28 height 28
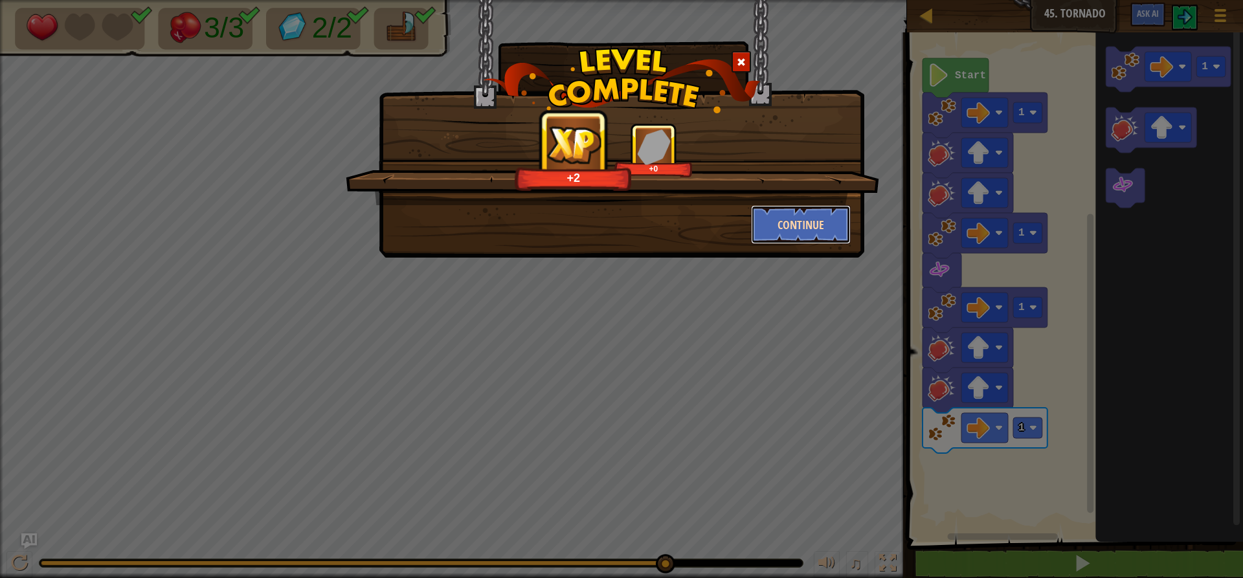
click at [810, 214] on button "Continue" at bounding box center [801, 224] width 100 height 39
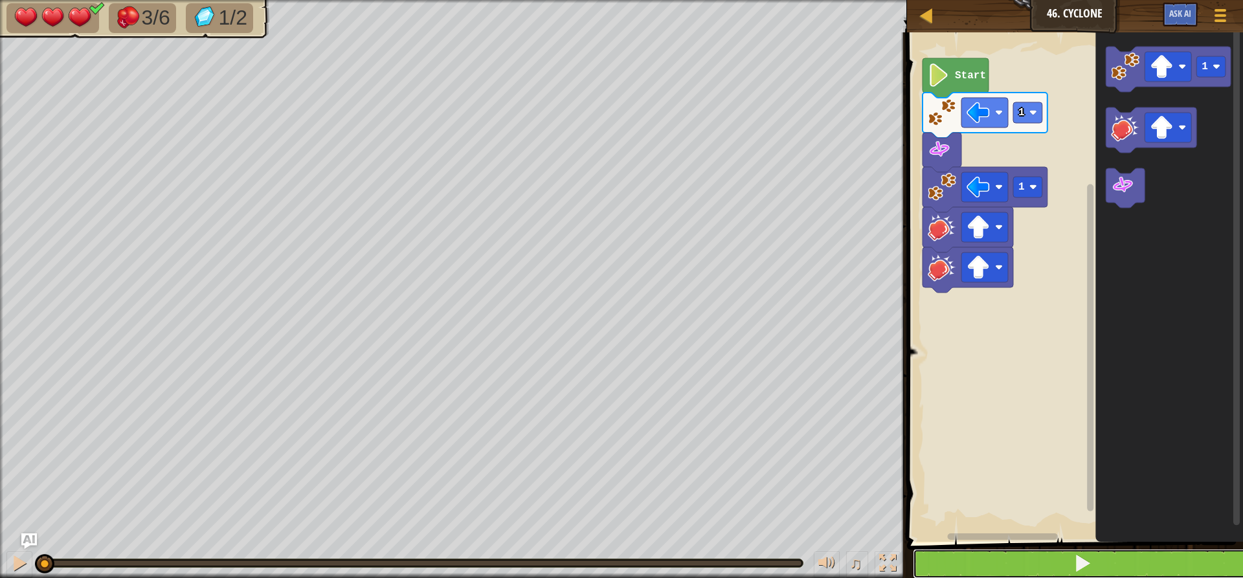
click at [1014, 564] on button at bounding box center [1083, 564] width 340 height 30
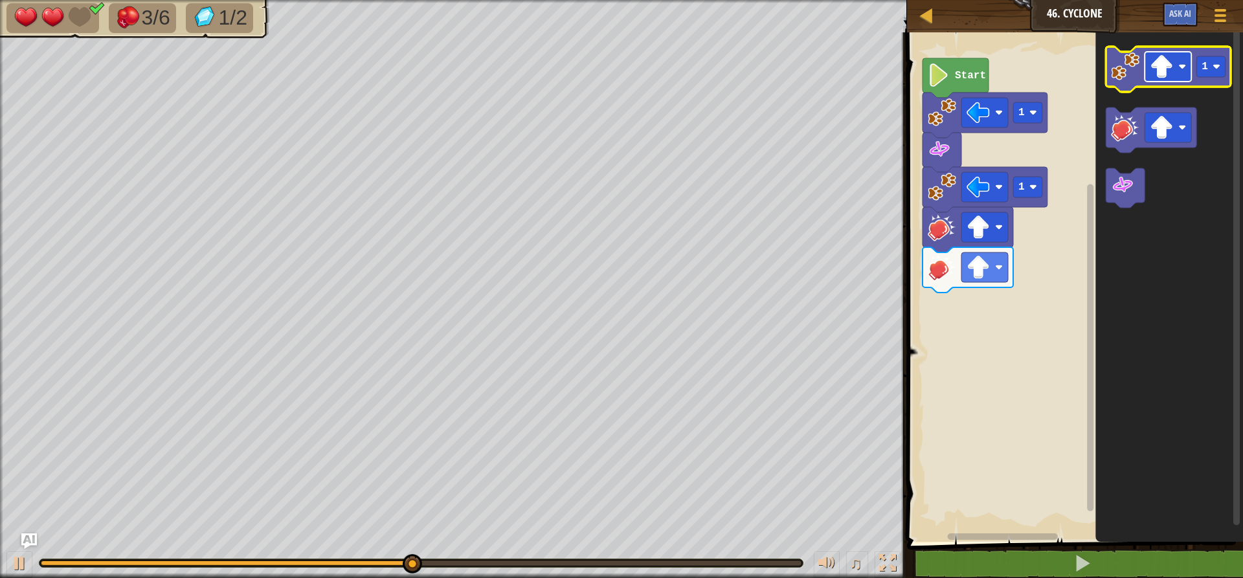
click at [1176, 73] on rect "Blockly Workspace" at bounding box center [1167, 67] width 47 height 30
click at [1131, 74] on image "Blockly Workspace" at bounding box center [1125, 66] width 28 height 28
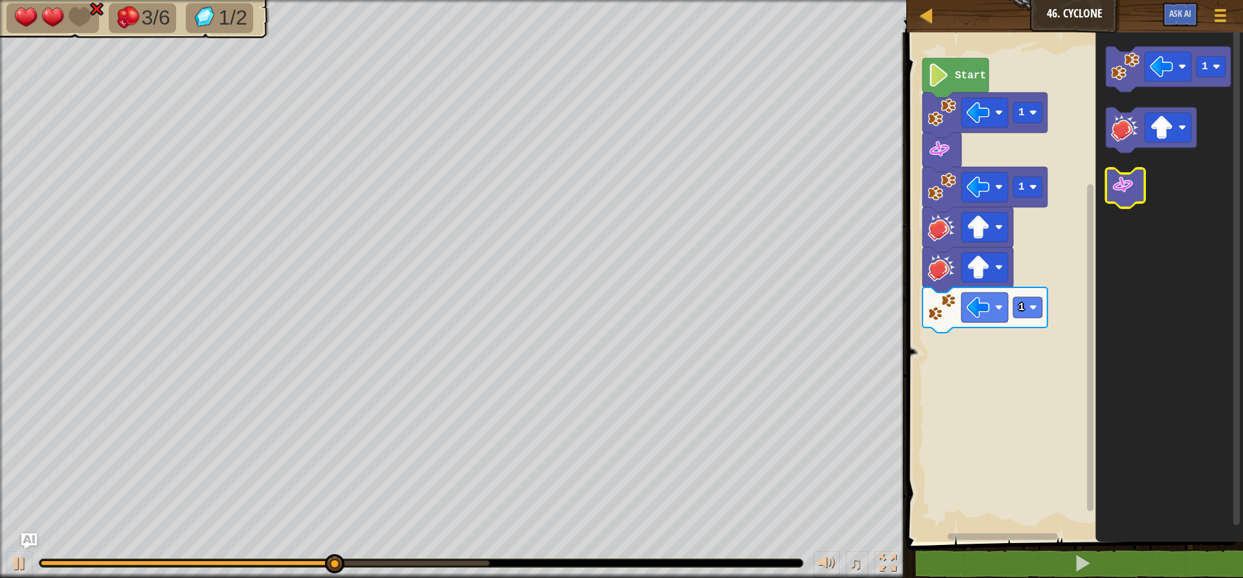
click at [1122, 175] on image "Blockly Workspace" at bounding box center [1122, 184] width 23 height 23
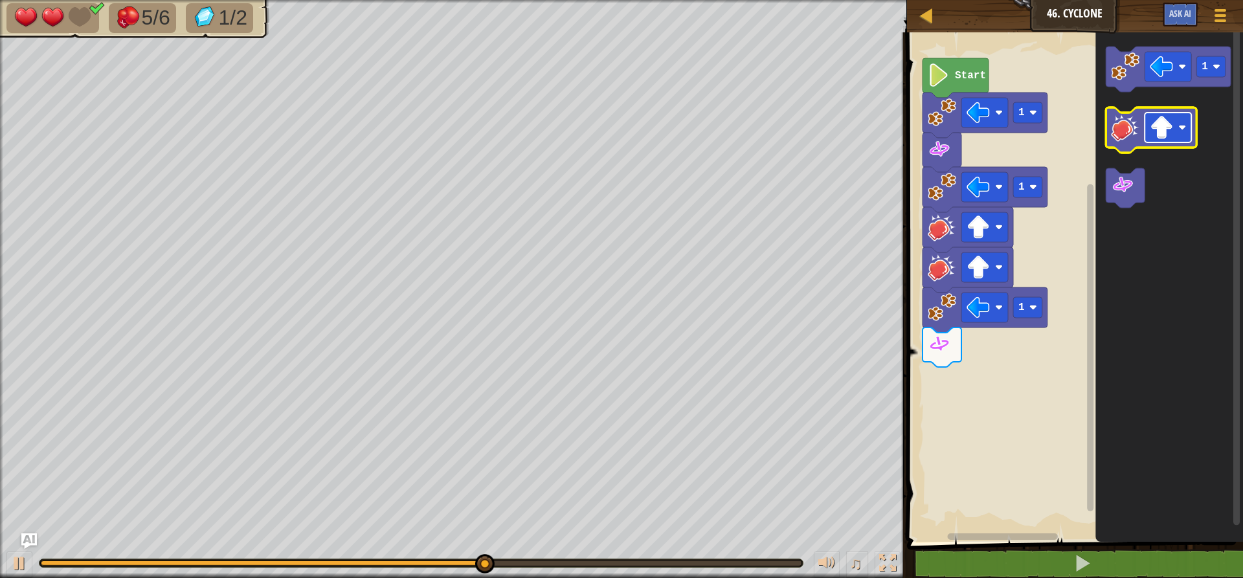
click at [1154, 124] on image "Blockly Workspace" at bounding box center [1161, 127] width 23 height 23
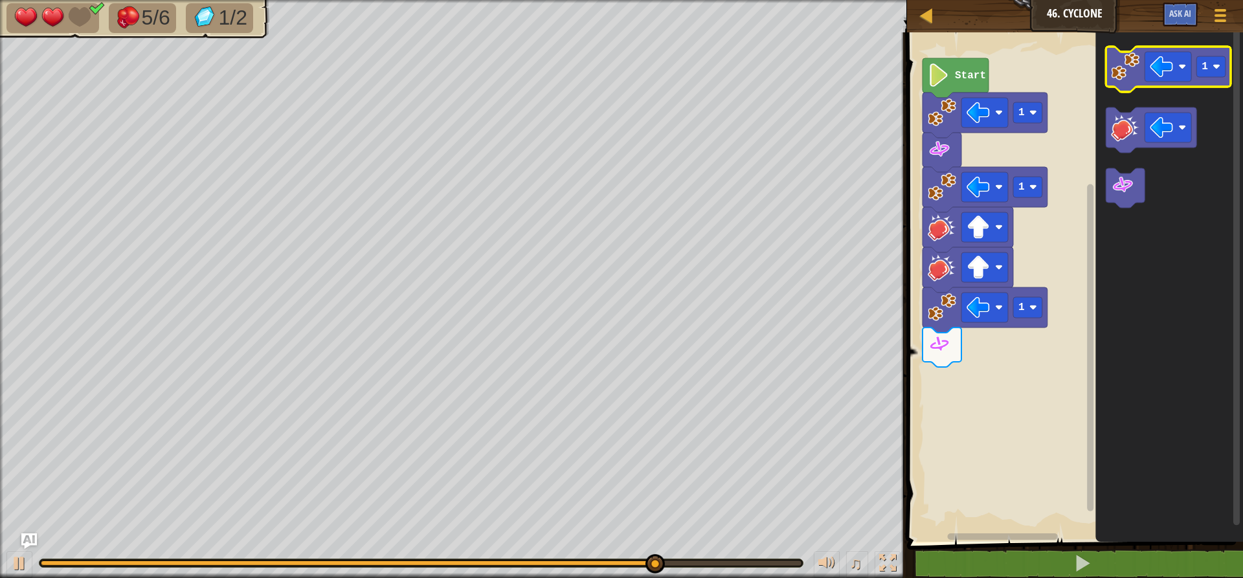
click at [1121, 54] on image "Blockly Workspace" at bounding box center [1125, 66] width 28 height 28
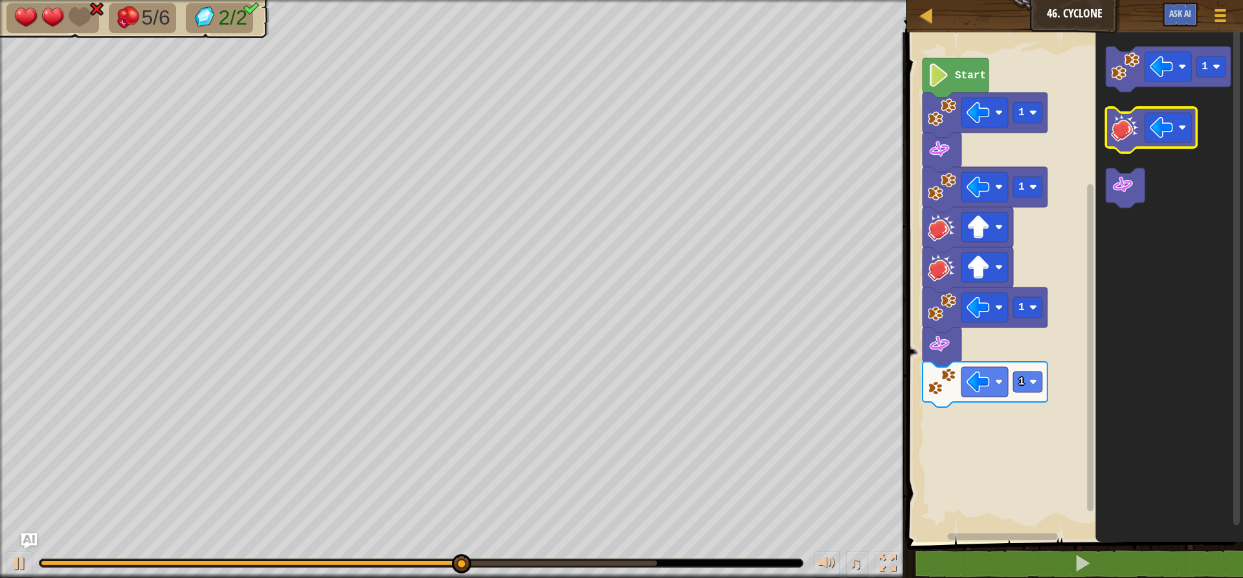
click at [1117, 117] on image "Blockly Workspace" at bounding box center [1125, 127] width 28 height 28
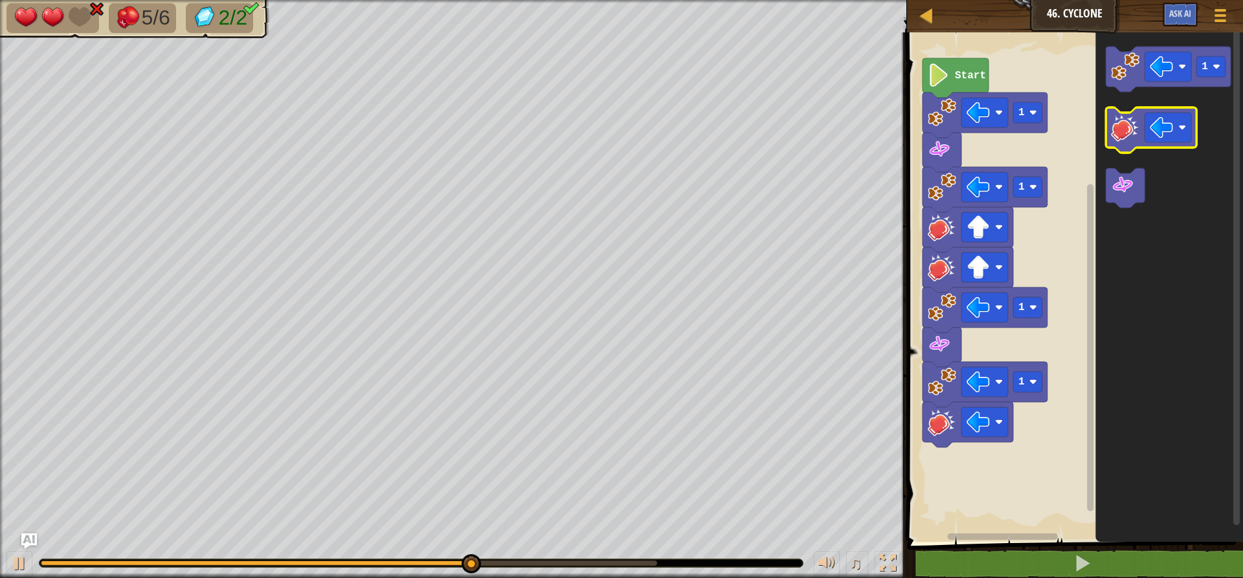
click at [1122, 126] on image "Blockly Workspace" at bounding box center [1125, 127] width 28 height 28
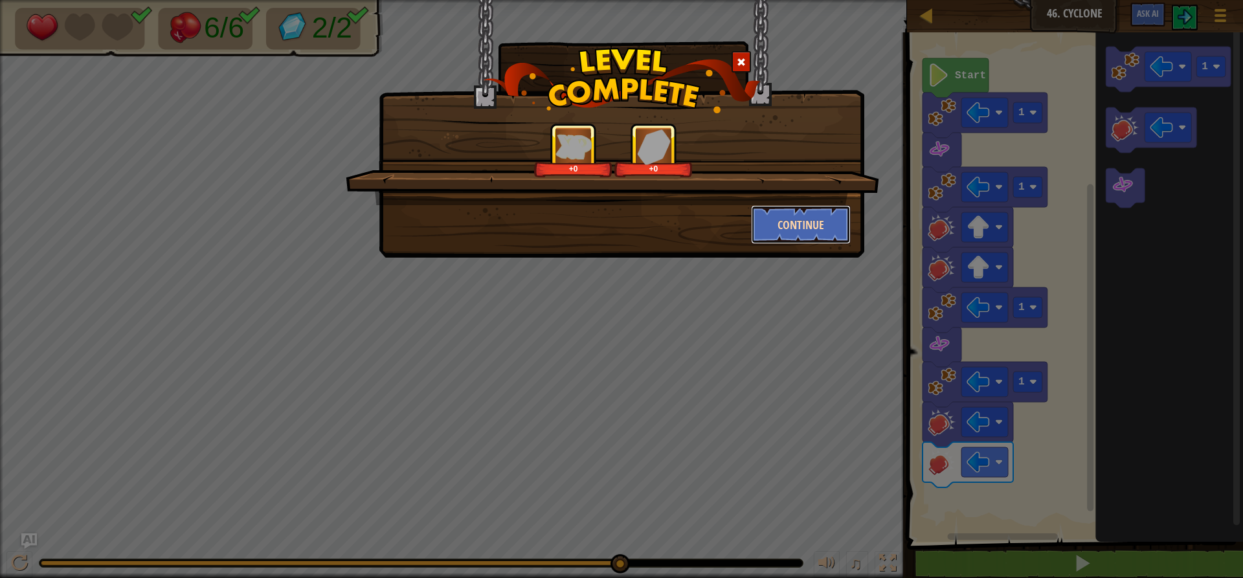
click at [838, 227] on button "Continue" at bounding box center [801, 224] width 100 height 39
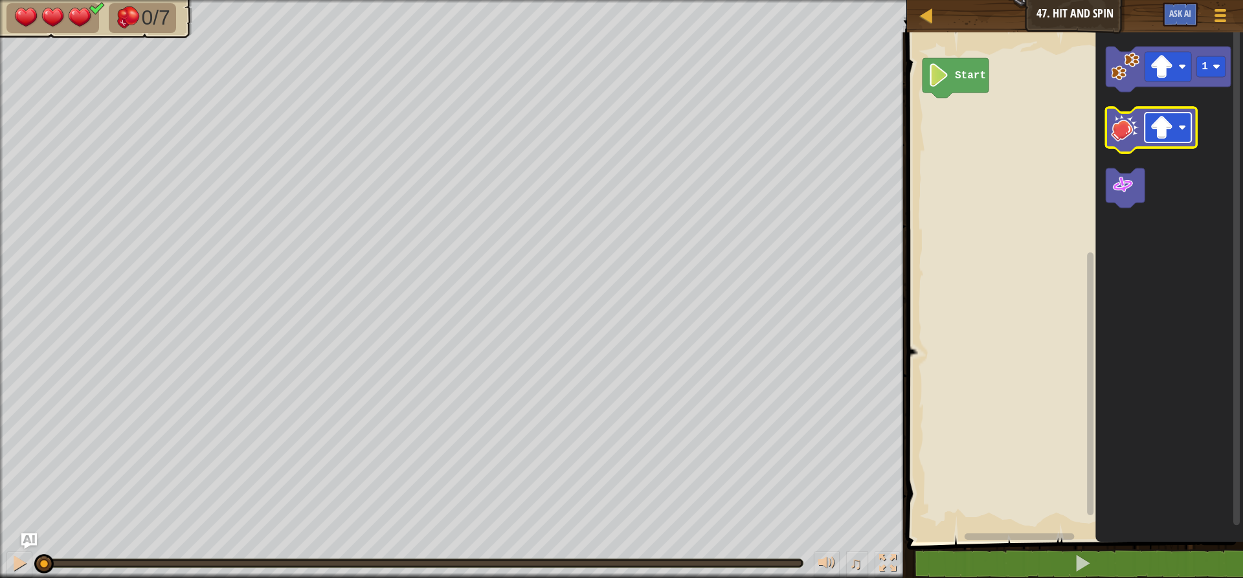
click at [1157, 124] on image "Blockly Workspace" at bounding box center [1161, 127] width 23 height 23
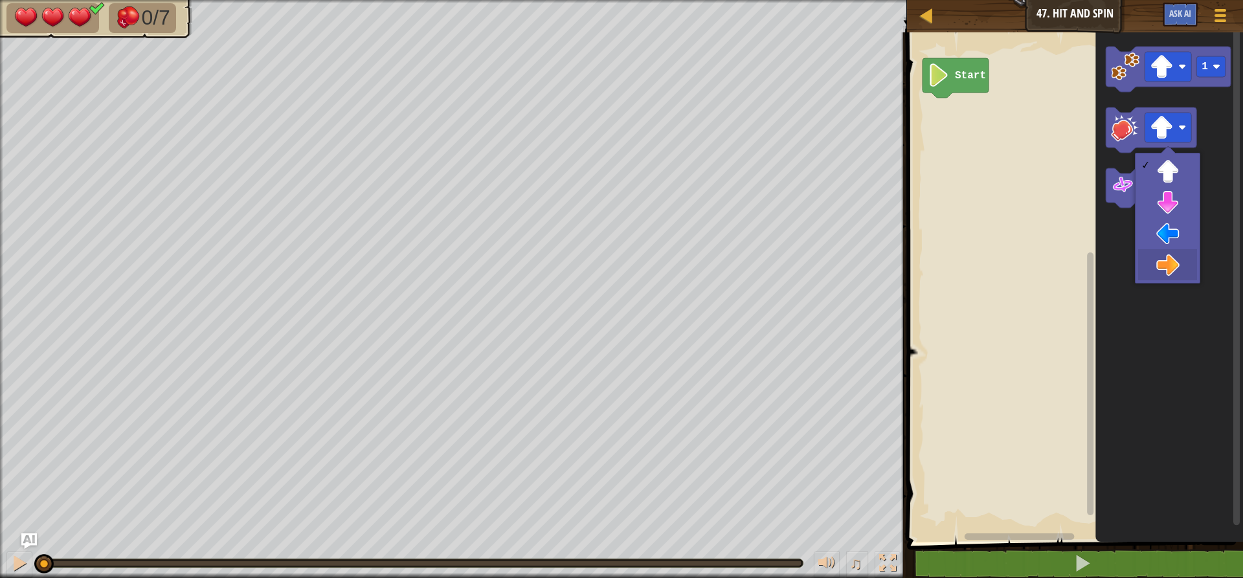
drag, startPoint x: 1184, startPoint y: 252, endPoint x: 1179, endPoint y: 225, distance: 28.2
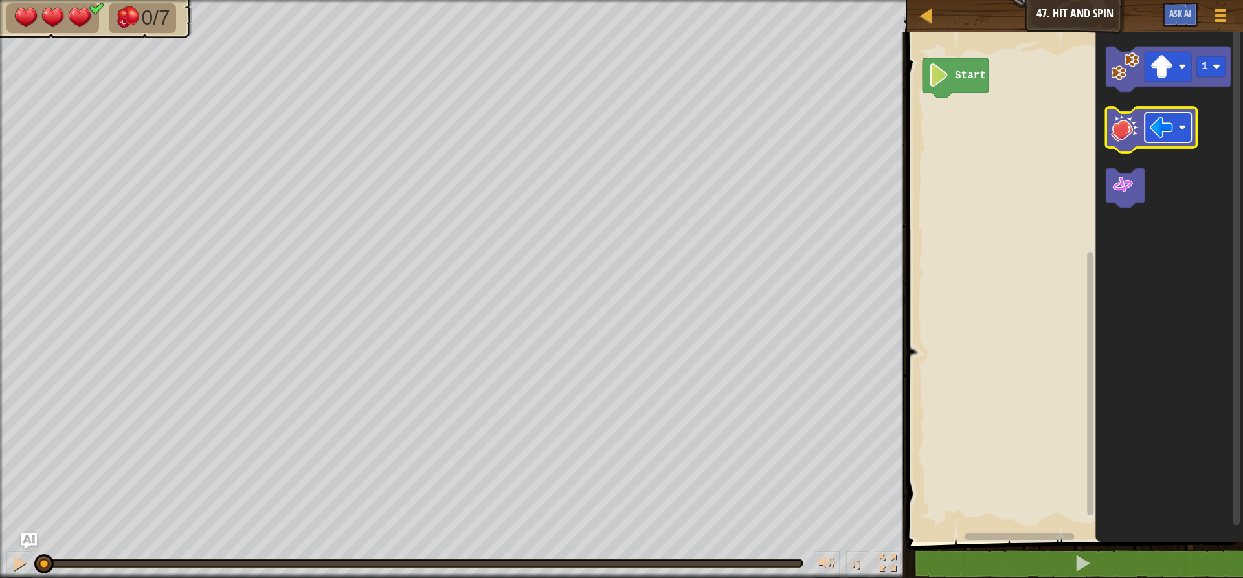
click at [1161, 117] on image "Blockly Workspace" at bounding box center [1161, 127] width 23 height 23
click at [1127, 95] on icon "1" at bounding box center [1169, 284] width 148 height 516
click at [1125, 134] on image "Blockly Workspace" at bounding box center [1125, 127] width 28 height 28
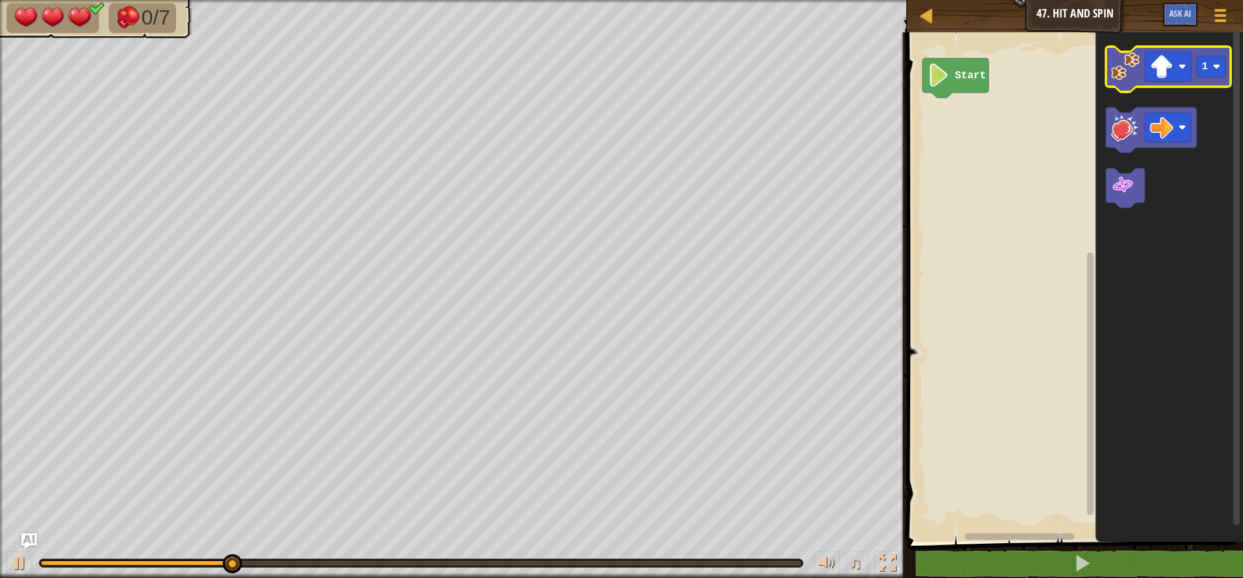
click at [1119, 78] on image "Blockly Workspace" at bounding box center [1125, 66] width 28 height 28
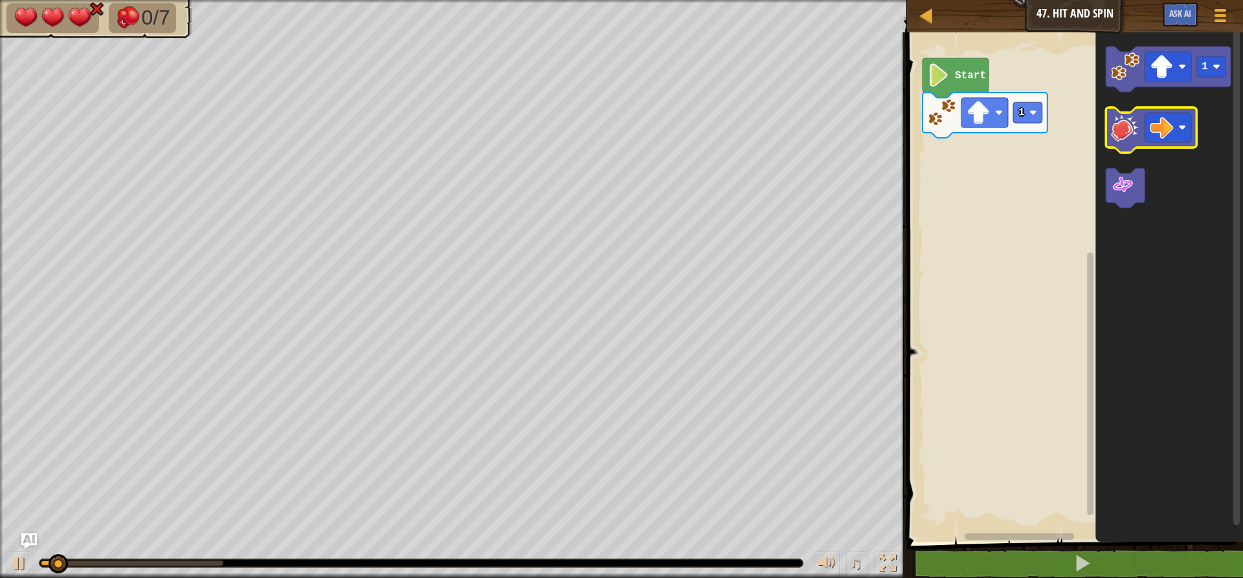
click at [1122, 129] on image "Blockly Workspace" at bounding box center [1125, 127] width 28 height 28
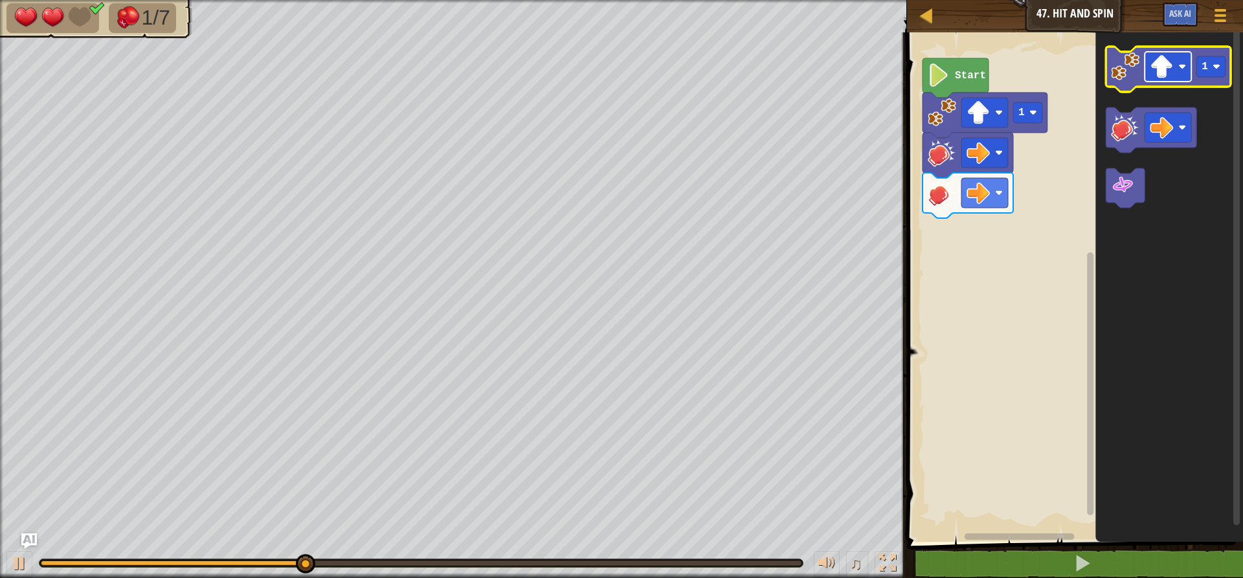
click at [1165, 78] on image "Blockly Workspace" at bounding box center [1161, 66] width 23 height 23
click at [1125, 72] on image "Blockly Workspace" at bounding box center [1125, 66] width 28 height 28
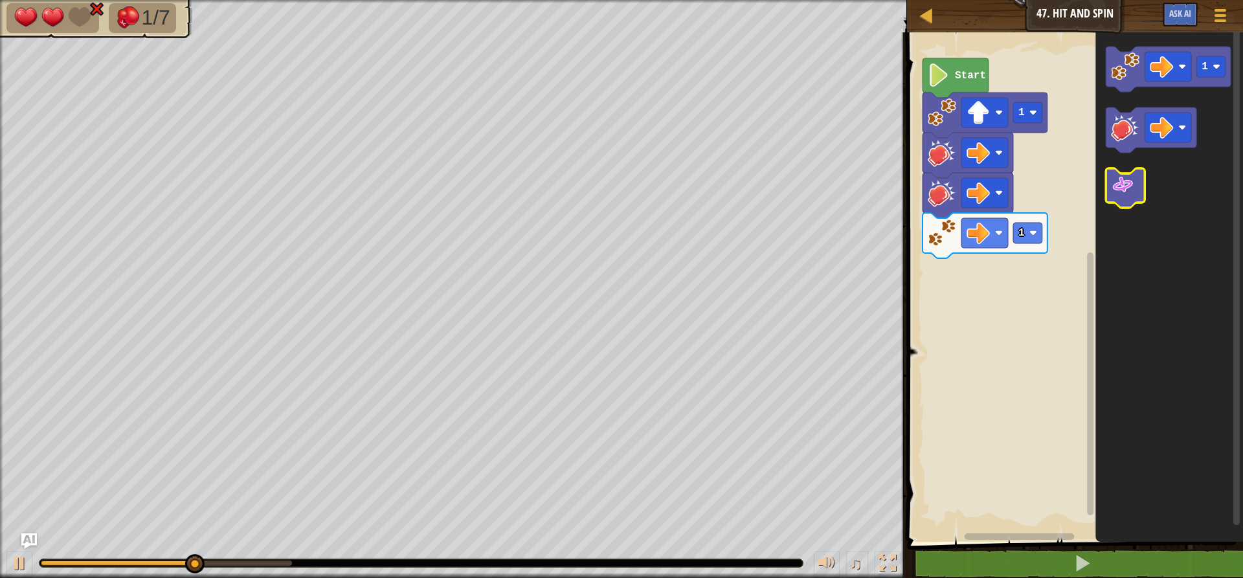
click at [1134, 188] on image "Blockly Workspace" at bounding box center [1122, 184] width 23 height 23
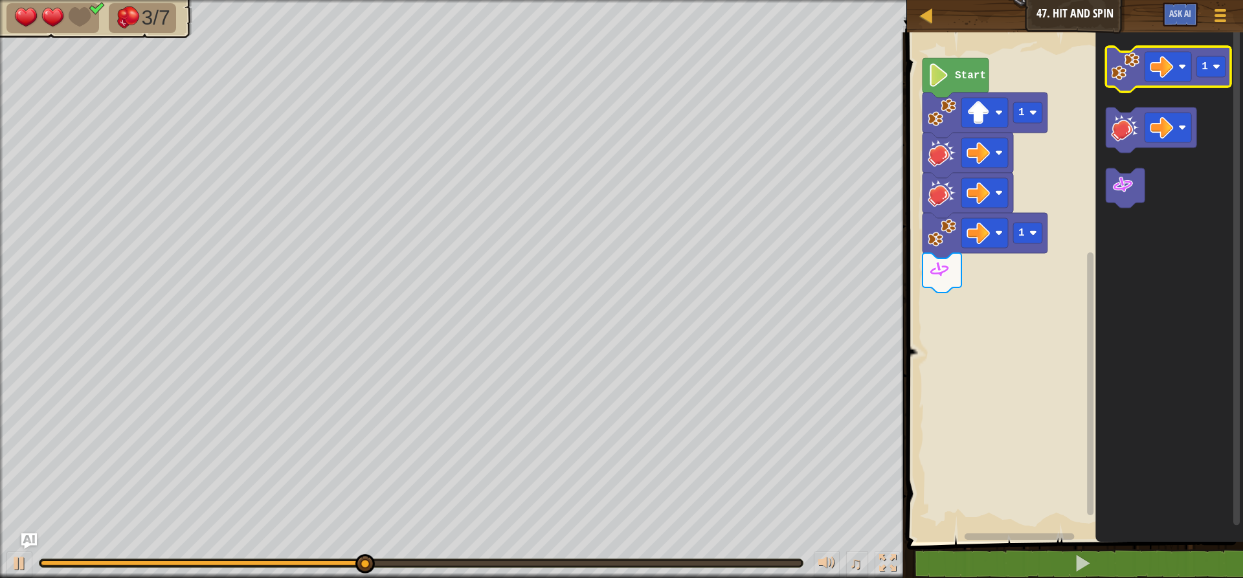
click at [1128, 83] on icon "Blockly Workspace" at bounding box center [1168, 69] width 125 height 45
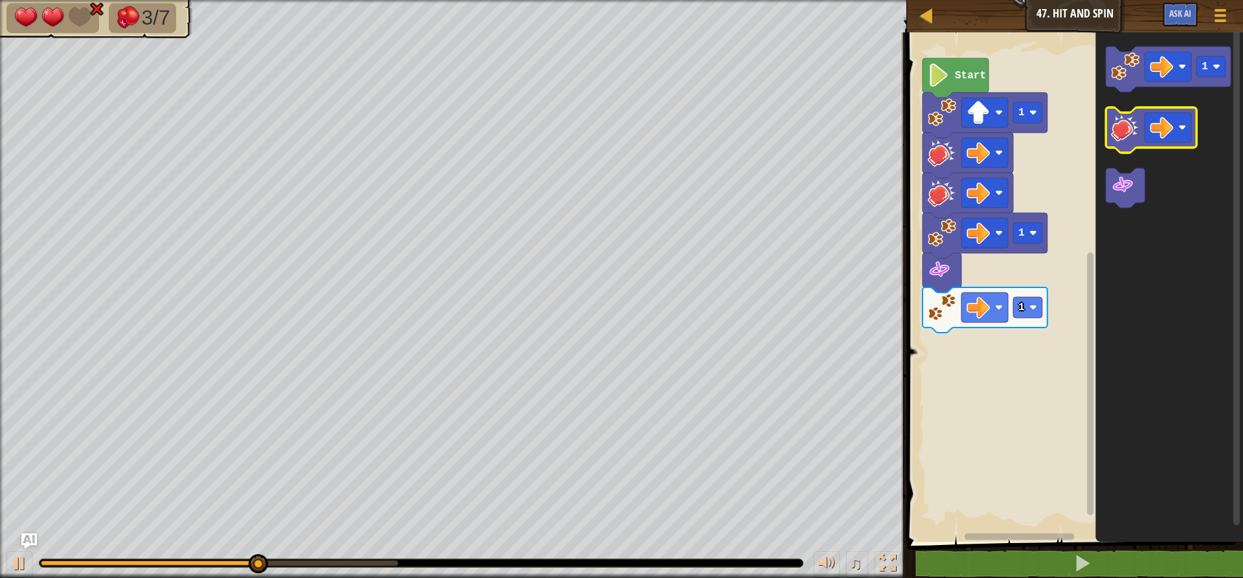
click at [1124, 137] on image "Blockly Workspace" at bounding box center [1125, 127] width 28 height 28
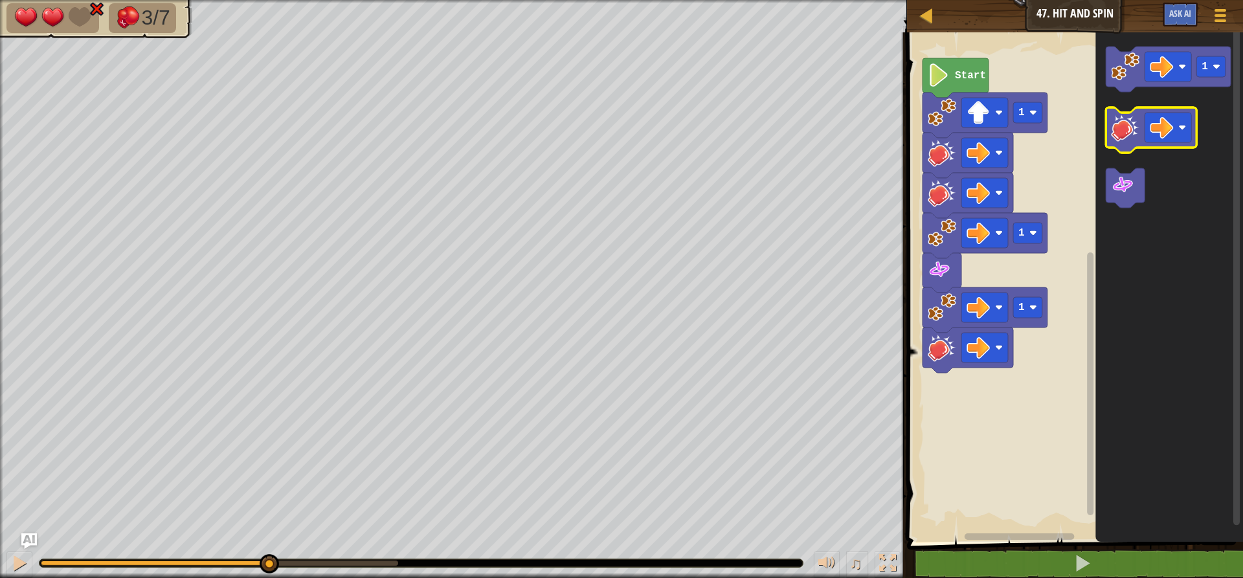
click at [1124, 140] on image "Blockly Workspace" at bounding box center [1125, 127] width 28 height 28
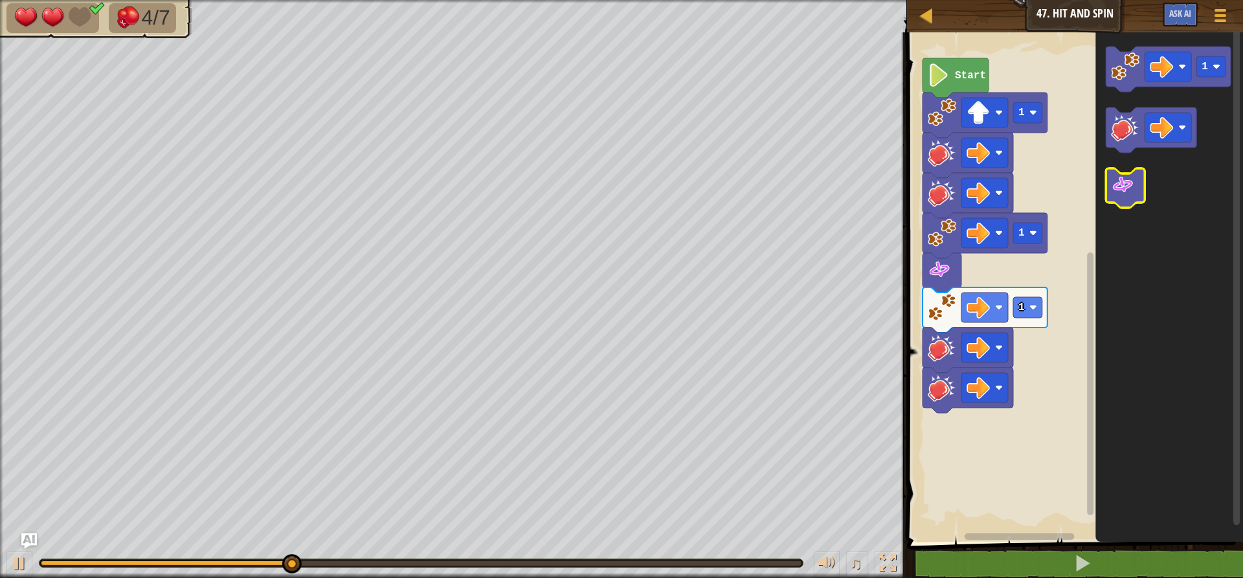
click at [1126, 196] on image "Blockly Workspace" at bounding box center [1122, 184] width 23 height 23
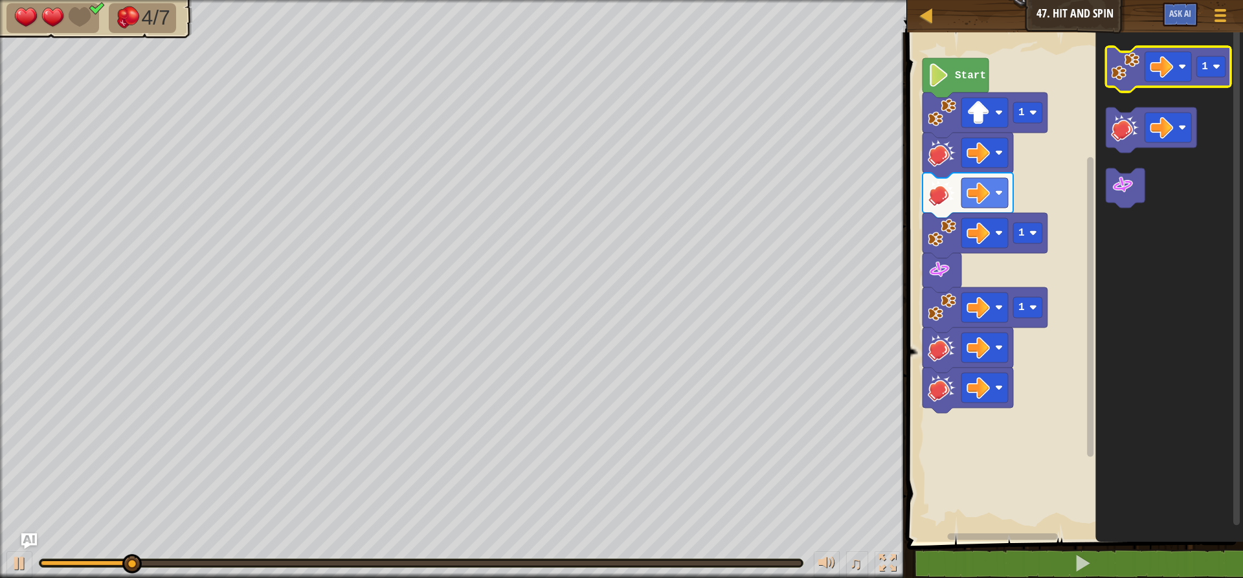
click at [1122, 71] on image "Blockly Workspace" at bounding box center [1125, 66] width 28 height 28
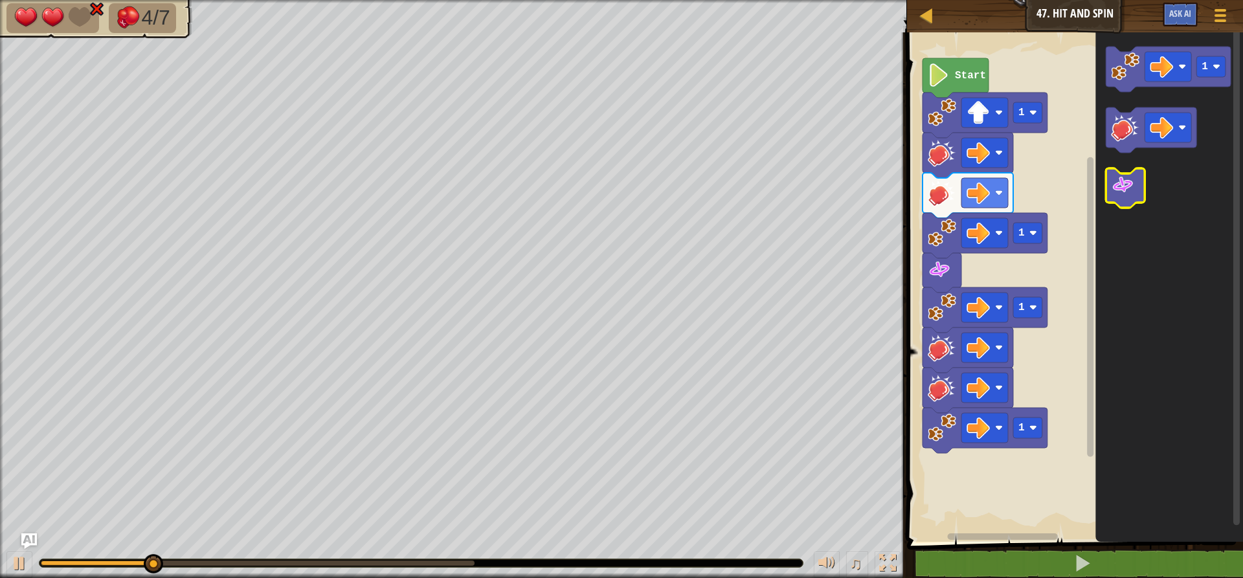
click at [1136, 192] on icon "Blockly Workspace" at bounding box center [1125, 187] width 39 height 39
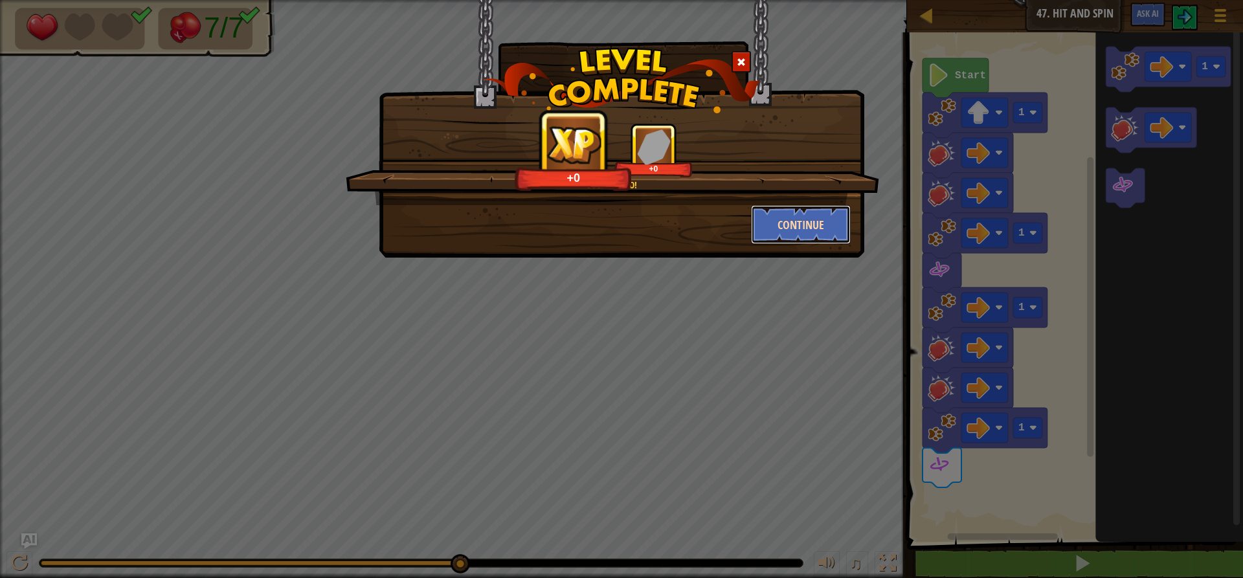
click at [841, 229] on button "Continue" at bounding box center [801, 224] width 100 height 39
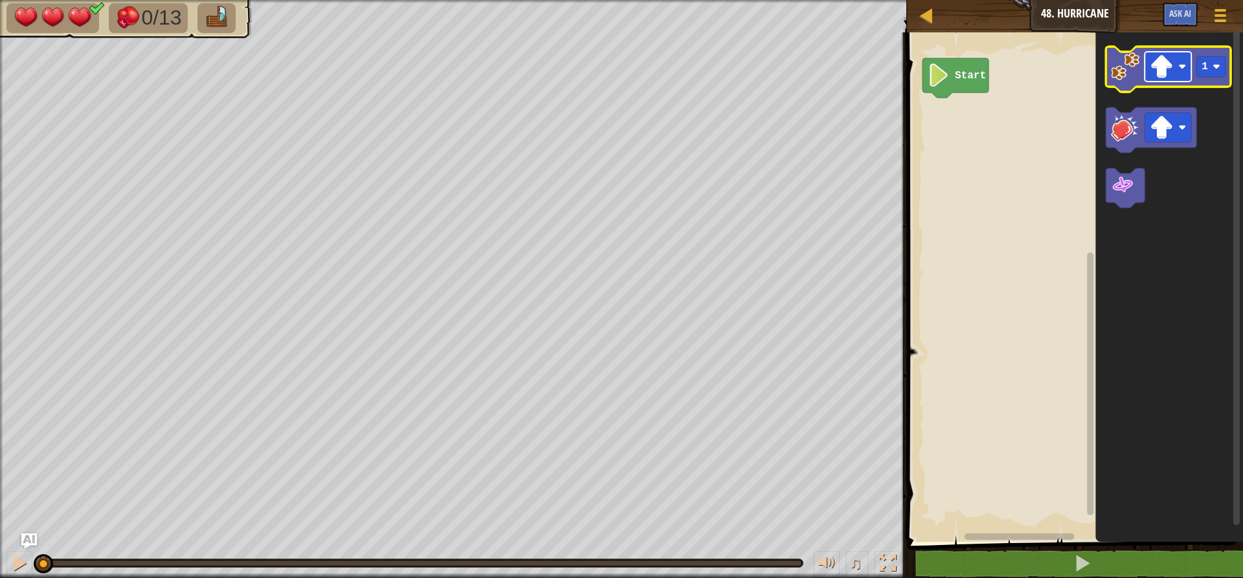
click at [1163, 76] on image "Blockly Workspace" at bounding box center [1161, 66] width 23 height 23
click at [1132, 79] on image "Blockly Workspace" at bounding box center [1125, 66] width 28 height 28
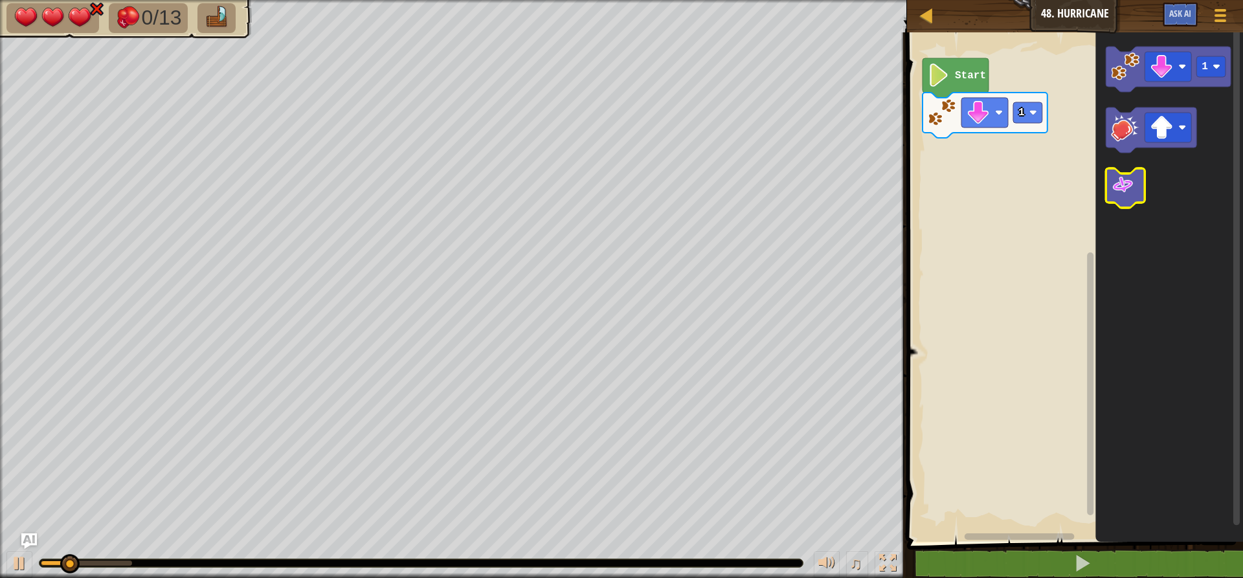
click at [1115, 194] on image "Blockly Workspace" at bounding box center [1122, 184] width 23 height 23
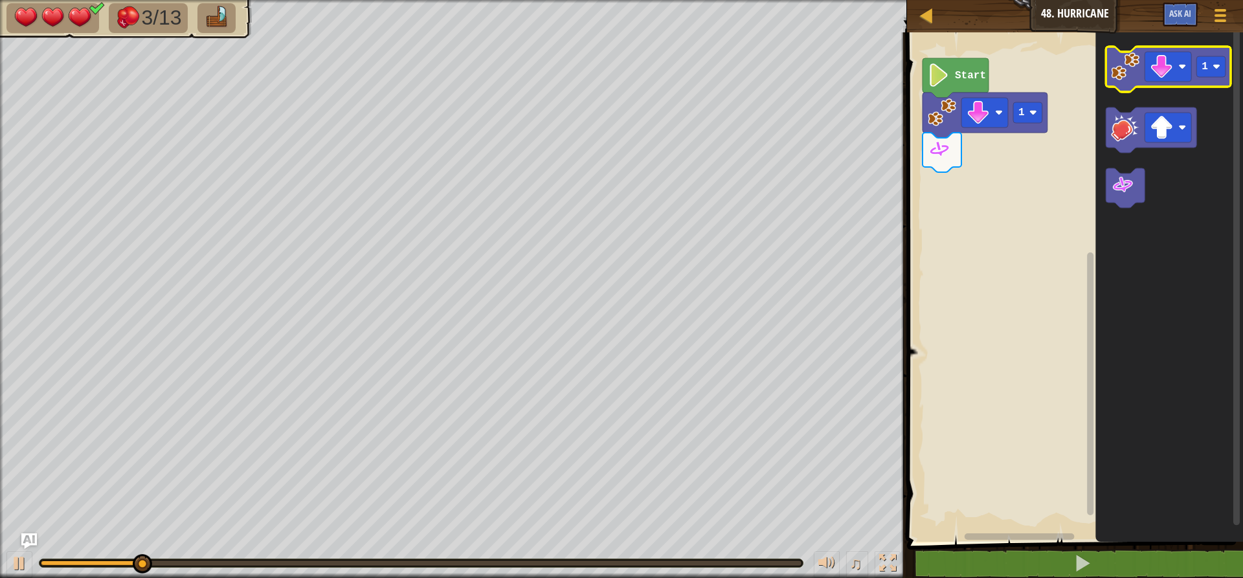
click at [1130, 78] on image "Blockly Workspace" at bounding box center [1125, 66] width 28 height 28
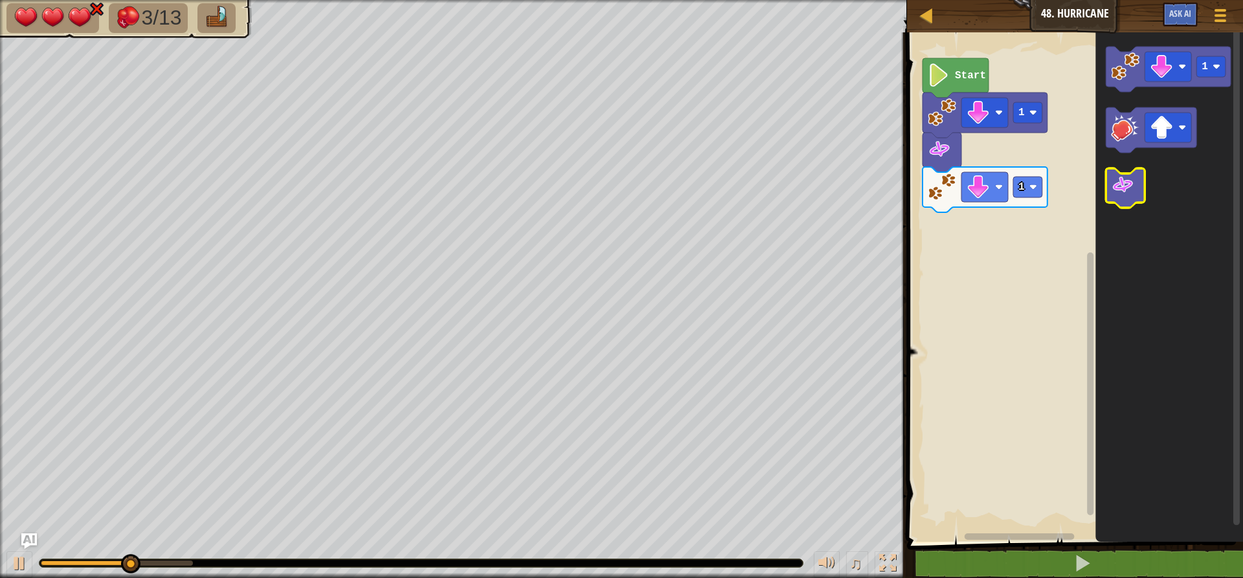
click at [1117, 190] on image "Blockly Workspace" at bounding box center [1122, 184] width 23 height 23
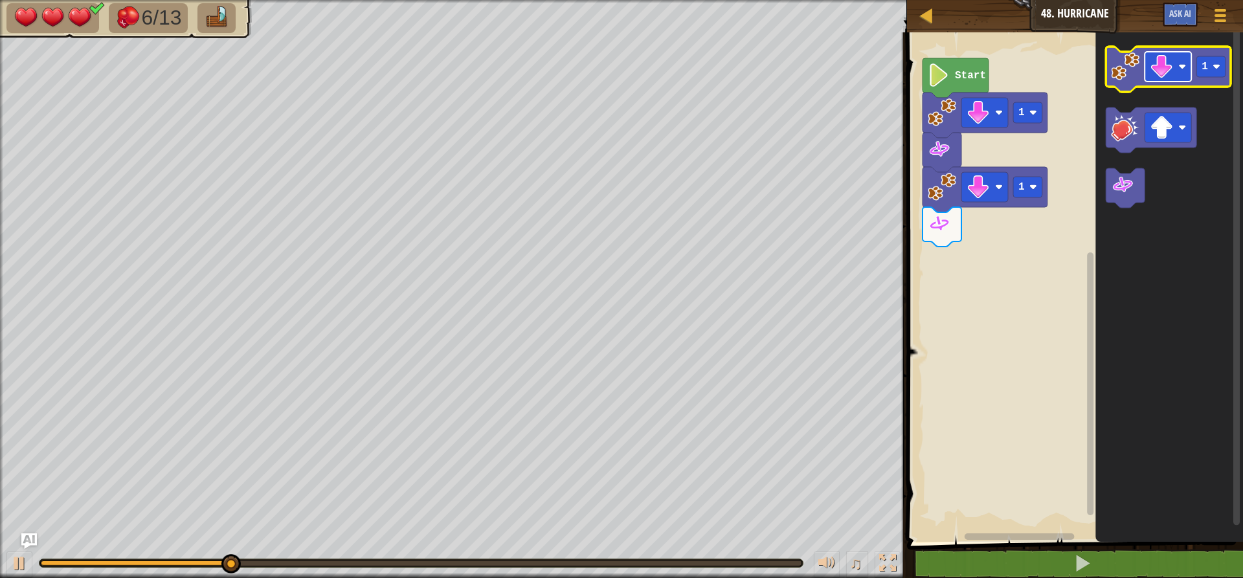
click at [1170, 74] on image "Blockly Workspace" at bounding box center [1161, 66] width 23 height 23
